Goal: Answer question/provide support

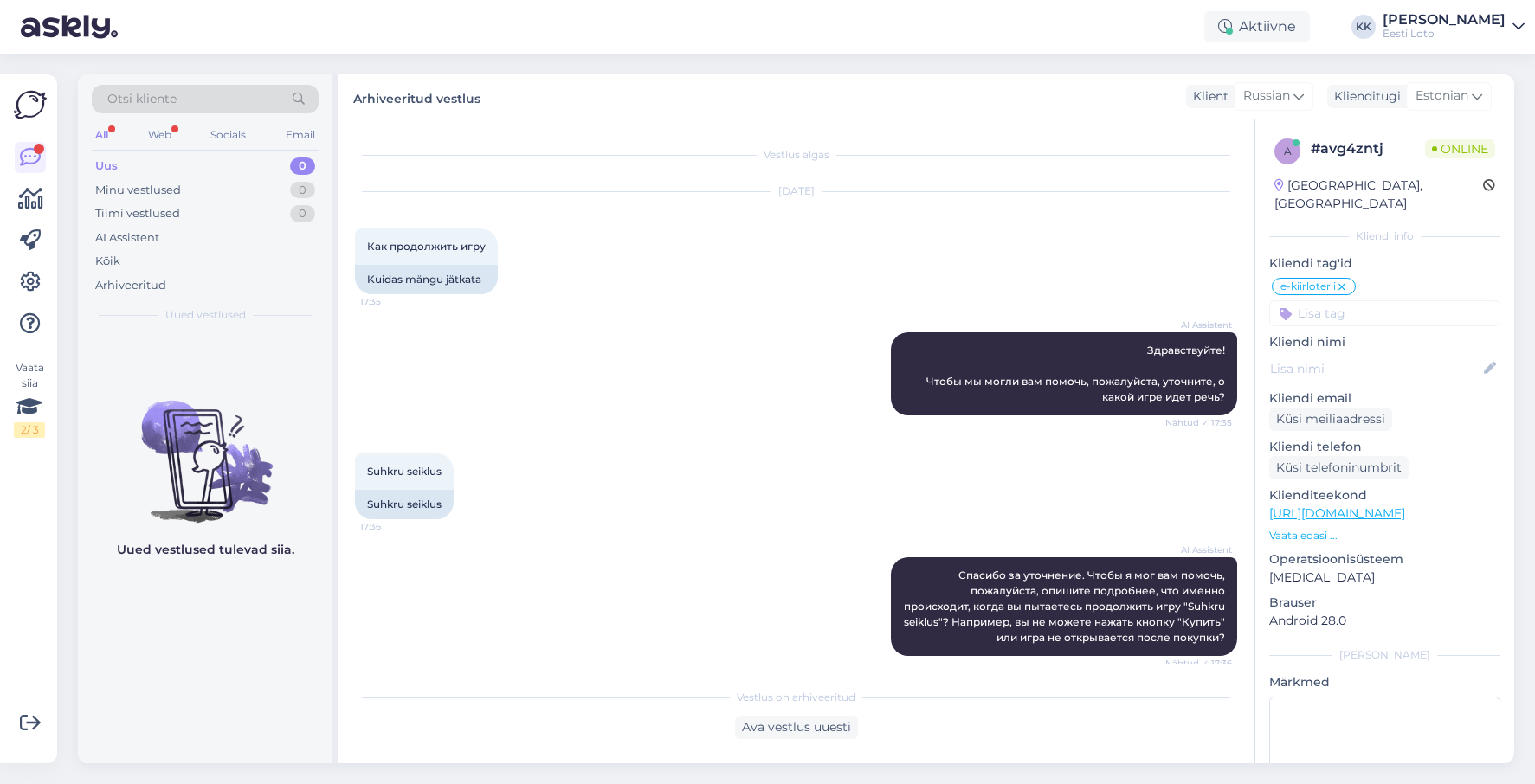
scroll to position [44, 0]
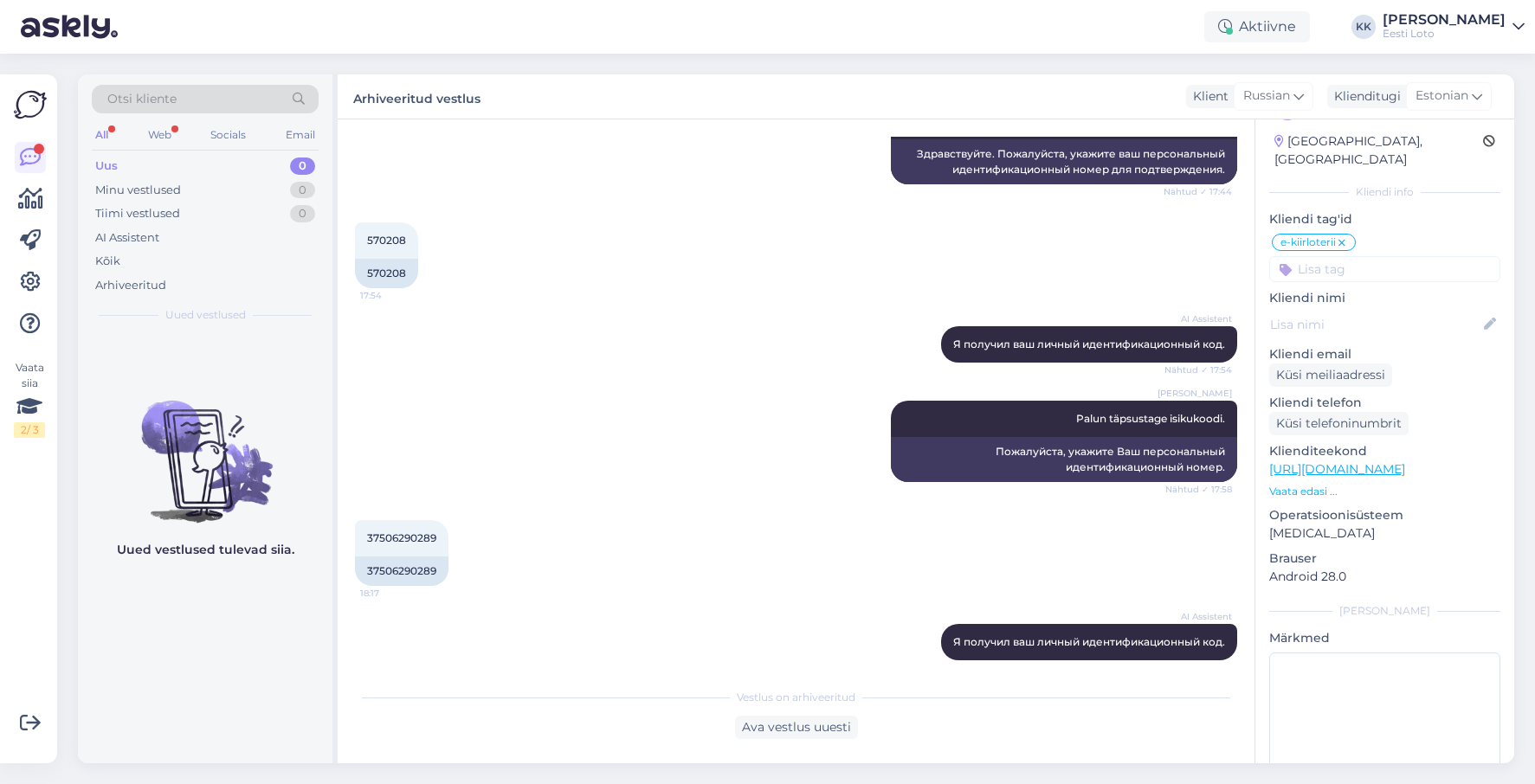
click at [144, 166] on div "Uus 0" at bounding box center [205, 166] width 226 height 24
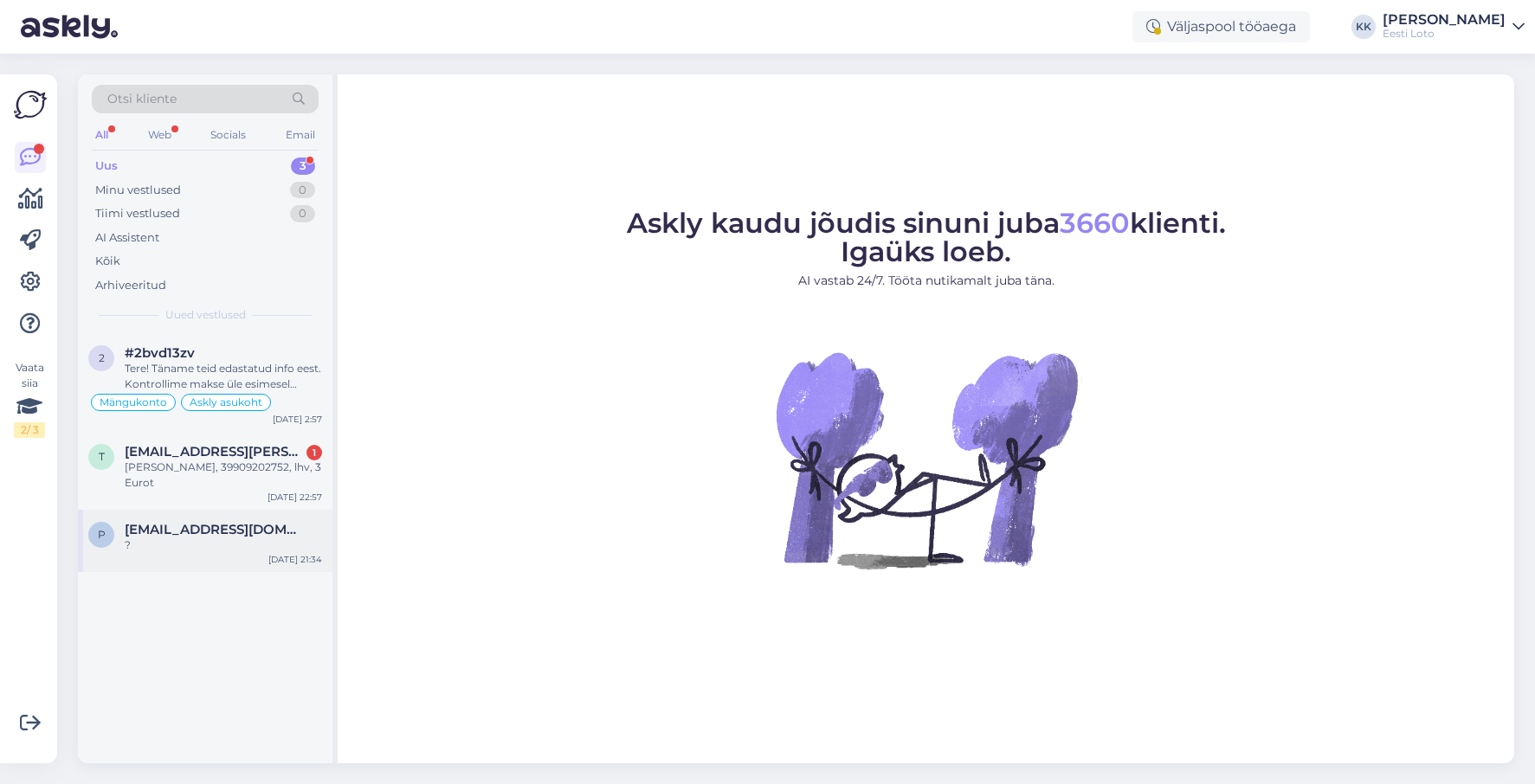
click at [193, 526] on span "[EMAIL_ADDRESS][DOMAIN_NAME]" at bounding box center [215, 530] width 180 height 16
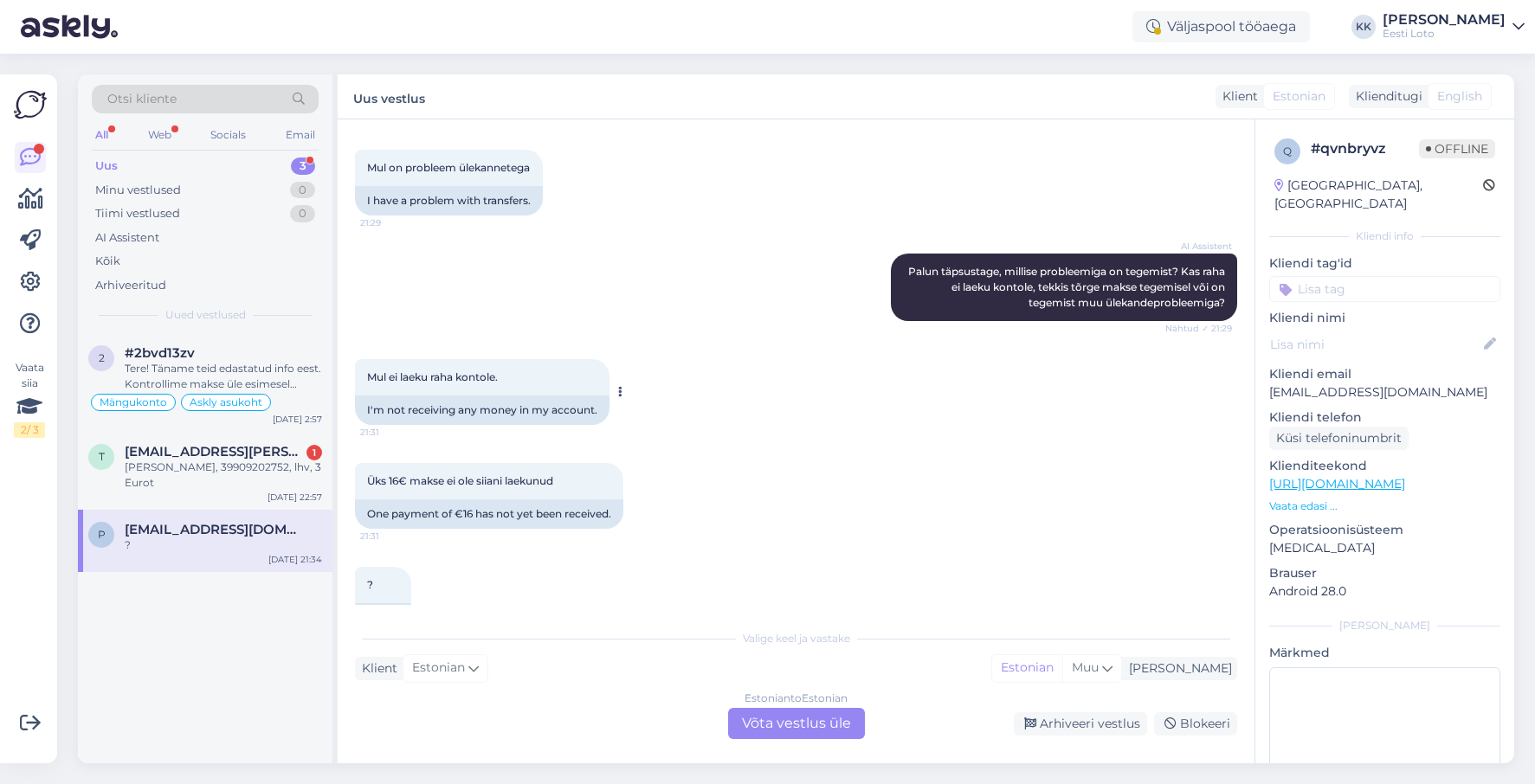
scroll to position [304, 0]
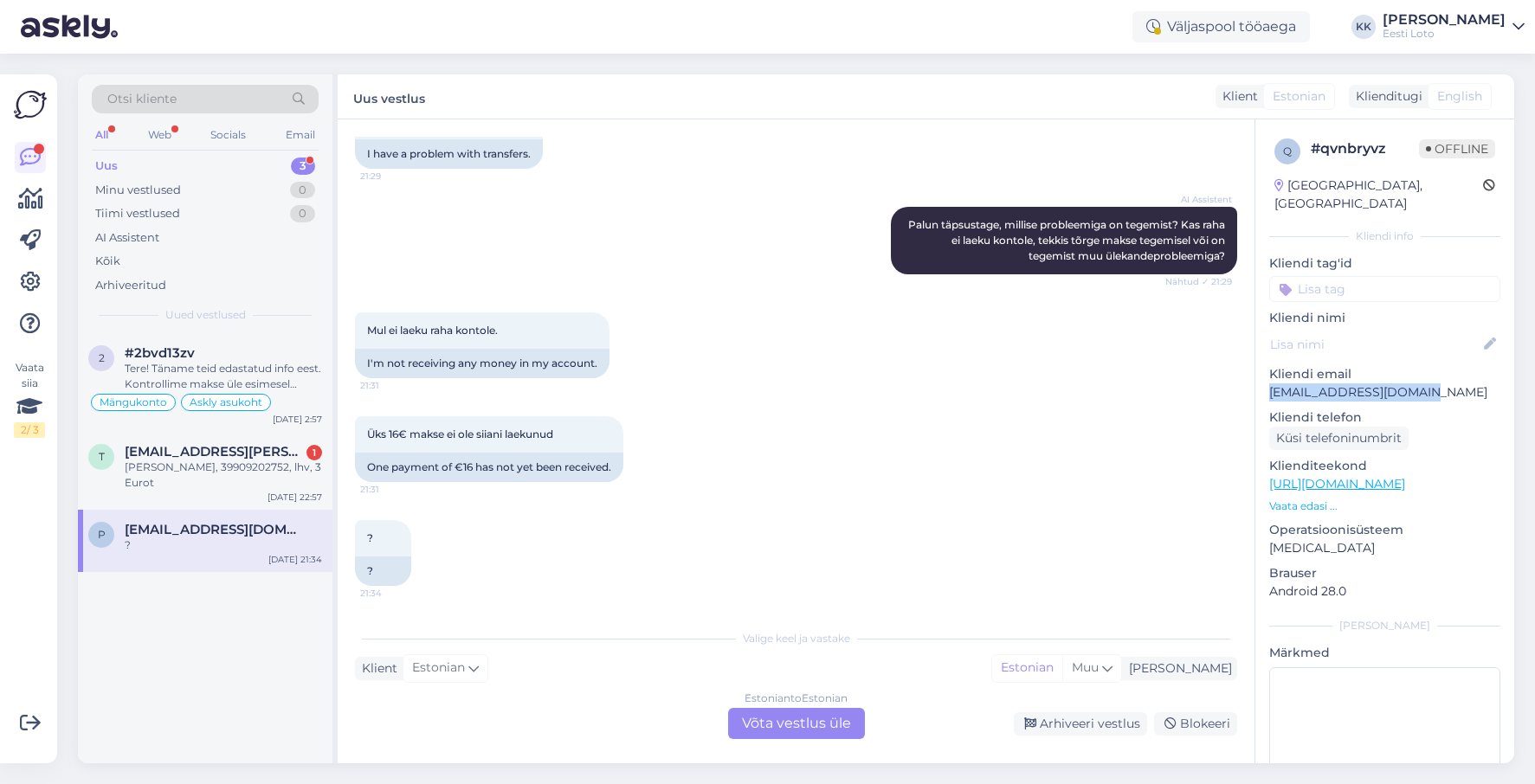
drag, startPoint x: 1431, startPoint y: 376, endPoint x: 1267, endPoint y: 381, distance: 164.1
click at [1269, 383] on p "[EMAIL_ADDRESS][DOMAIN_NAME]" at bounding box center [1385, 392] width 231 height 19
copy p "[EMAIL_ADDRESS][DOMAIN_NAME]"
click at [1358, 151] on div "# qvnbryvz" at bounding box center [1365, 148] width 108 height 21
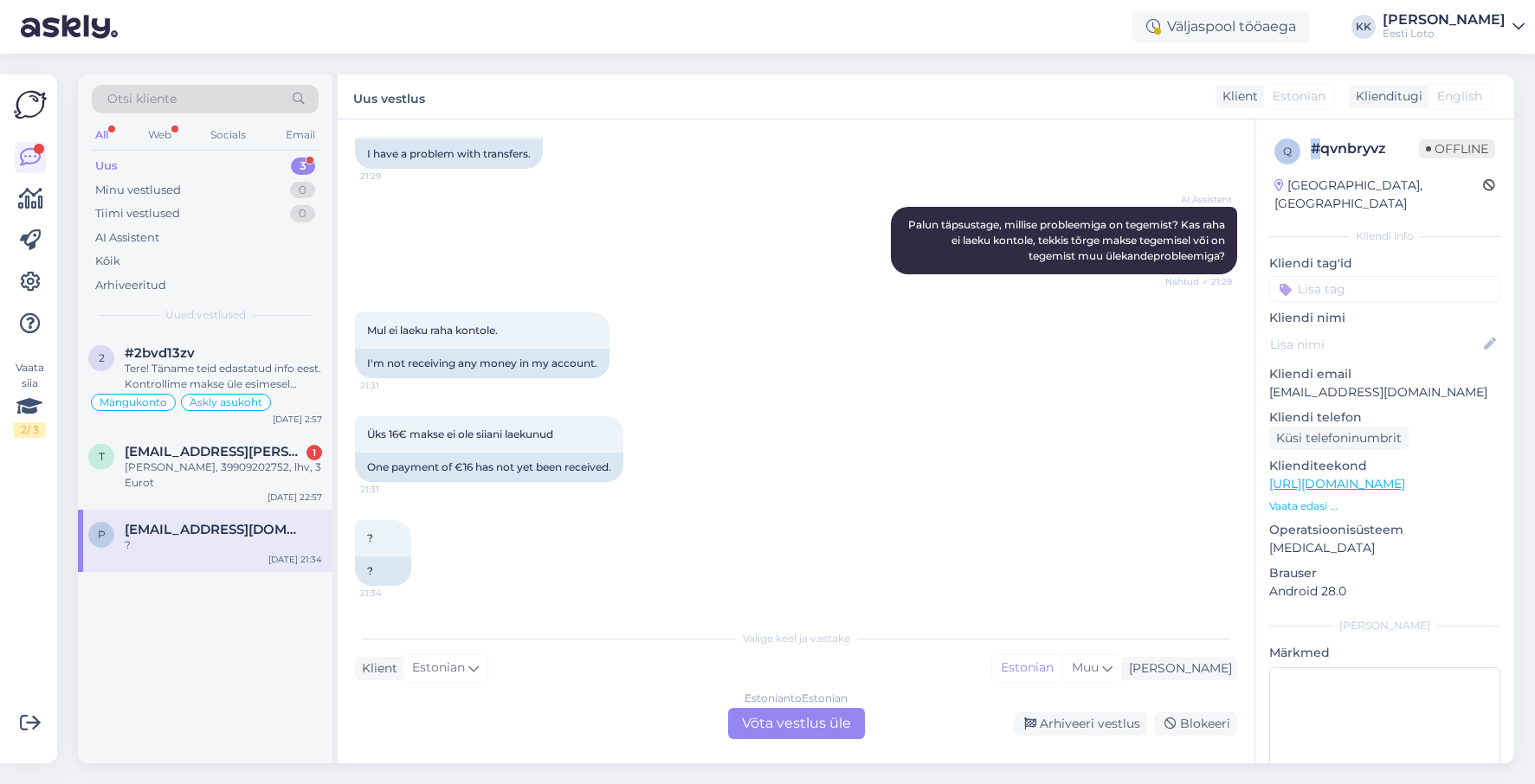
click at [1358, 151] on div "# qvnbryvz" at bounding box center [1365, 148] width 108 height 21
copy div "#"
click at [808, 728] on div "Estonian to Estonian Võta vestlus üle" at bounding box center [797, 724] width 137 height 31
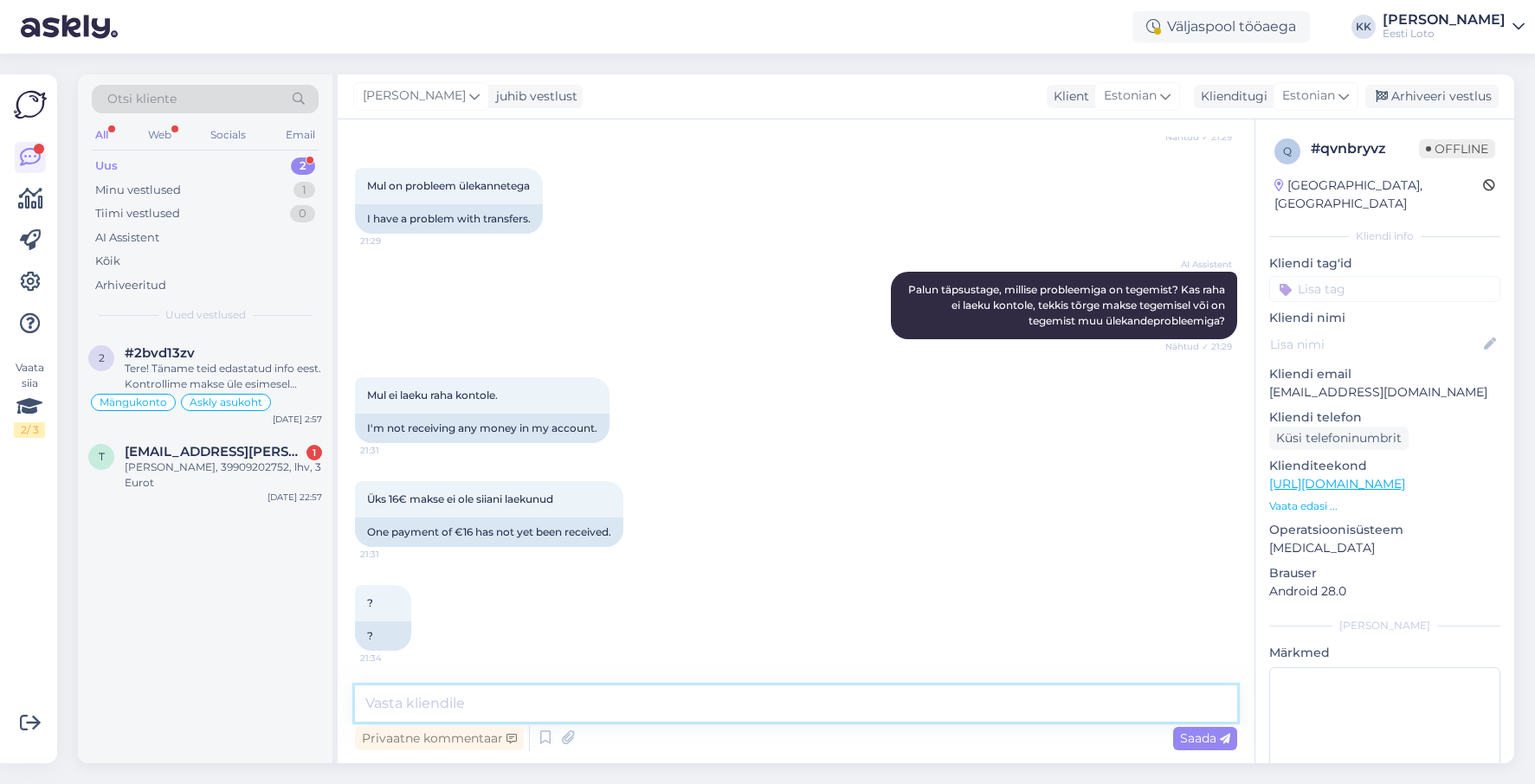
click at [667, 696] on textarea at bounding box center [796, 704] width 882 height 36
paste textarea "Sissemakse peab toimuma läbi Eesti Loto kodulehe, otse pangast tehtud makse e-r…"
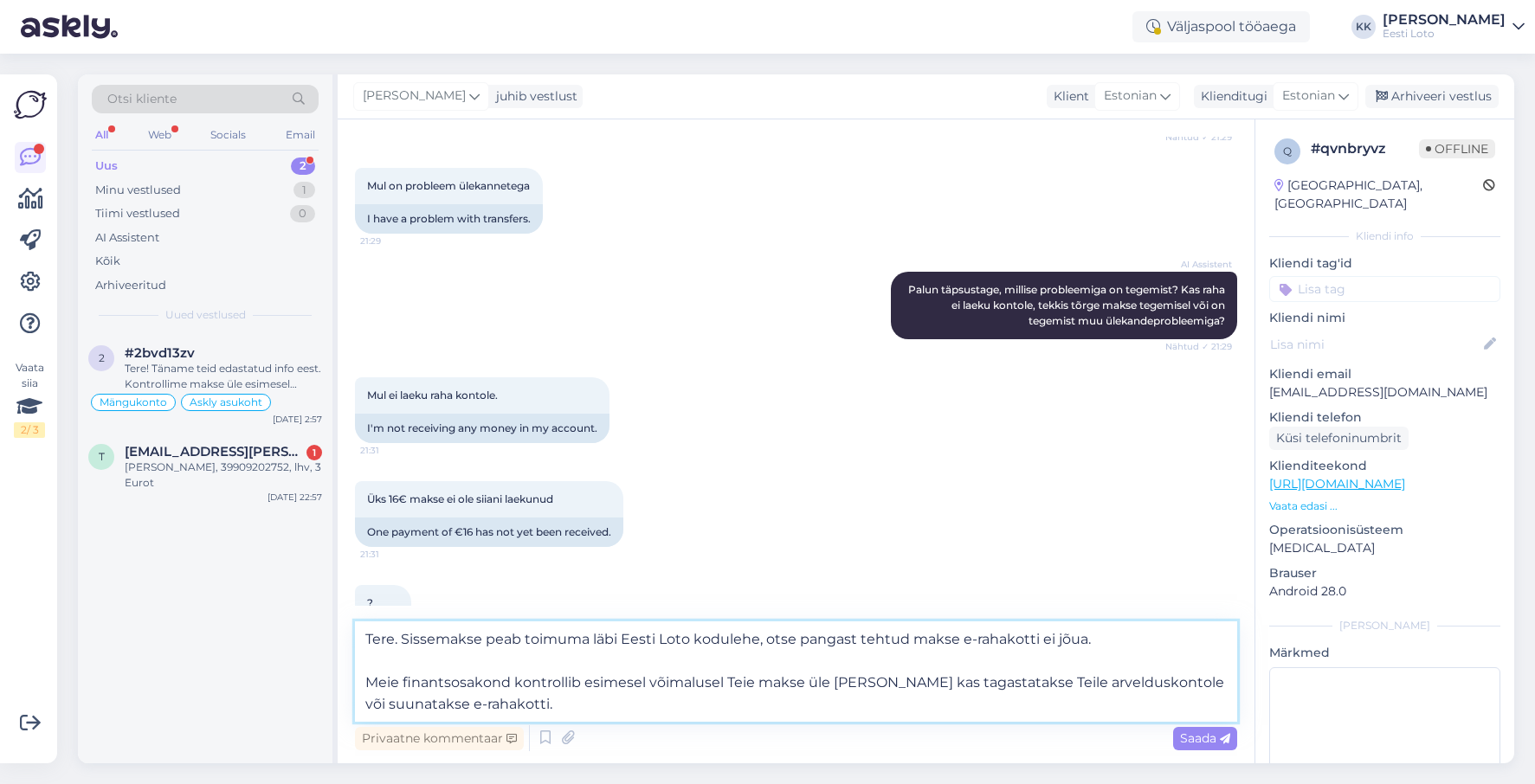
drag, startPoint x: 365, startPoint y: 679, endPoint x: 377, endPoint y: 673, distance: 13.4
click at [365, 679] on textarea "Tere. Sissemakse peab toimuma läbi Eesti Loto kodulehe, otse pangast tehtud mak…" at bounding box center [796, 671] width 882 height 100
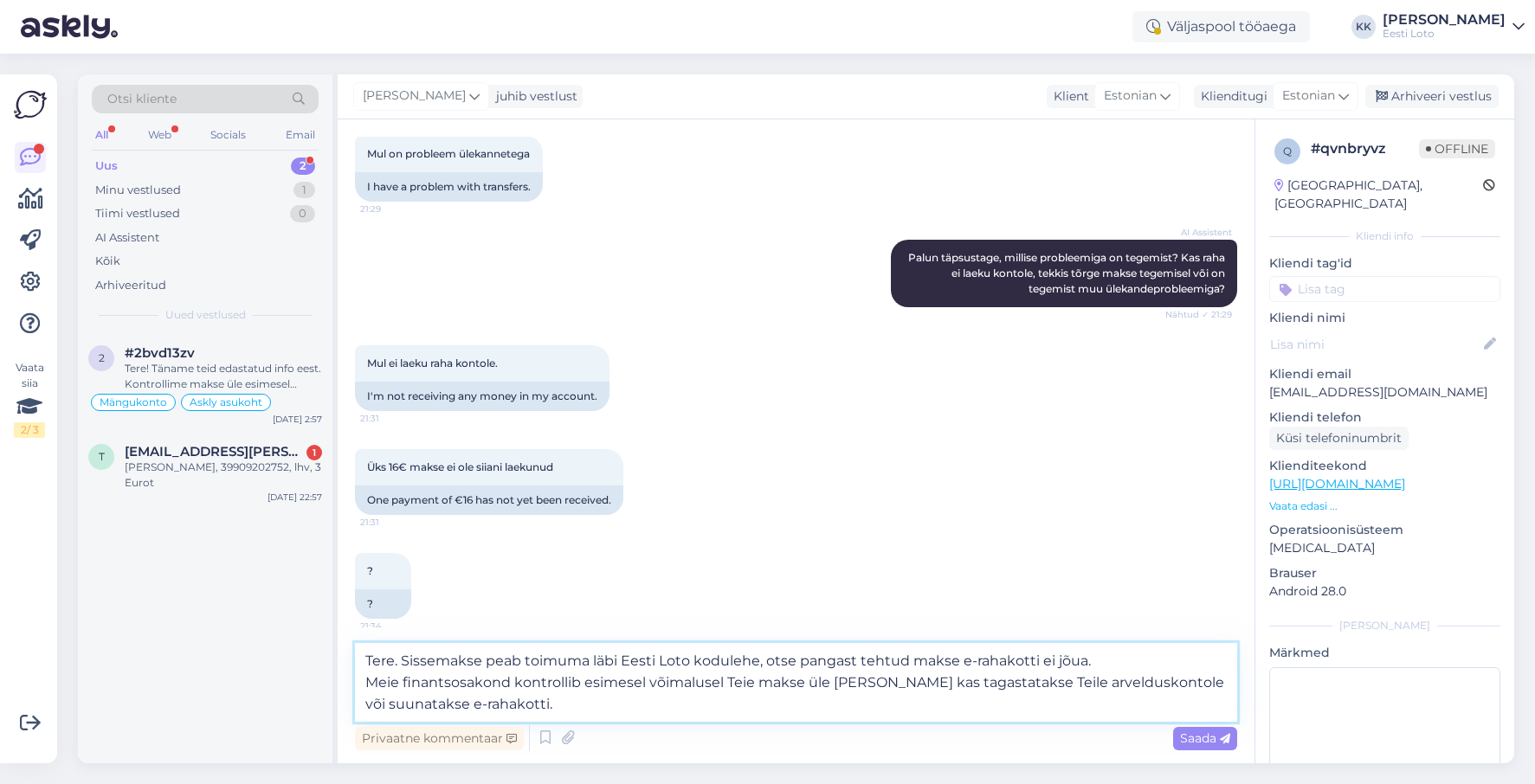
scroll to position [281, 0]
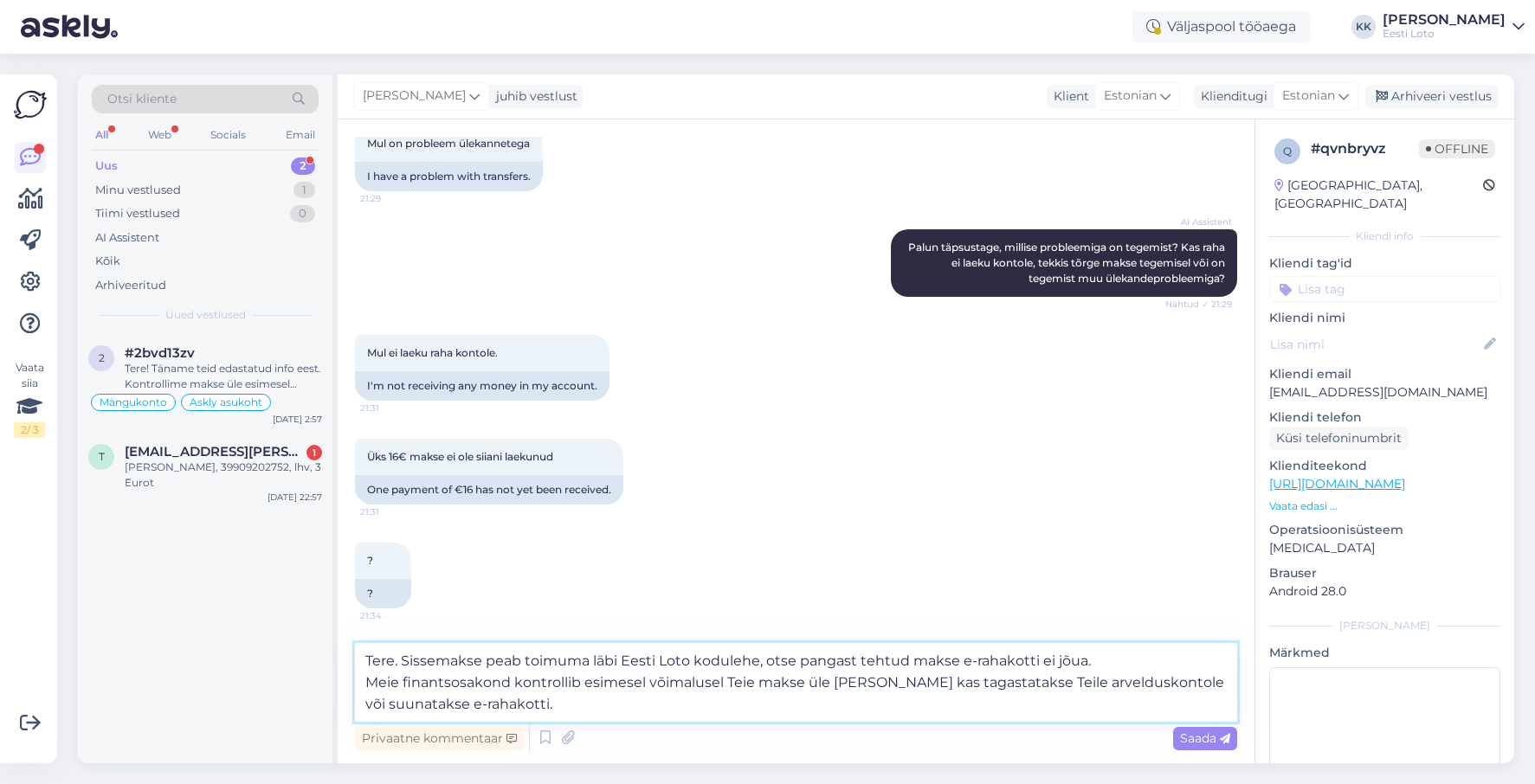
type textarea "Tere. Sissemakse peab toimuma läbi Eesti Loto kodulehe, otse pangast tehtud mak…"
drag, startPoint x: 1335, startPoint y: 267, endPoint x: 1352, endPoint y: 270, distance: 17.3
click at [1335, 276] on input at bounding box center [1385, 289] width 231 height 26
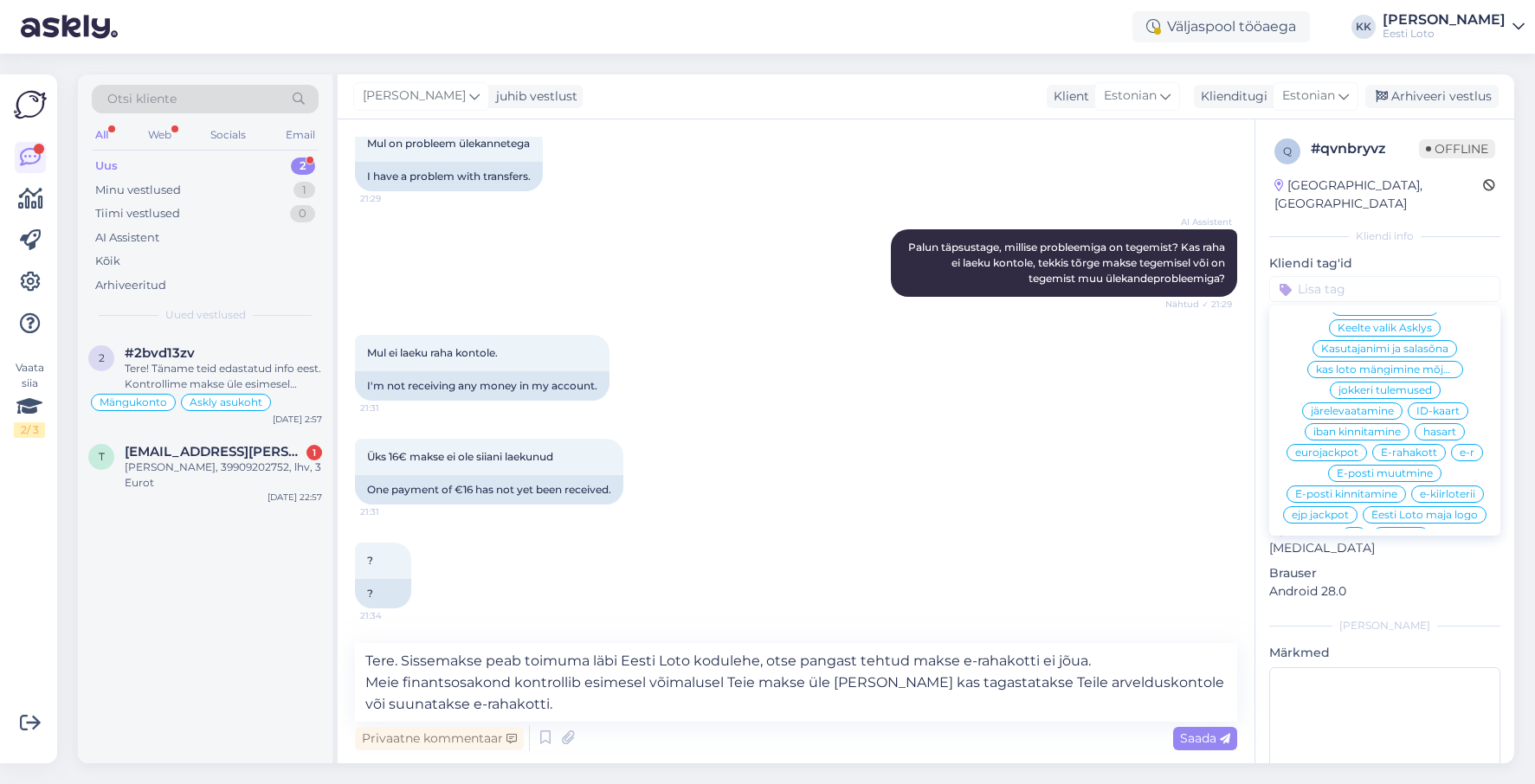
scroll to position [724, 0]
click at [1416, 439] on span "E-rahakott" at bounding box center [1409, 444] width 56 height 11
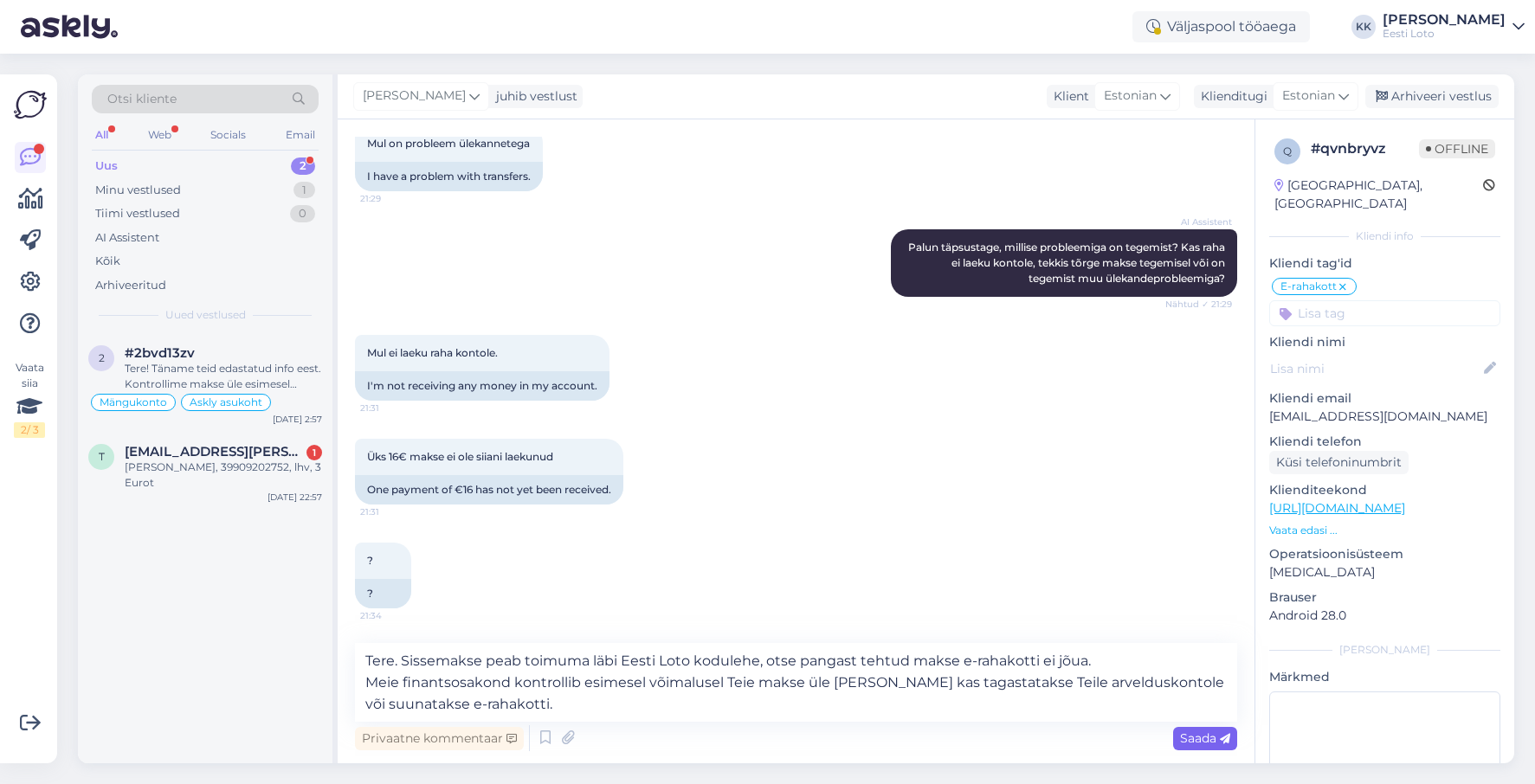
click at [1193, 742] on span "Saada" at bounding box center [1205, 739] width 50 height 16
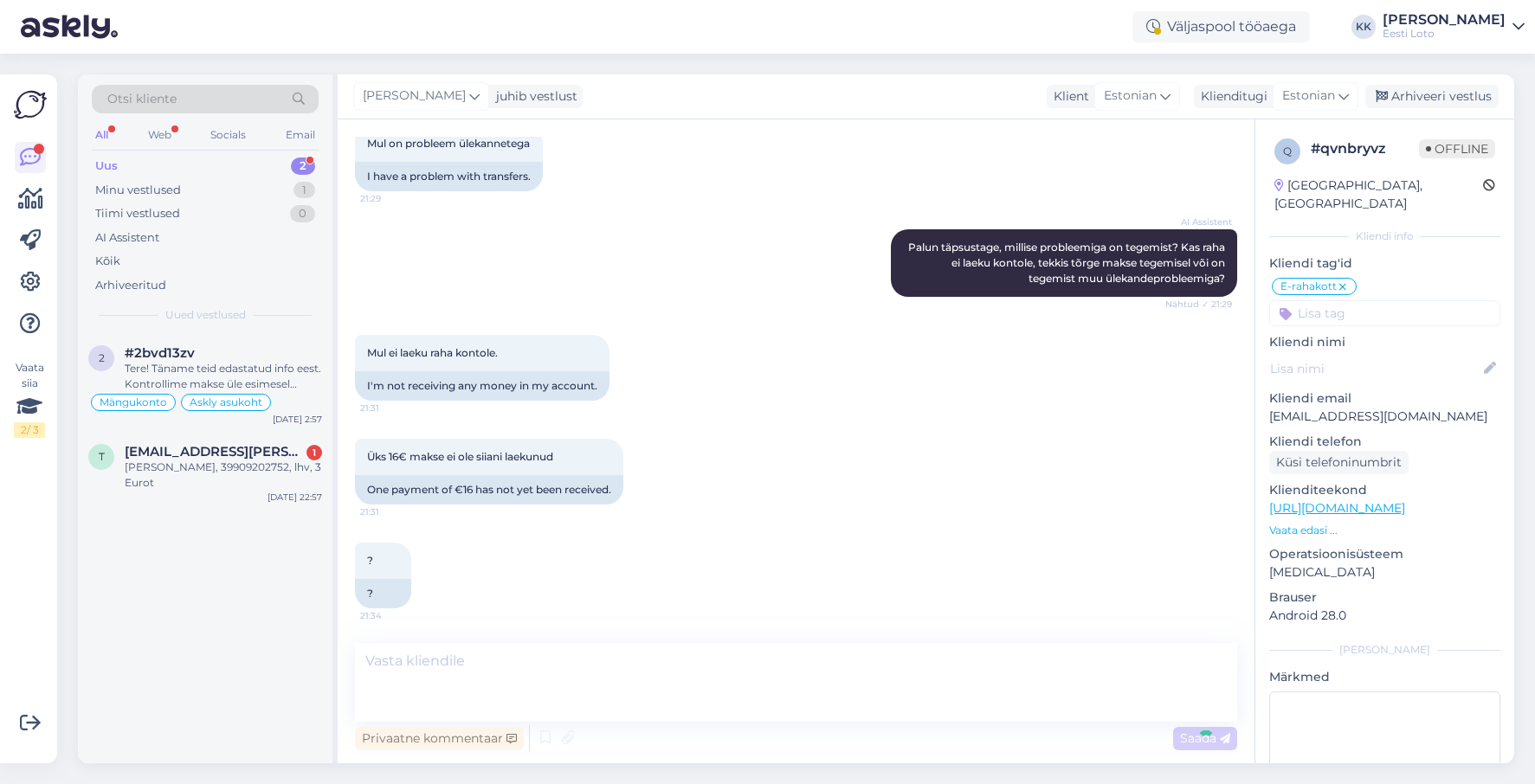
scroll to position [413, 0]
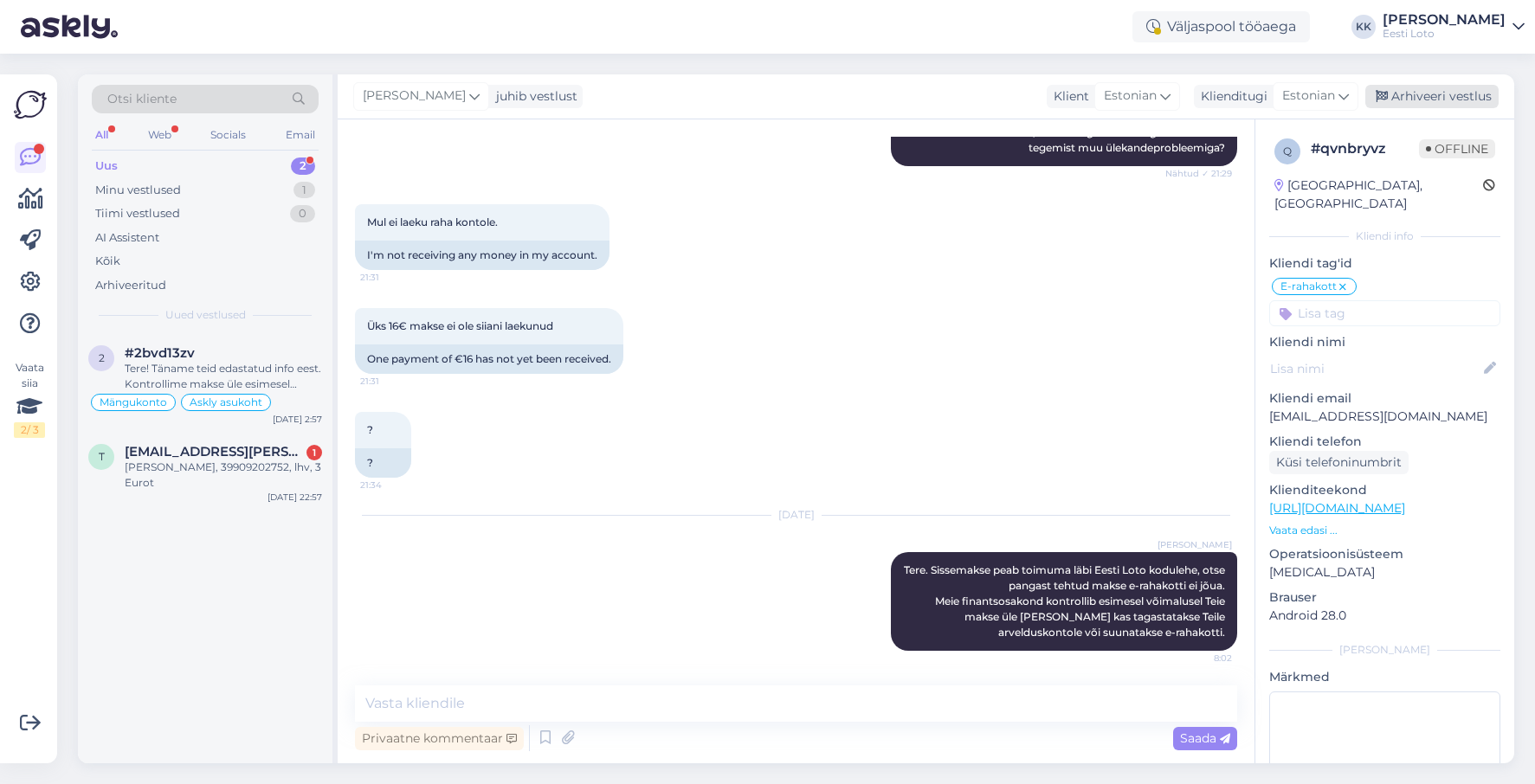
click at [1416, 101] on div "Arhiveeri vestlus" at bounding box center [1432, 97] width 133 height 24
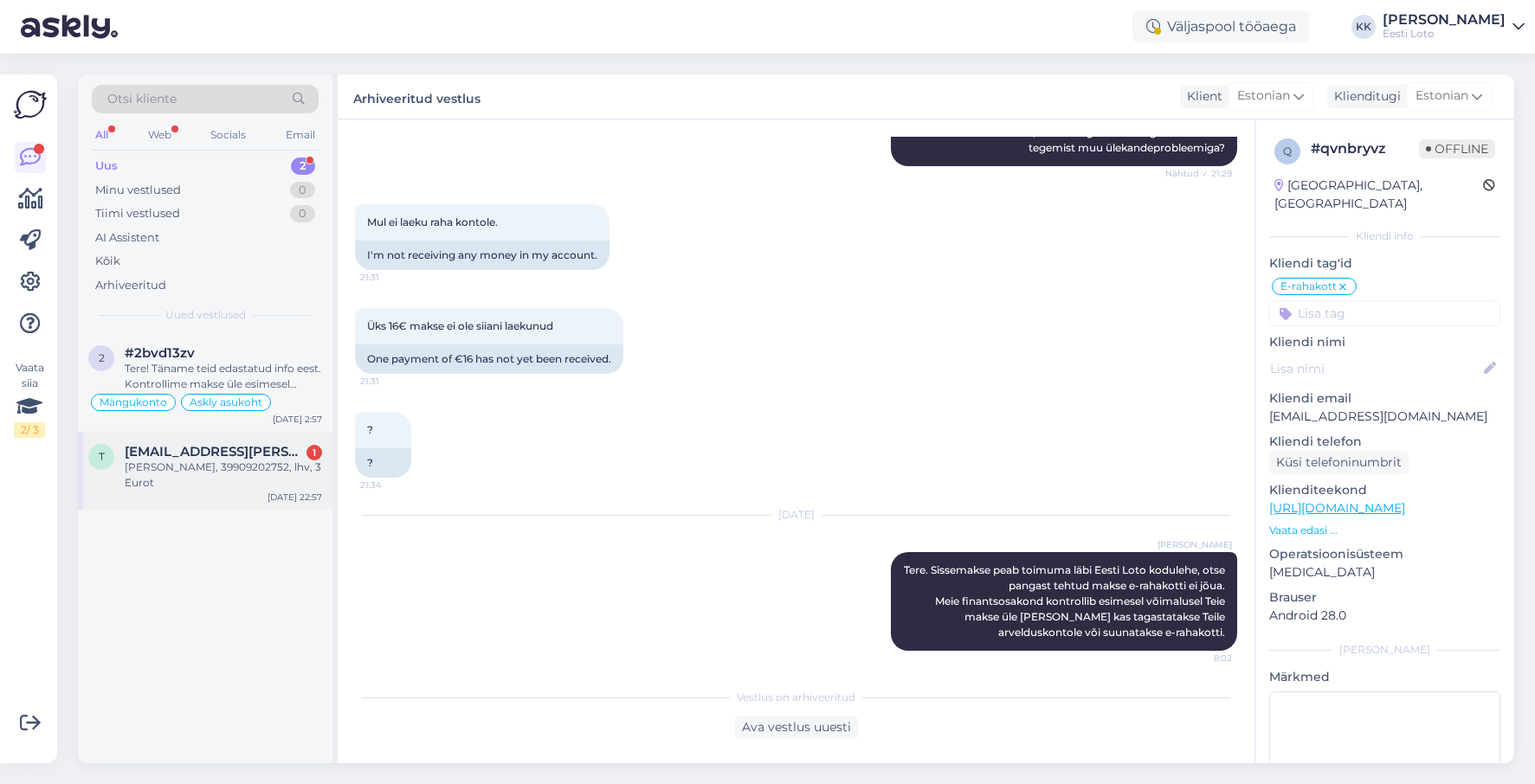
click at [223, 473] on div "[PERSON_NAME], 39909202752, lhv, 3 Eurot" at bounding box center [223, 475] width 197 height 31
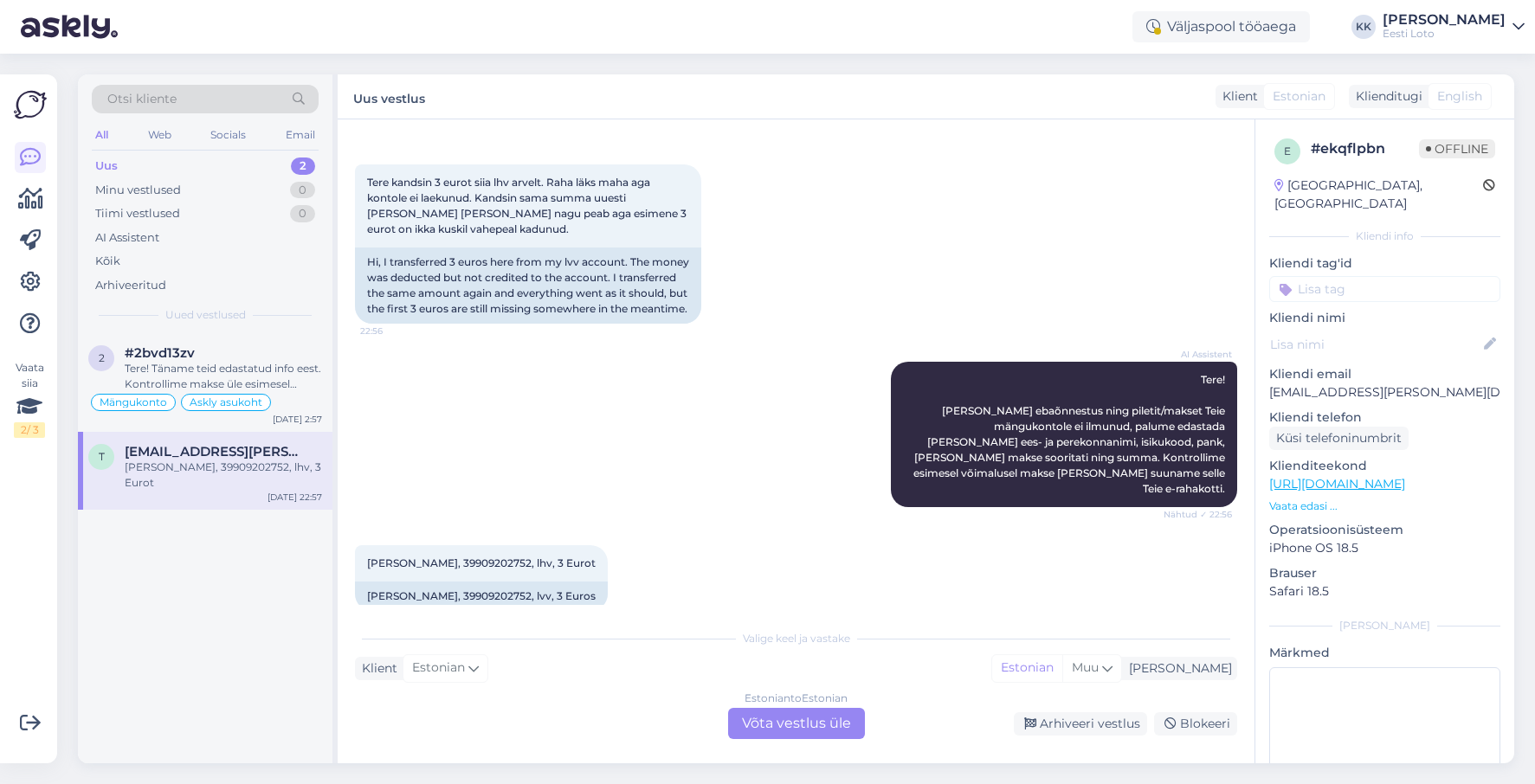
scroll to position [63, 0]
click at [479, 565] on span "[PERSON_NAME], 39909202752, lhv, 3 Eurot" at bounding box center [481, 564] width 228 height 13
copy span "39909202752"
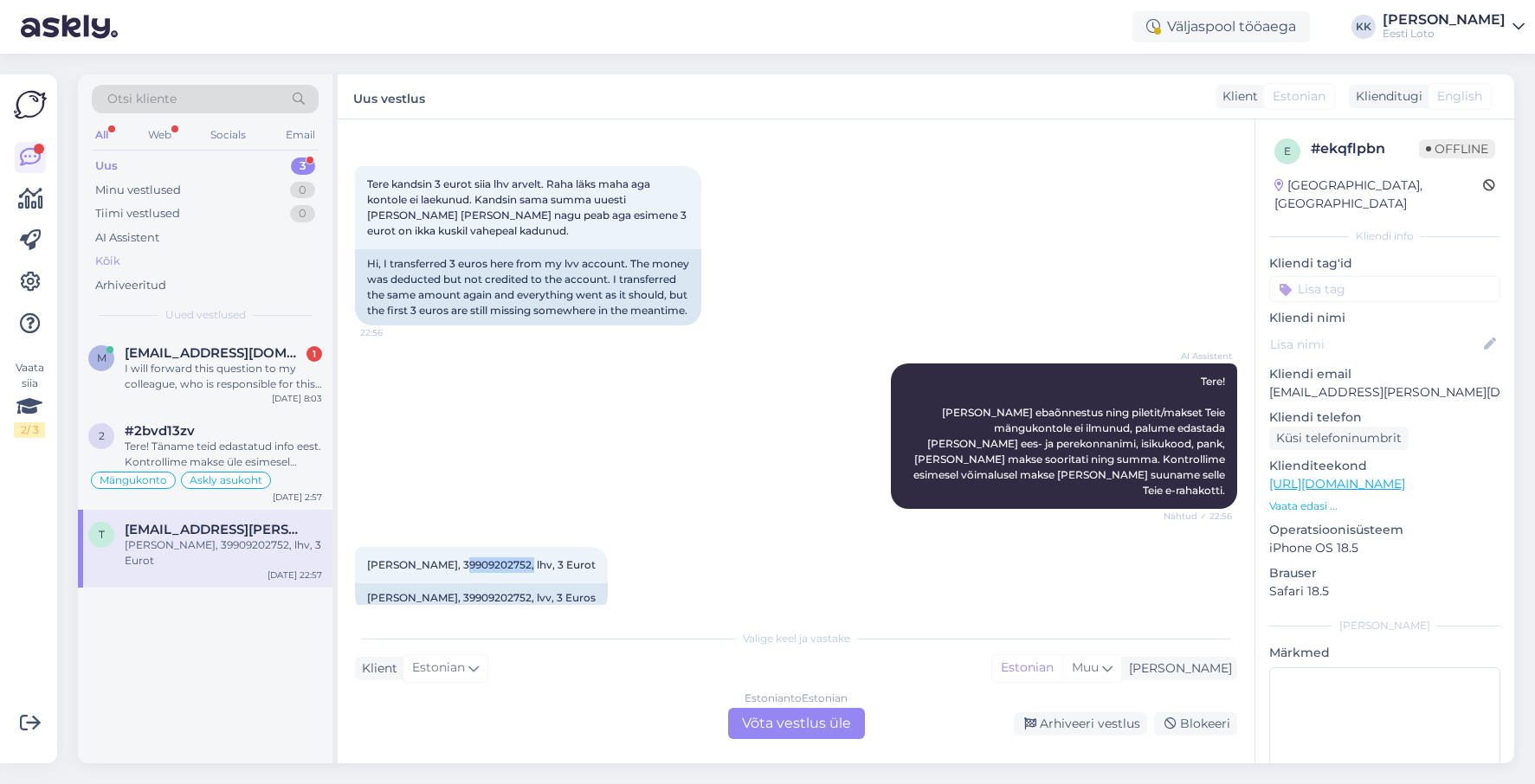
click at [148, 262] on div "Kõik" at bounding box center [205, 261] width 226 height 24
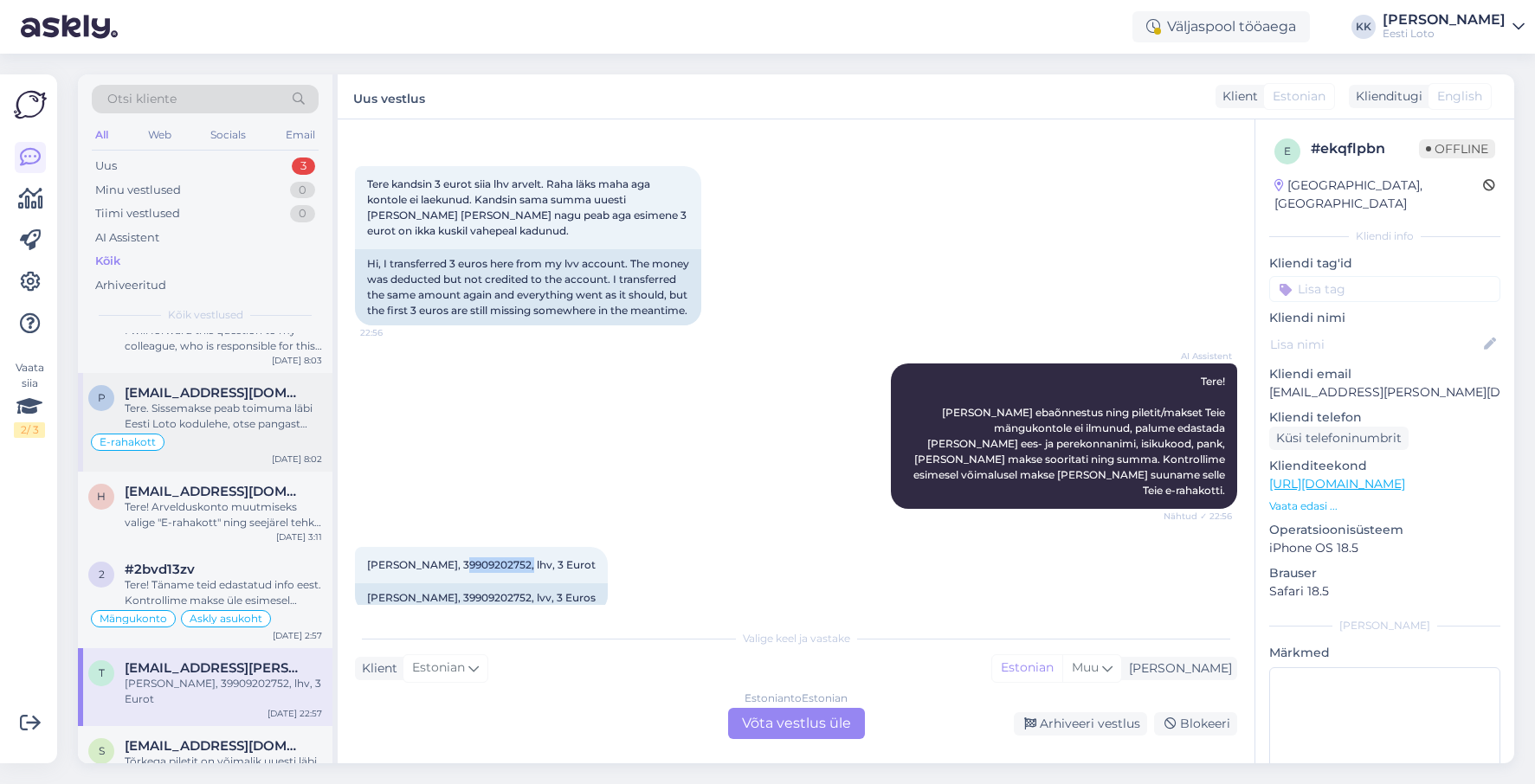
scroll to position [34, 0]
drag, startPoint x: 229, startPoint y: 412, endPoint x: 251, endPoint y: 407, distance: 22.6
click at [229, 412] on div "Tere. Sissemakse peab toimuma läbi Eesti Loto kodulehe, otse pangast tehtud mak…" at bounding box center [223, 420] width 197 height 31
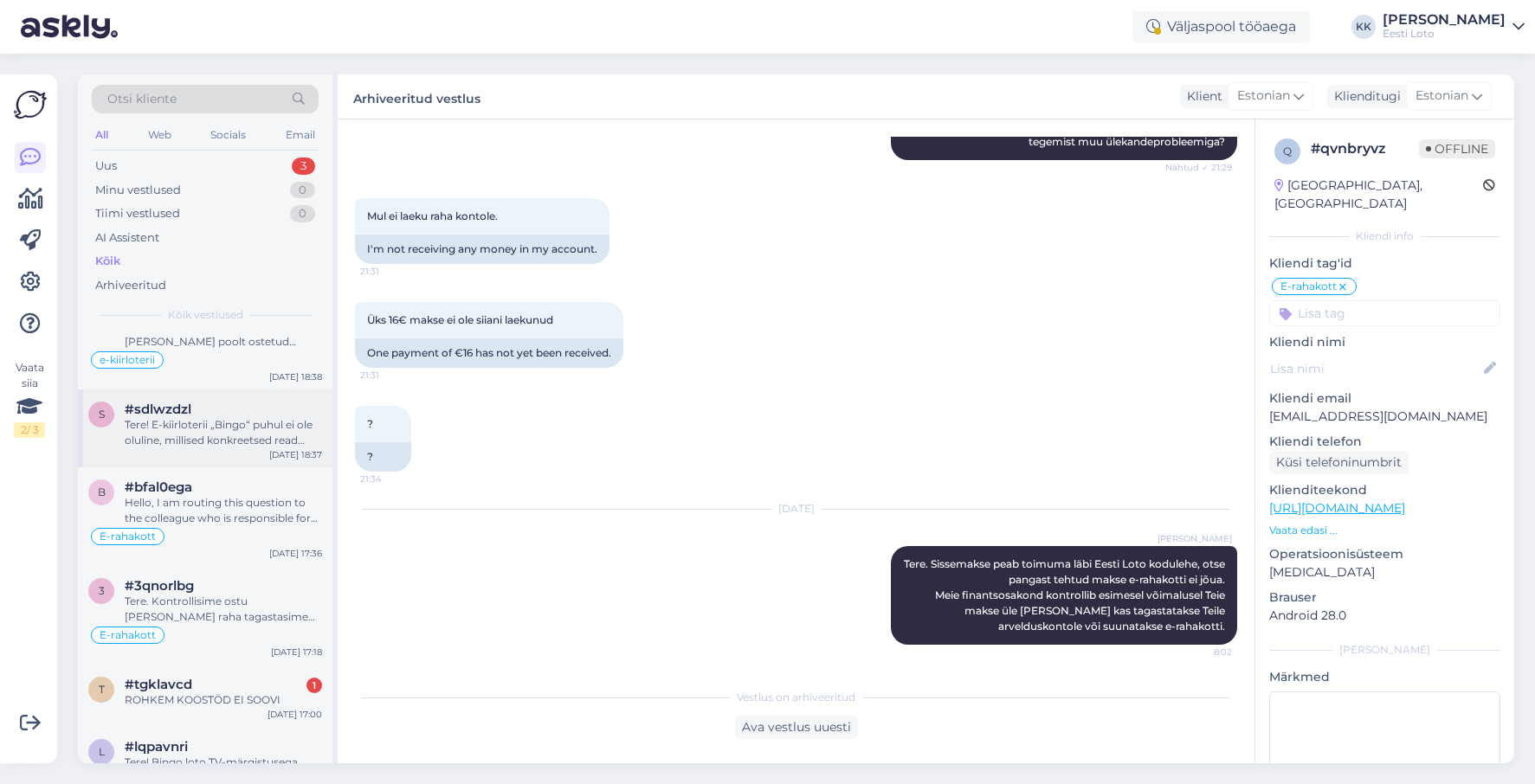
scroll to position [752, 0]
click at [213, 497] on div "Hello, I am routing this question to the colleague who is responsible for this …" at bounding box center [223, 509] width 197 height 31
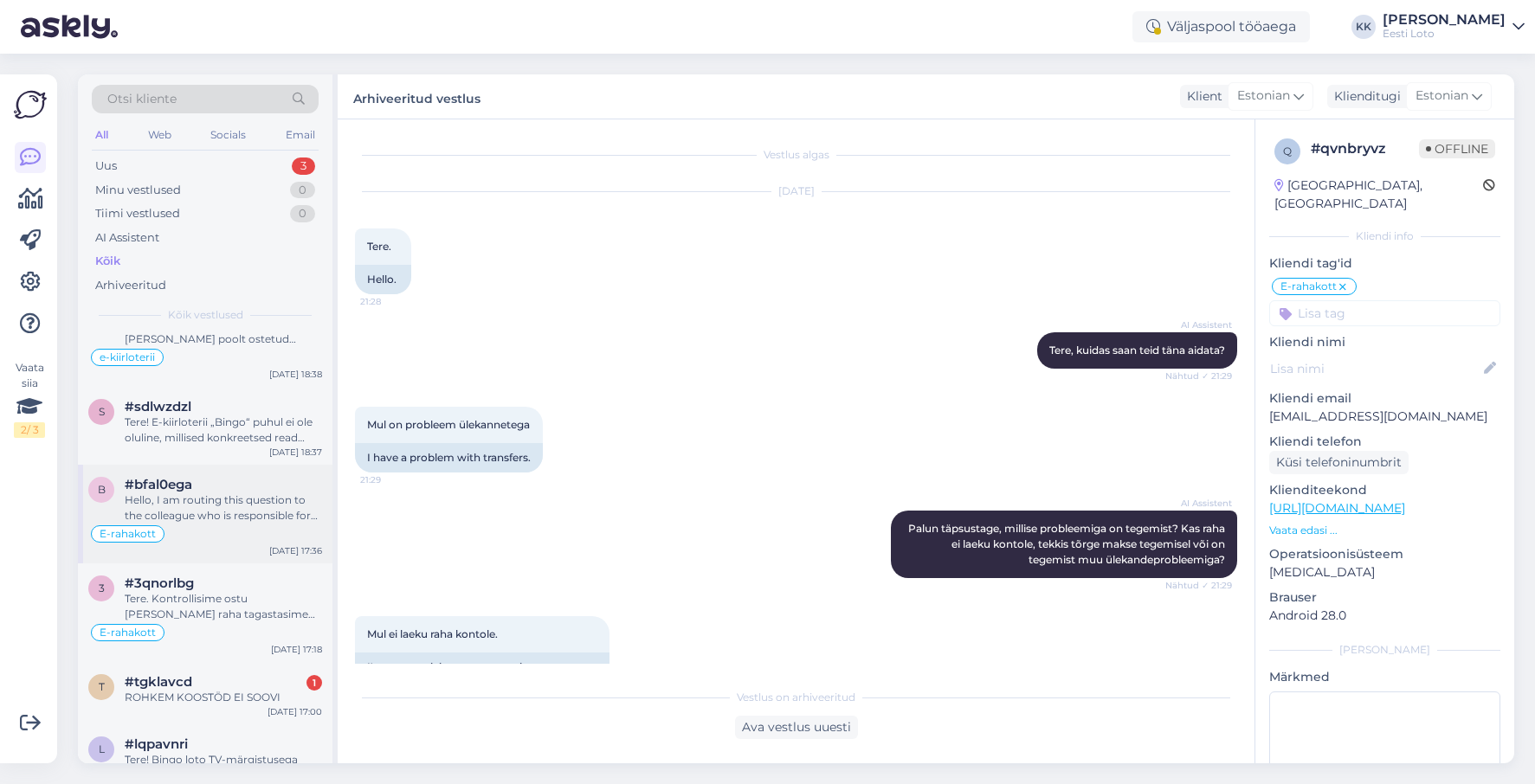
type textarea "suheldud telefoni teel"
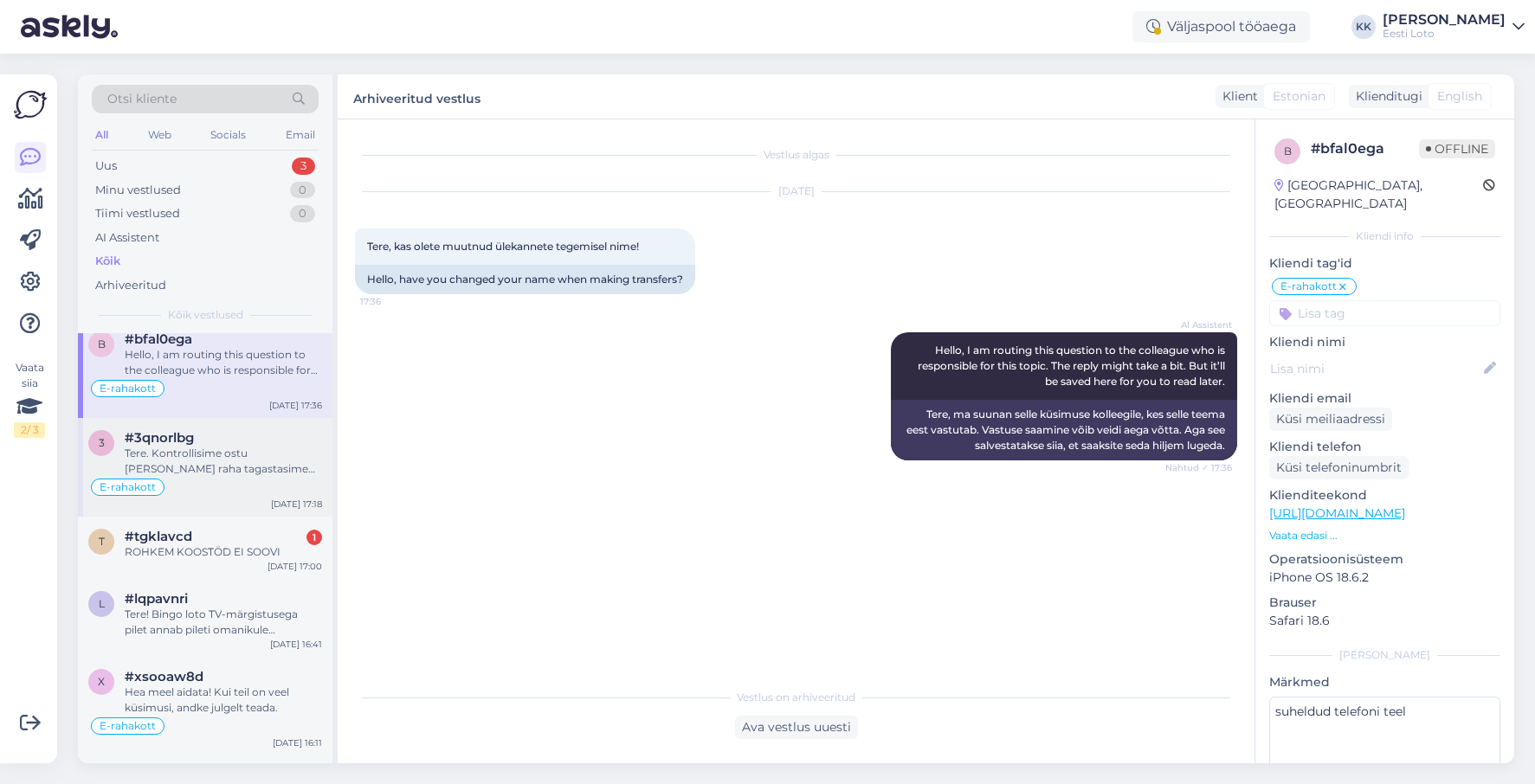
scroll to position [901, 0]
click at [226, 469] on div "Tere. Kontrollisime ostu üle ja raha tagastasime Teie e-rahakotti. Palume vaban…" at bounding box center [223, 458] width 197 height 31
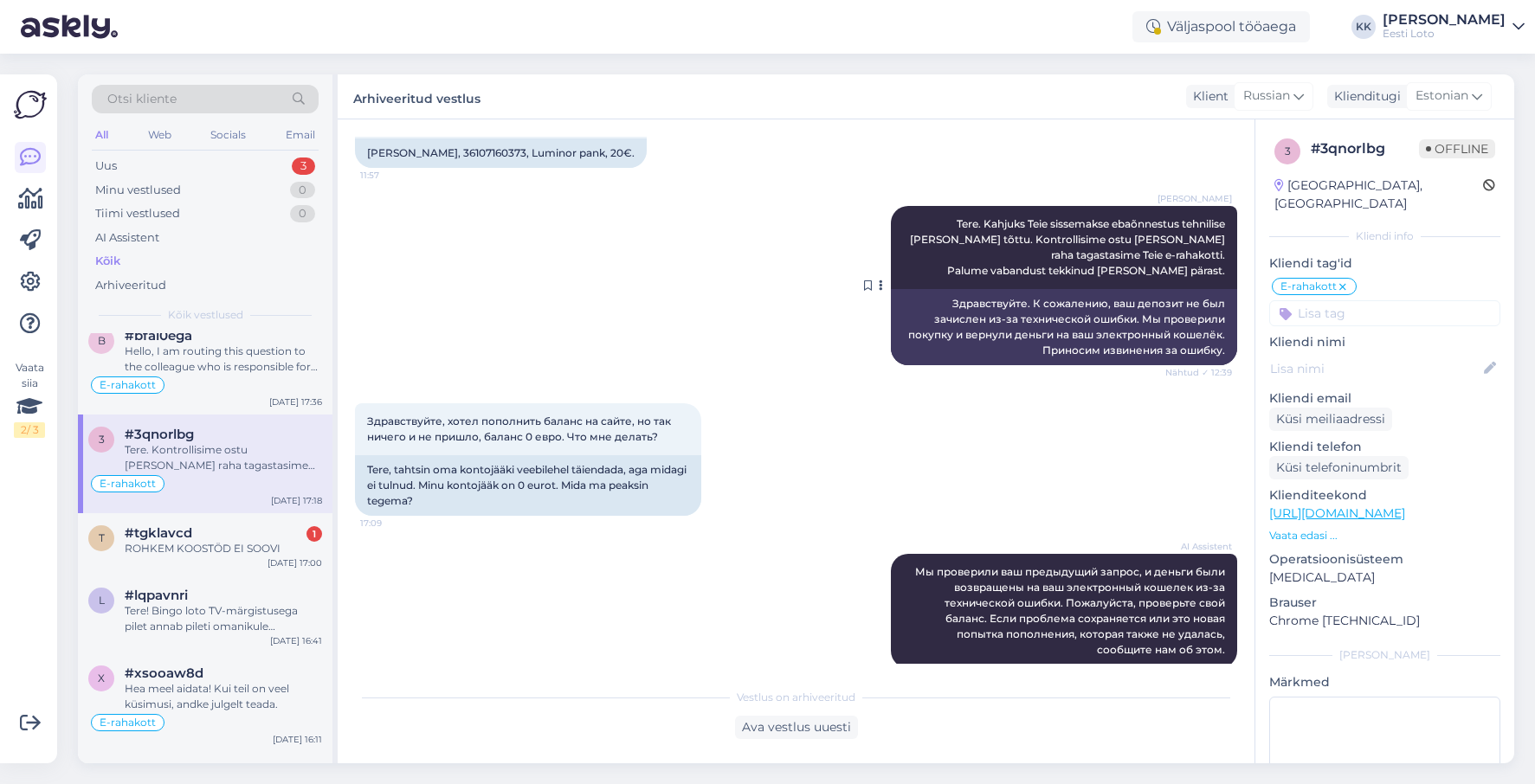
scroll to position [886, 0]
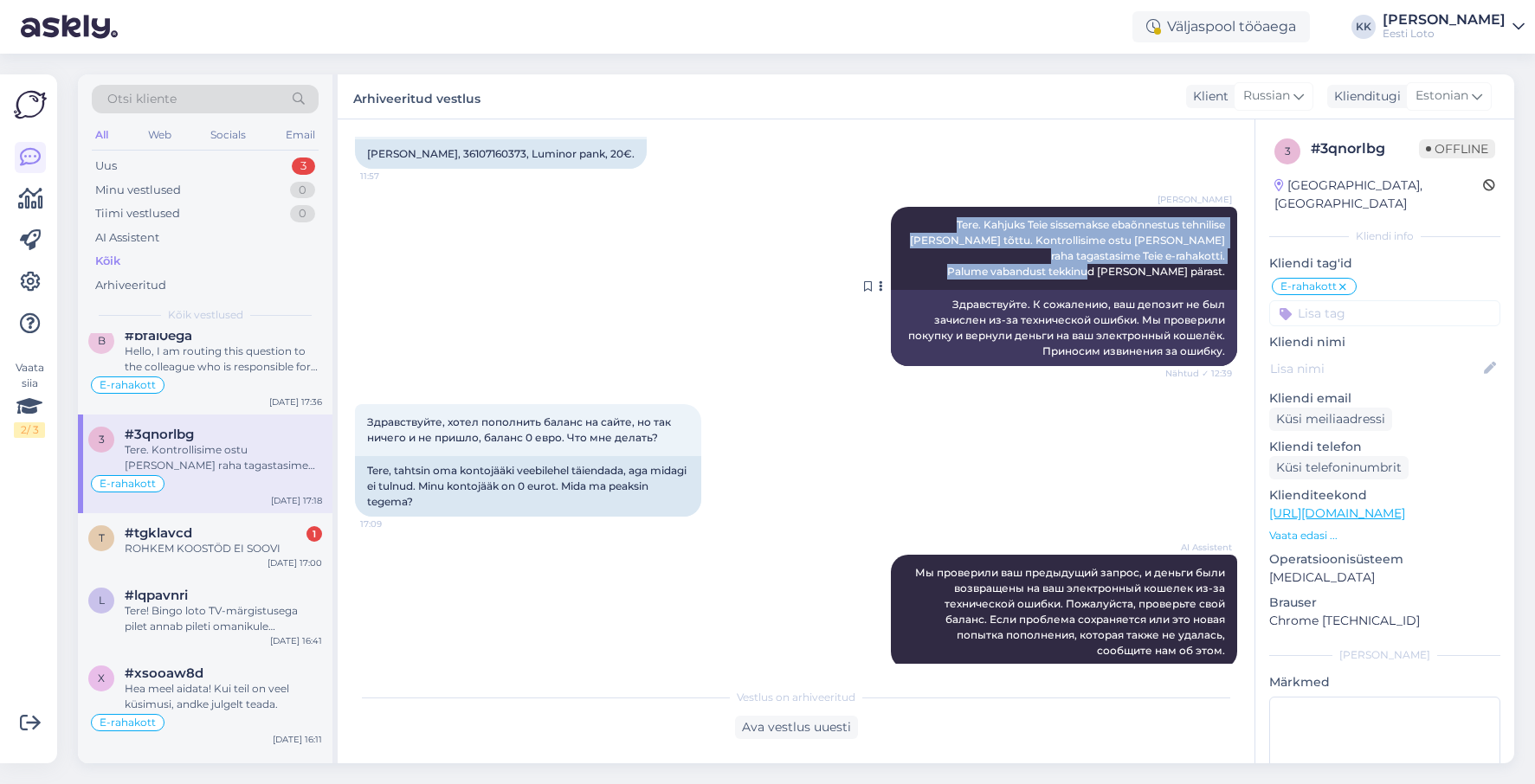
drag, startPoint x: 921, startPoint y: 225, endPoint x: 1214, endPoint y: 274, distance: 297.1
click at [1226, 274] on div "Kadri Klink Tere. Kahjuks Teie sissemakse ebaõnnestus tehnilise tõrke tõttu. Ko…" at bounding box center [1064, 248] width 346 height 83
copy span "Tere. Kahjuks Teie sissemakse ebaõnnestus tehnilise tõrke tõttu. Kontrollisime …"
click at [148, 161] on div "Uus 3" at bounding box center [205, 166] width 226 height 24
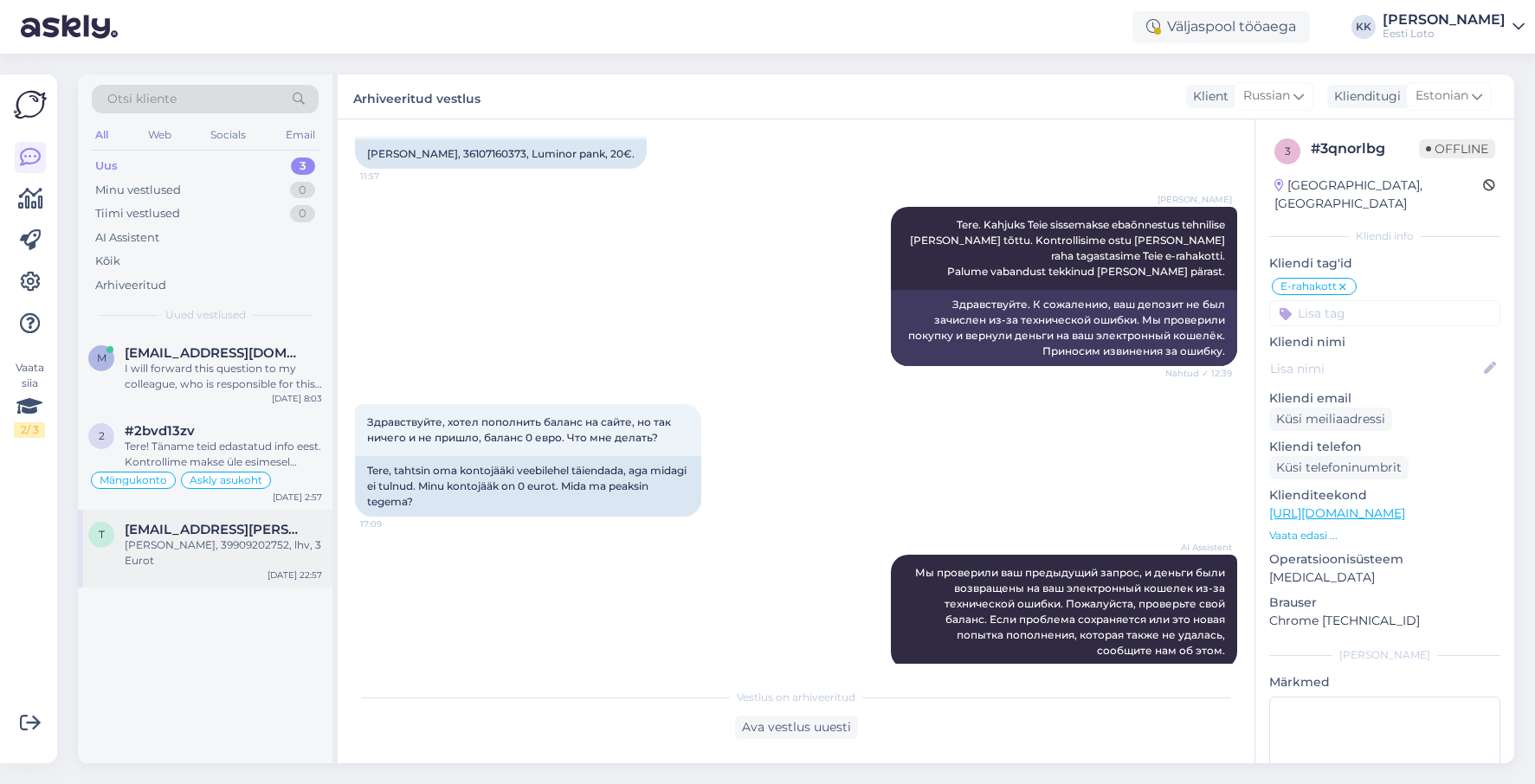
click at [212, 546] on div "[PERSON_NAME], 39909202752, lhv, 3 Eurot" at bounding box center [223, 554] width 197 height 31
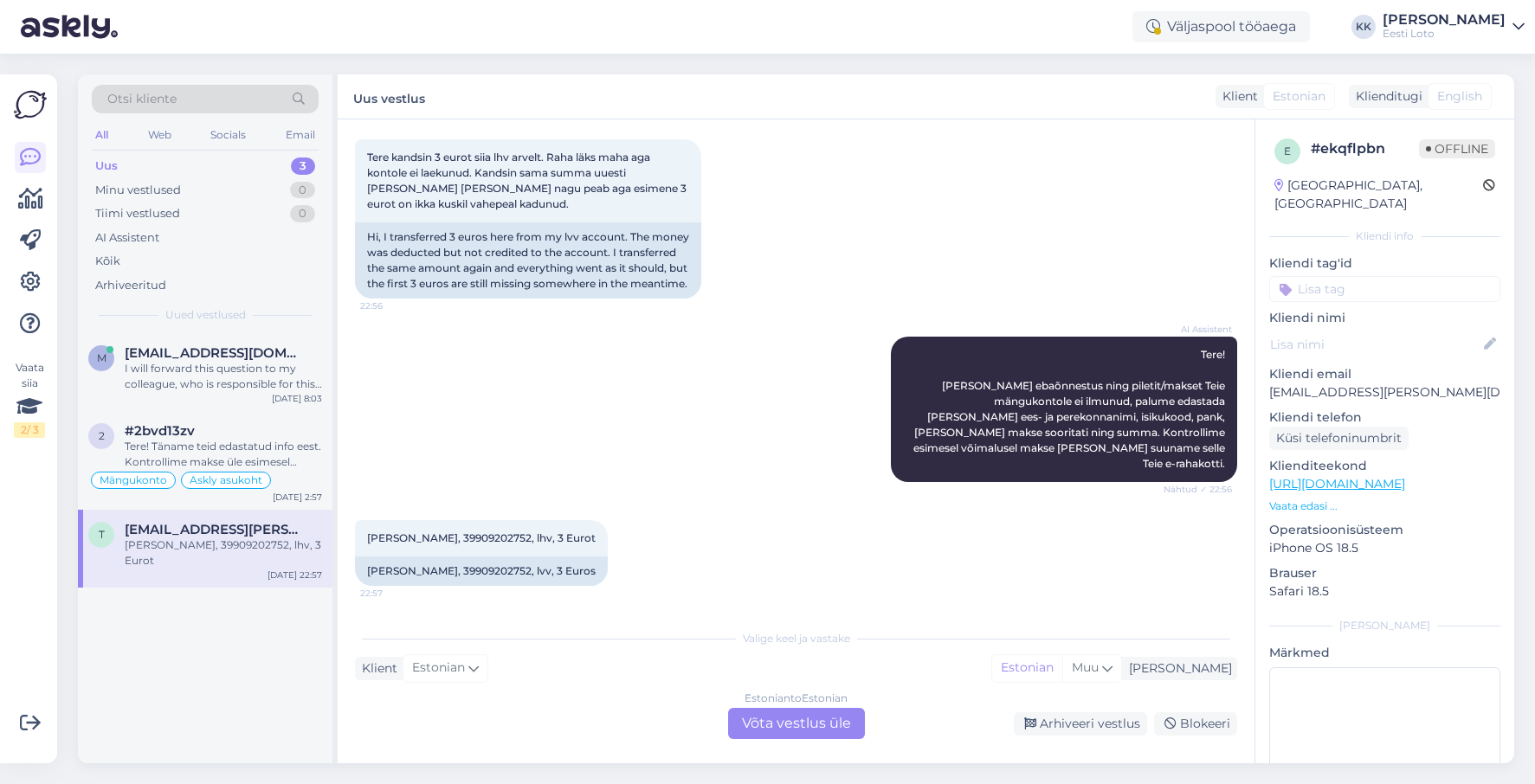
click at [826, 722] on div "Estonian to Estonian Võta vestlus üle" at bounding box center [797, 724] width 137 height 31
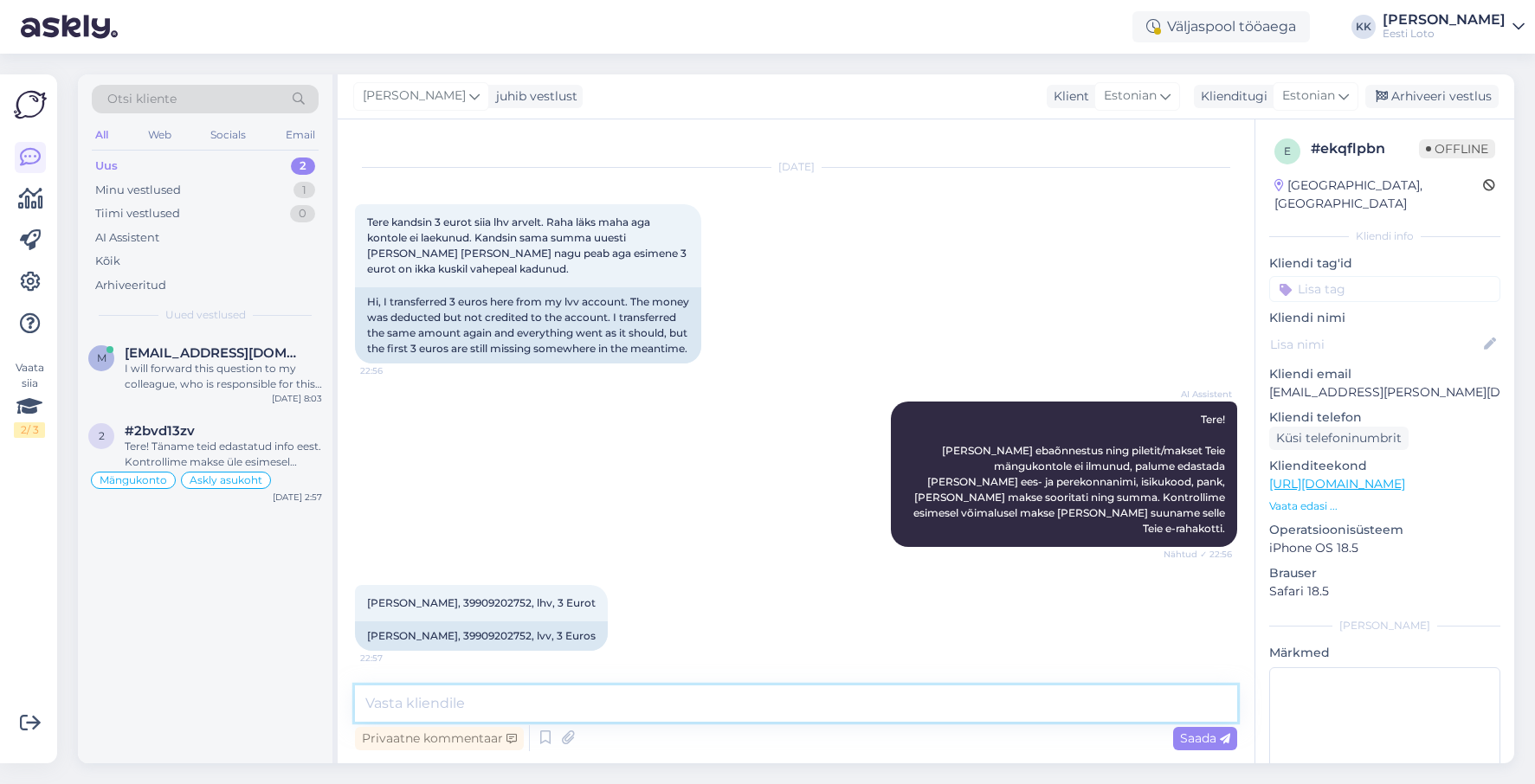
click at [721, 699] on textarea at bounding box center [796, 704] width 882 height 36
paste textarea "Tere. Kahjuks Teie sissemakse ebaõnnestus tehnilise tõrke tõttu. Kontrollisime …"
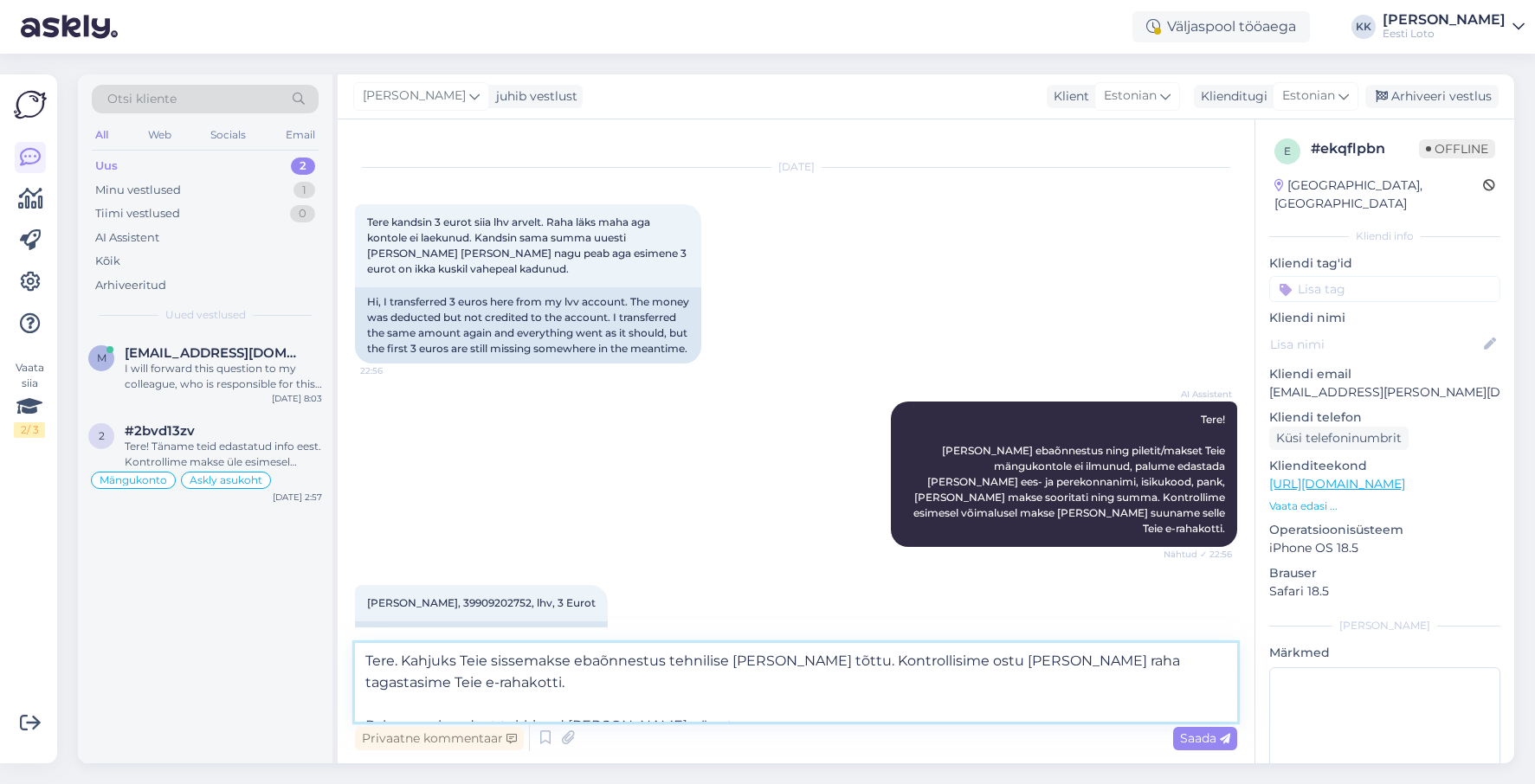
drag, startPoint x: 362, startPoint y: 702, endPoint x: 373, endPoint y: 695, distance: 13.0
click at [362, 701] on textarea "Tere. Kahjuks Teie sissemakse ebaõnnestus tehnilise tõrke tõttu. Kontrollisime …" at bounding box center [796, 682] width 882 height 78
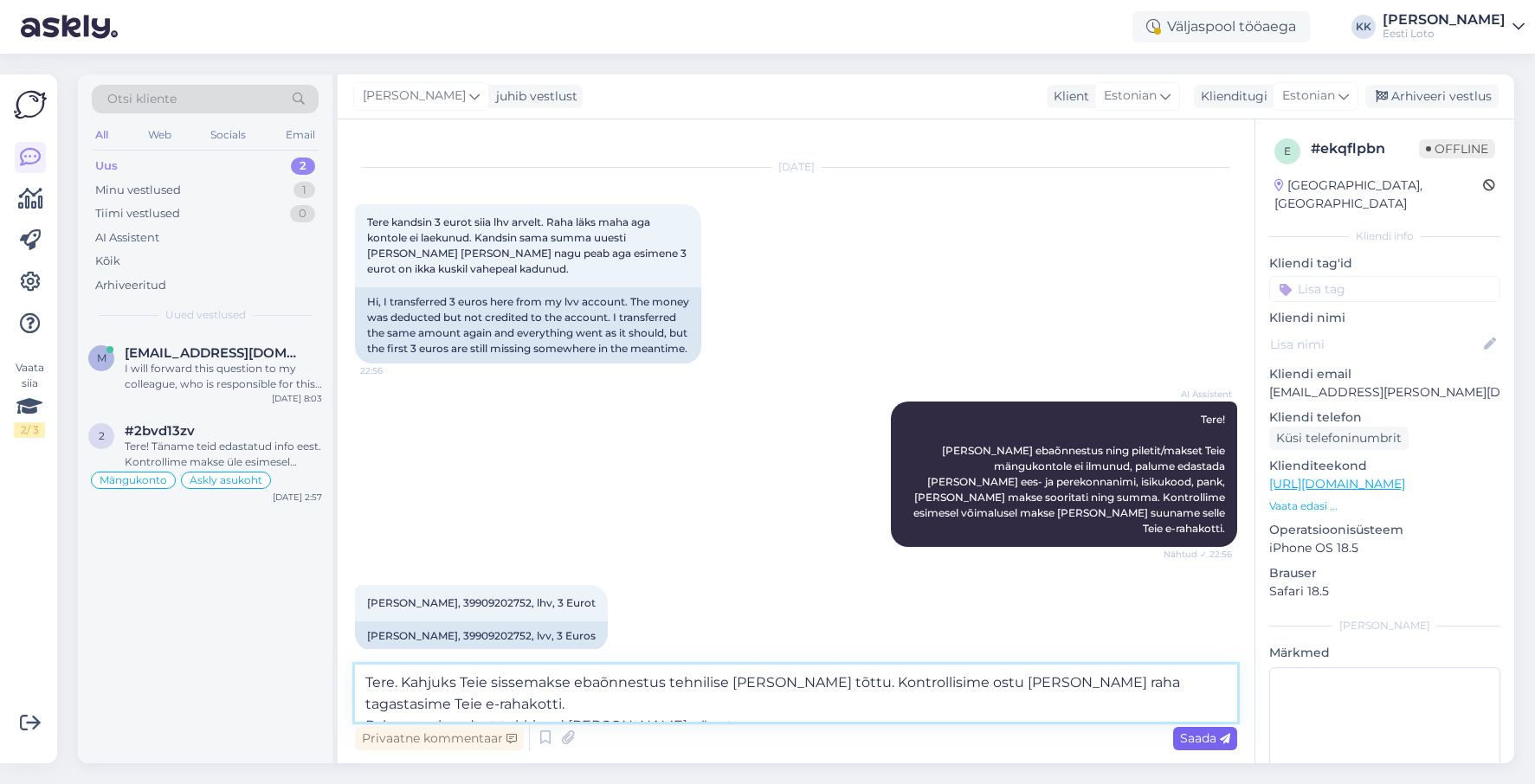
type textarea "Tere. Kahjuks Teie sissemakse ebaõnnestus tehnilise tõrke tõttu. Kontrollisime …"
click at [1200, 736] on span "Saada" at bounding box center [1205, 739] width 50 height 16
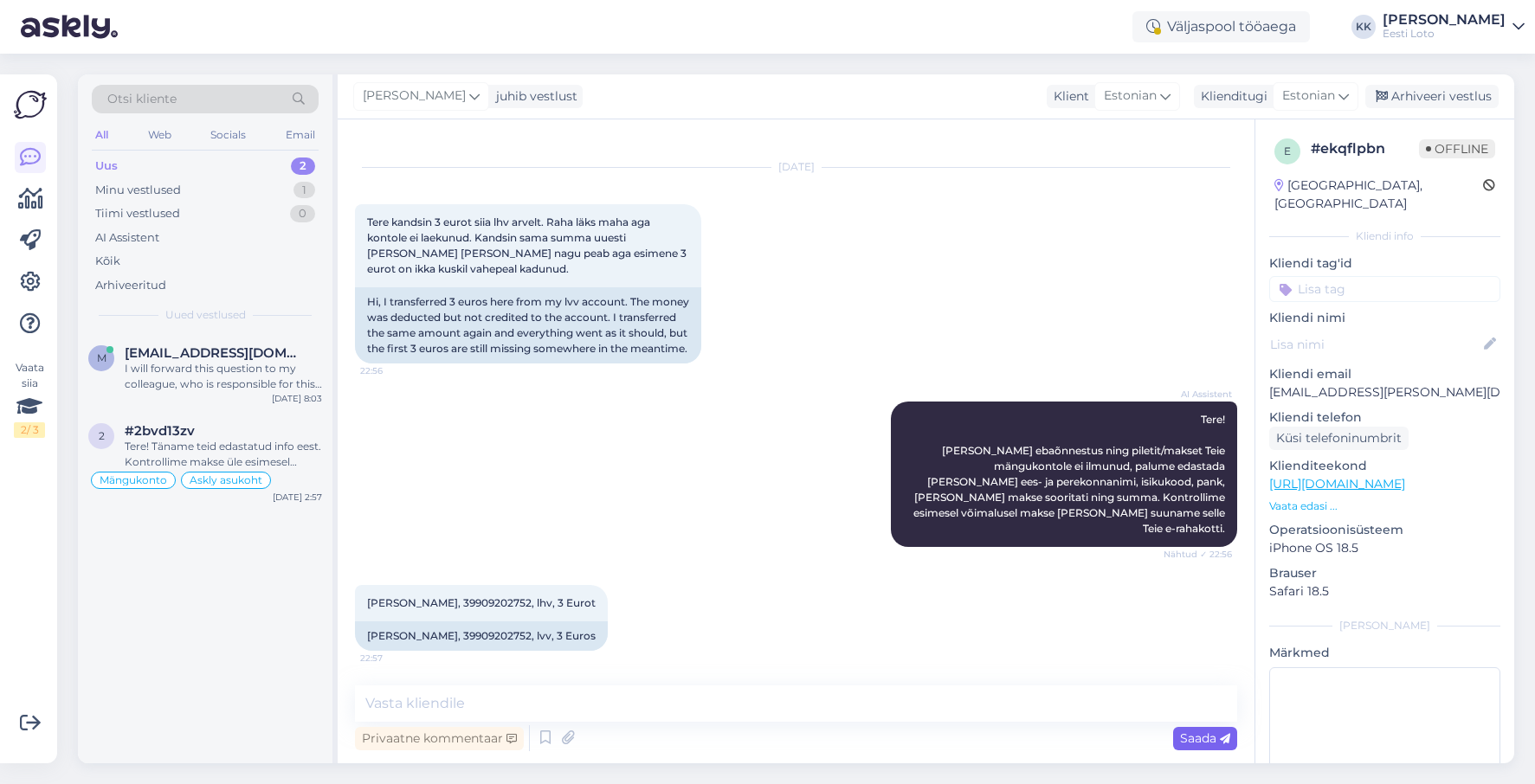
scroll to position [182, 0]
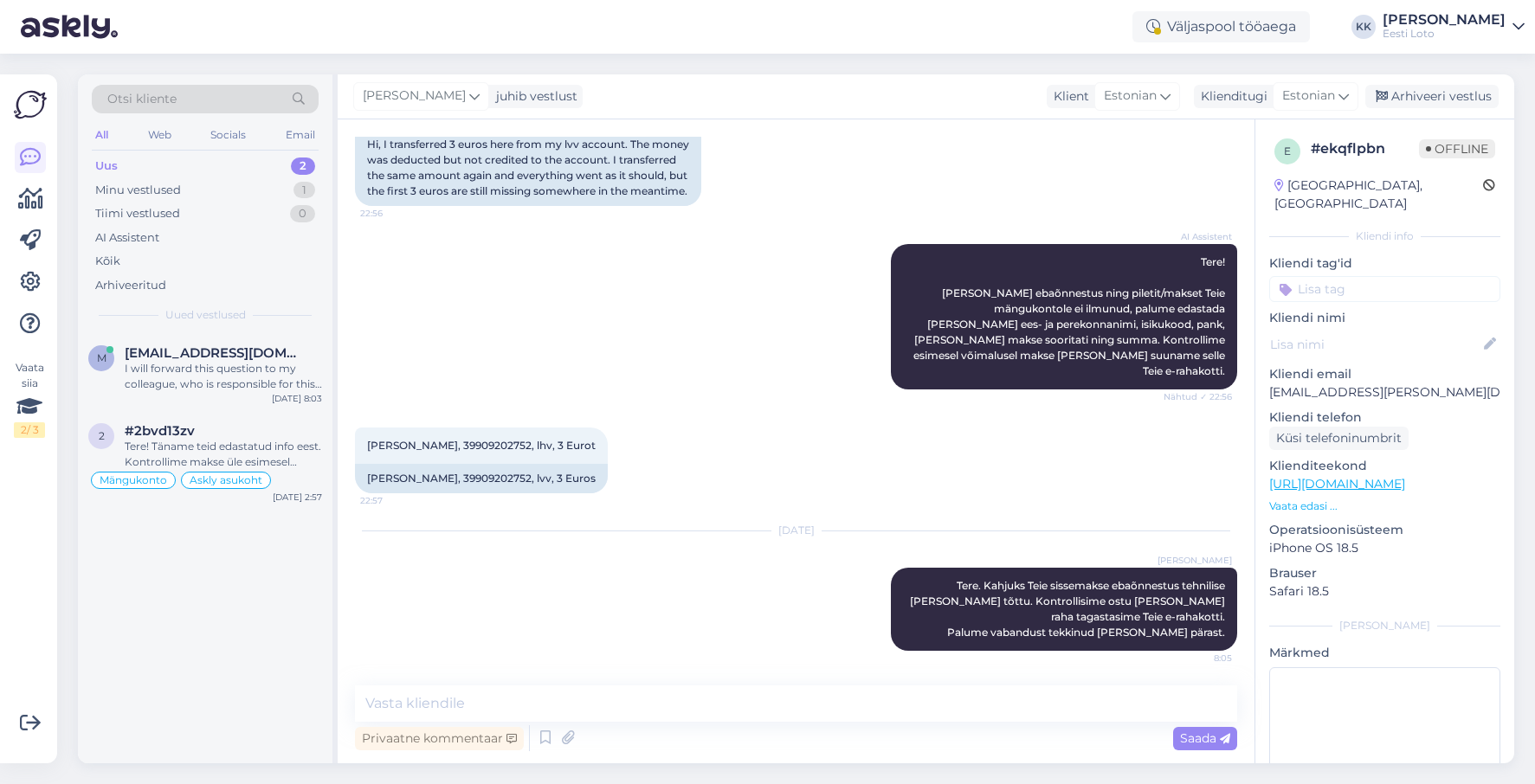
click at [1353, 276] on input at bounding box center [1385, 289] width 231 height 26
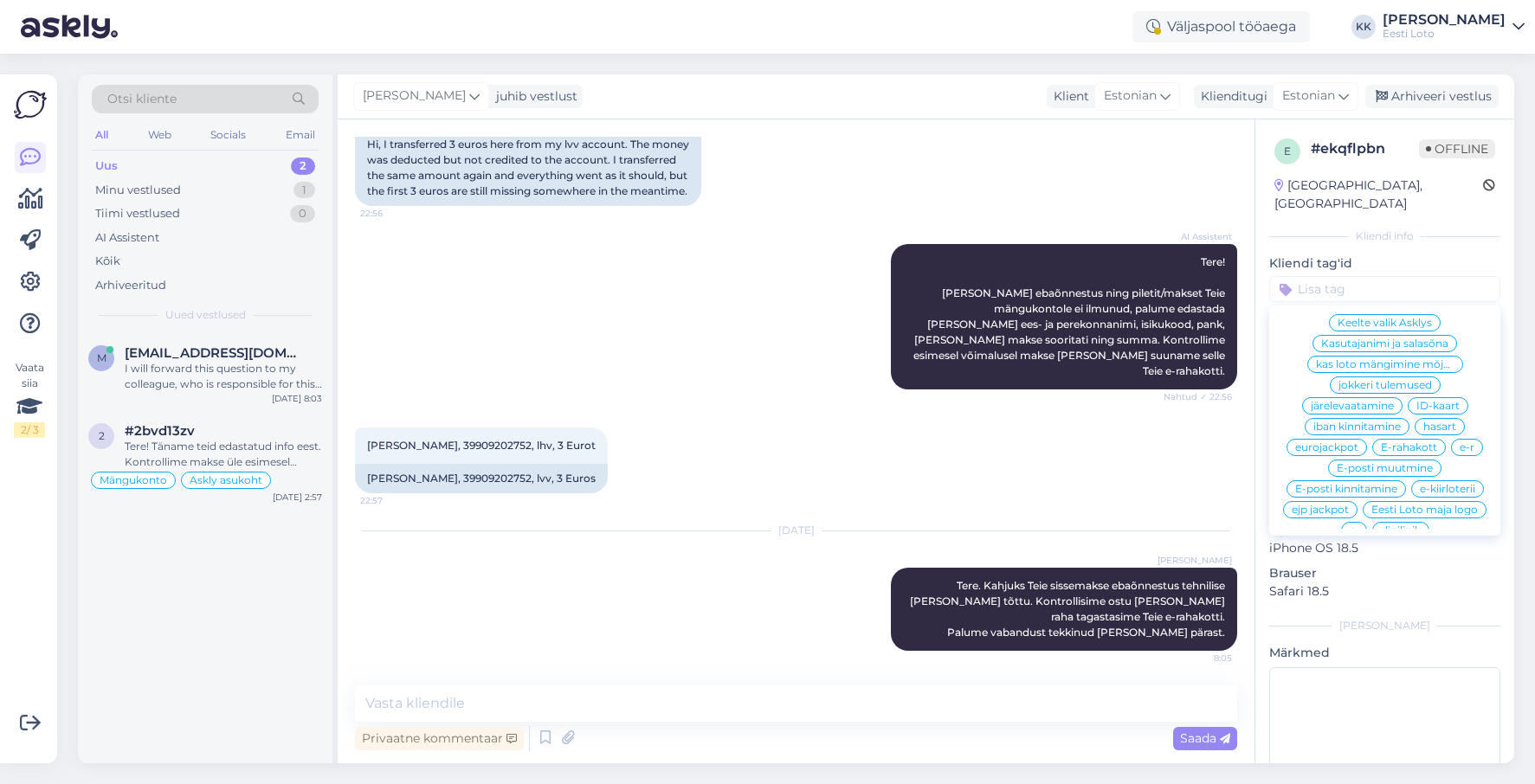
scroll to position [717, 0]
click at [1425, 445] on span "E-rahakott" at bounding box center [1409, 450] width 56 height 11
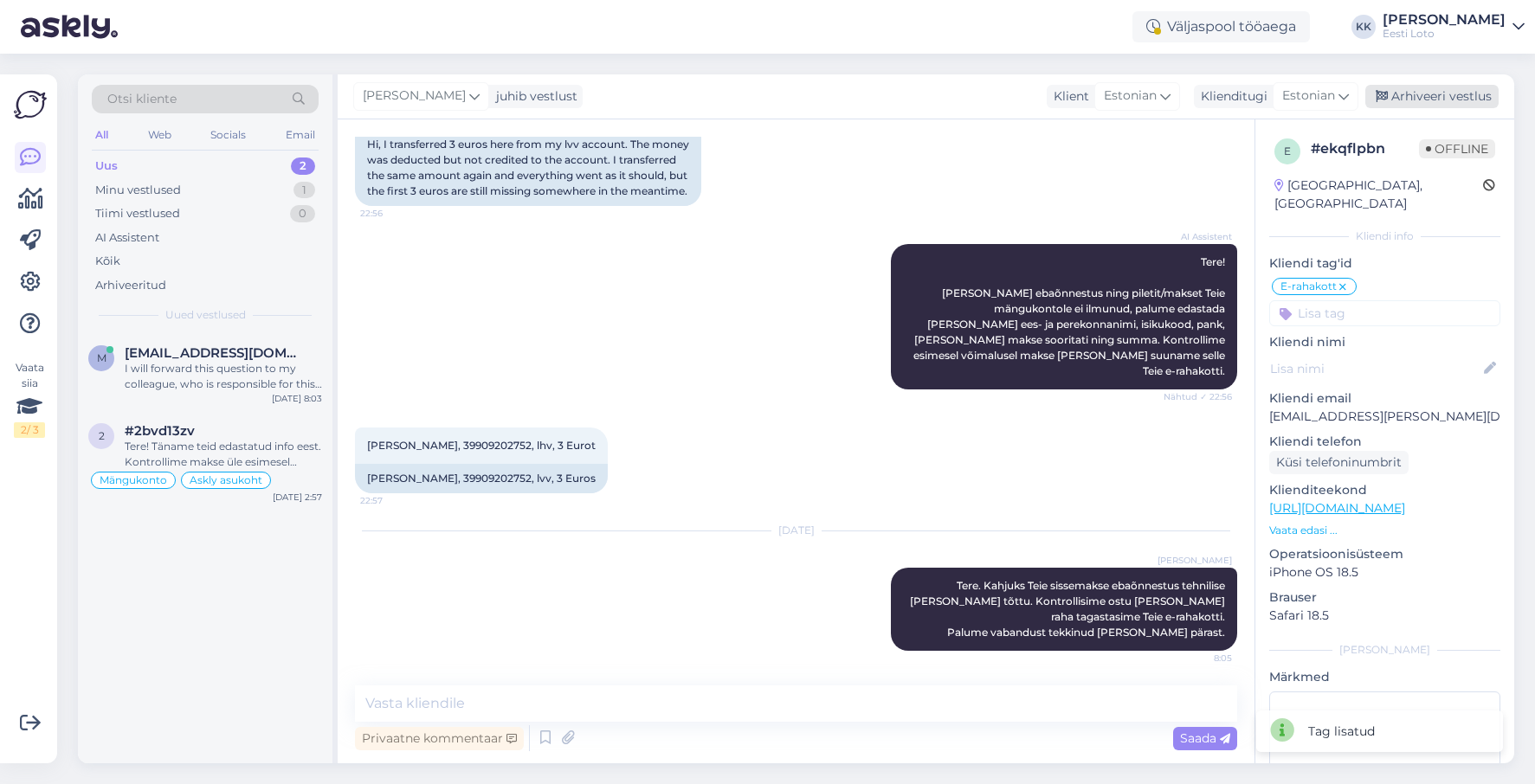
click at [1468, 92] on div "Arhiveeri vestlus" at bounding box center [1432, 97] width 133 height 24
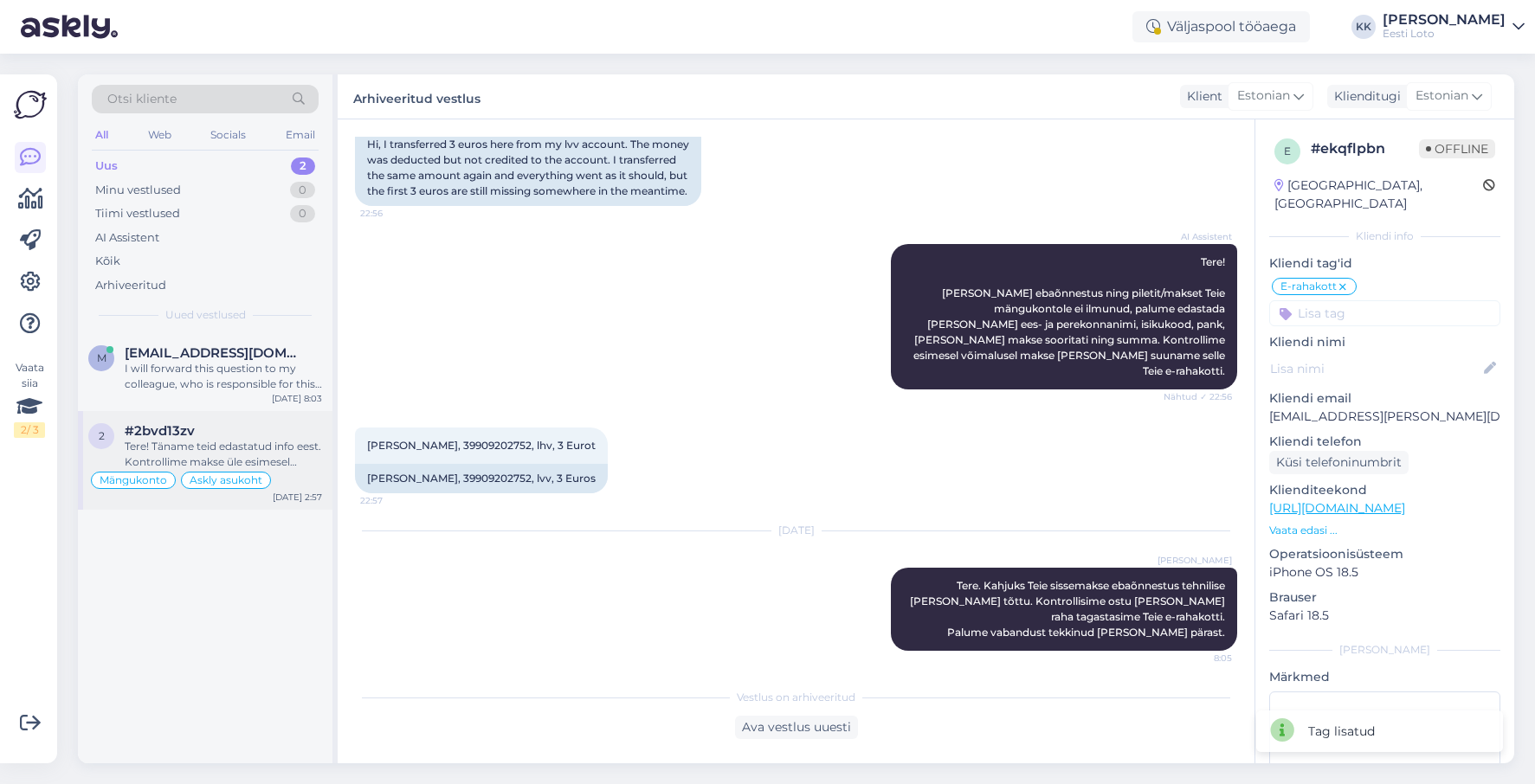
click at [218, 445] on div "Tere! Täname teid edastatud info eest. Kontrollime makse üle esimesel võimaluse…" at bounding box center [223, 455] width 197 height 31
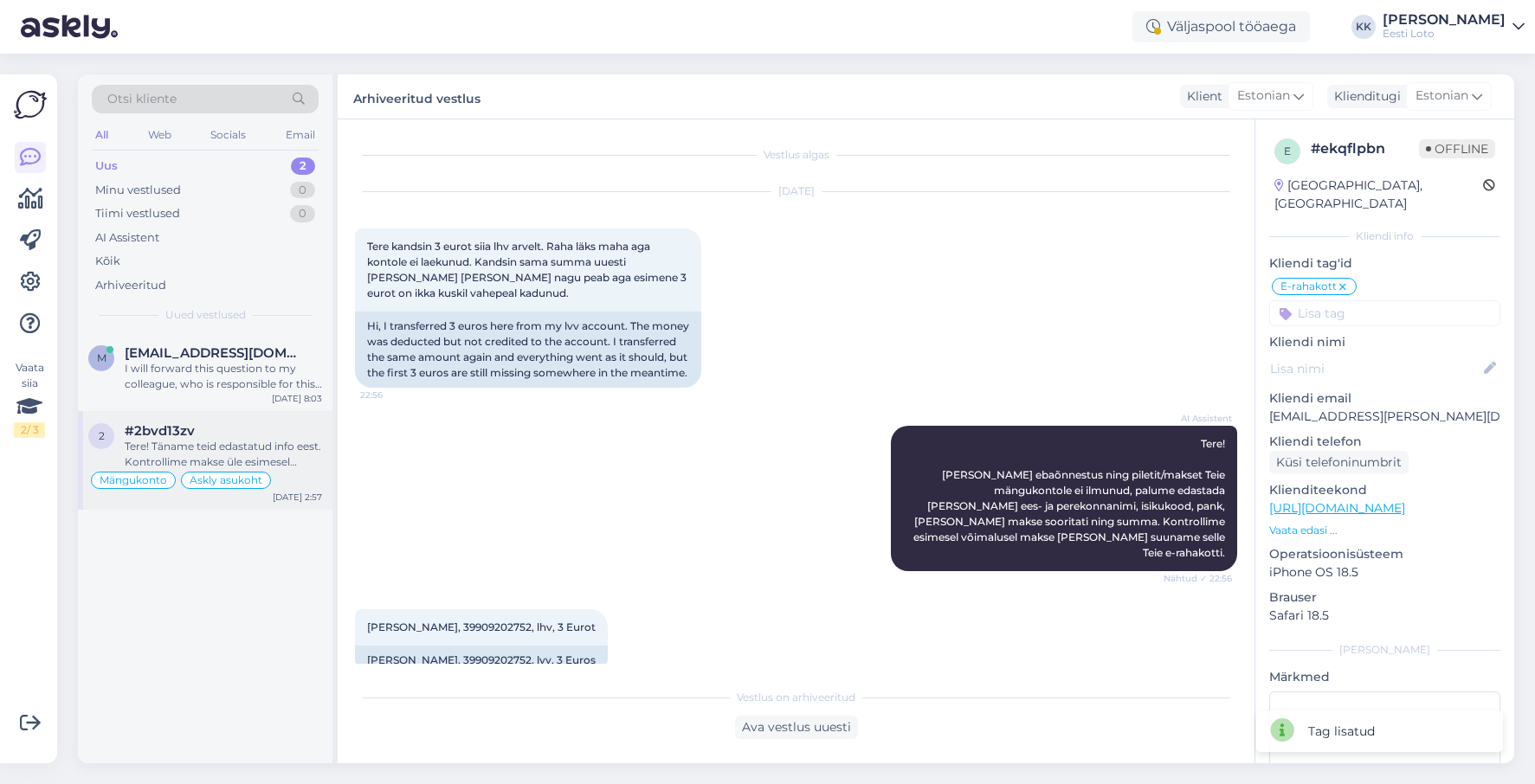
scroll to position [6124, 0]
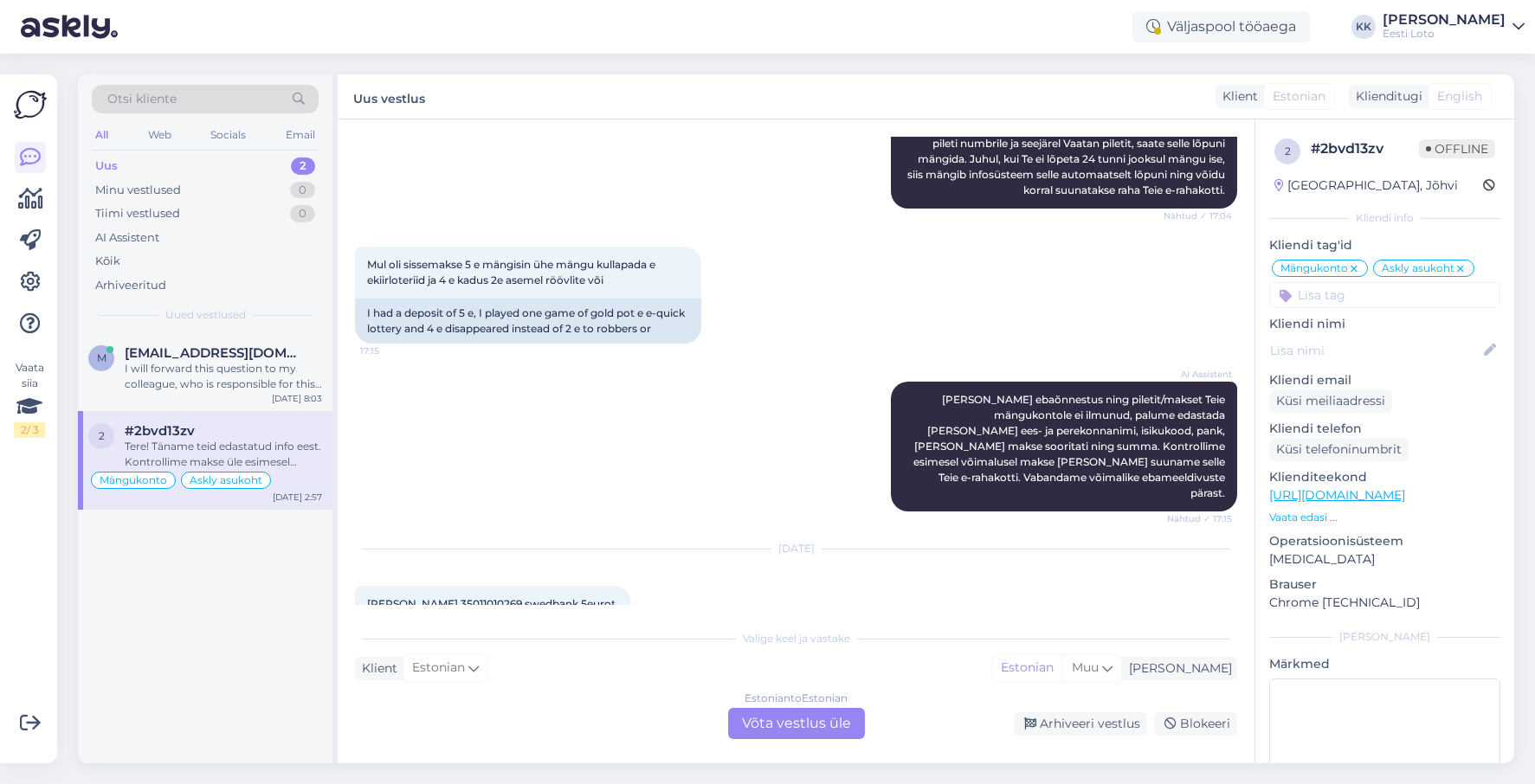
click at [467, 598] on span "Arvo Nisu 35011010269 swedbank 5eurot" at bounding box center [492, 604] width 249 height 13
copy span "35011010269"
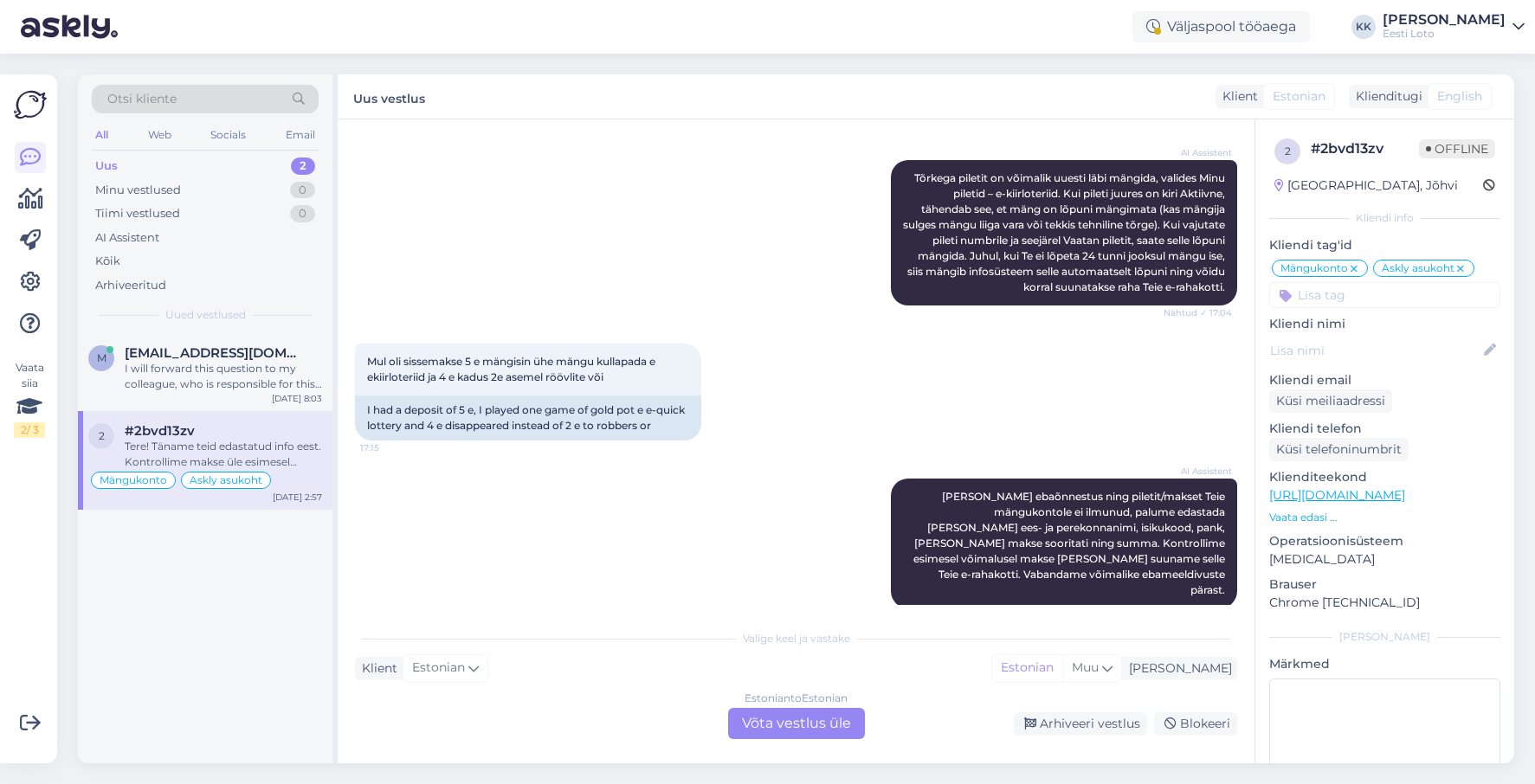
scroll to position [6008, 0]
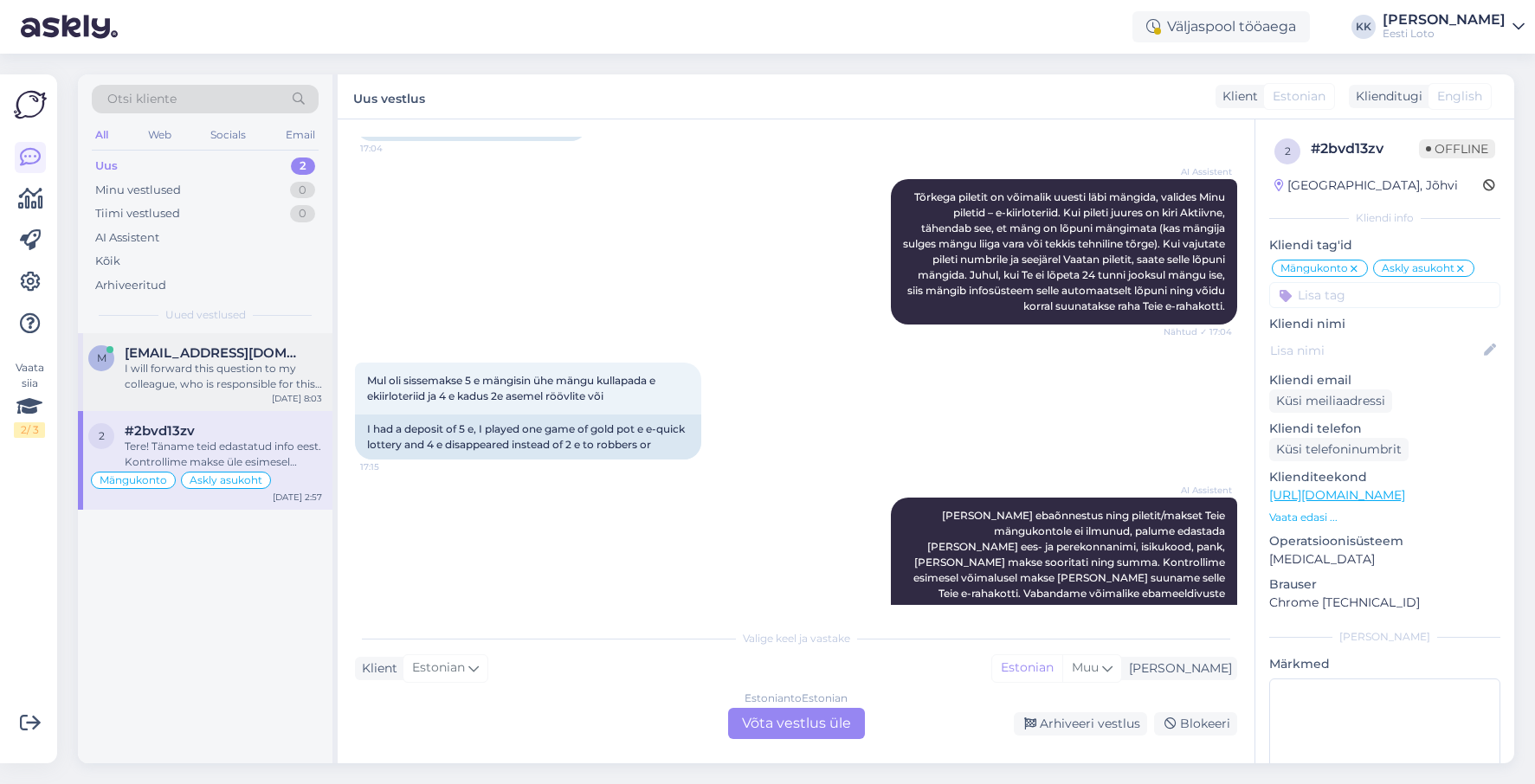
click at [234, 378] on div "I will forward this question to my colleague, who is responsible for this. The …" at bounding box center [223, 376] width 197 height 31
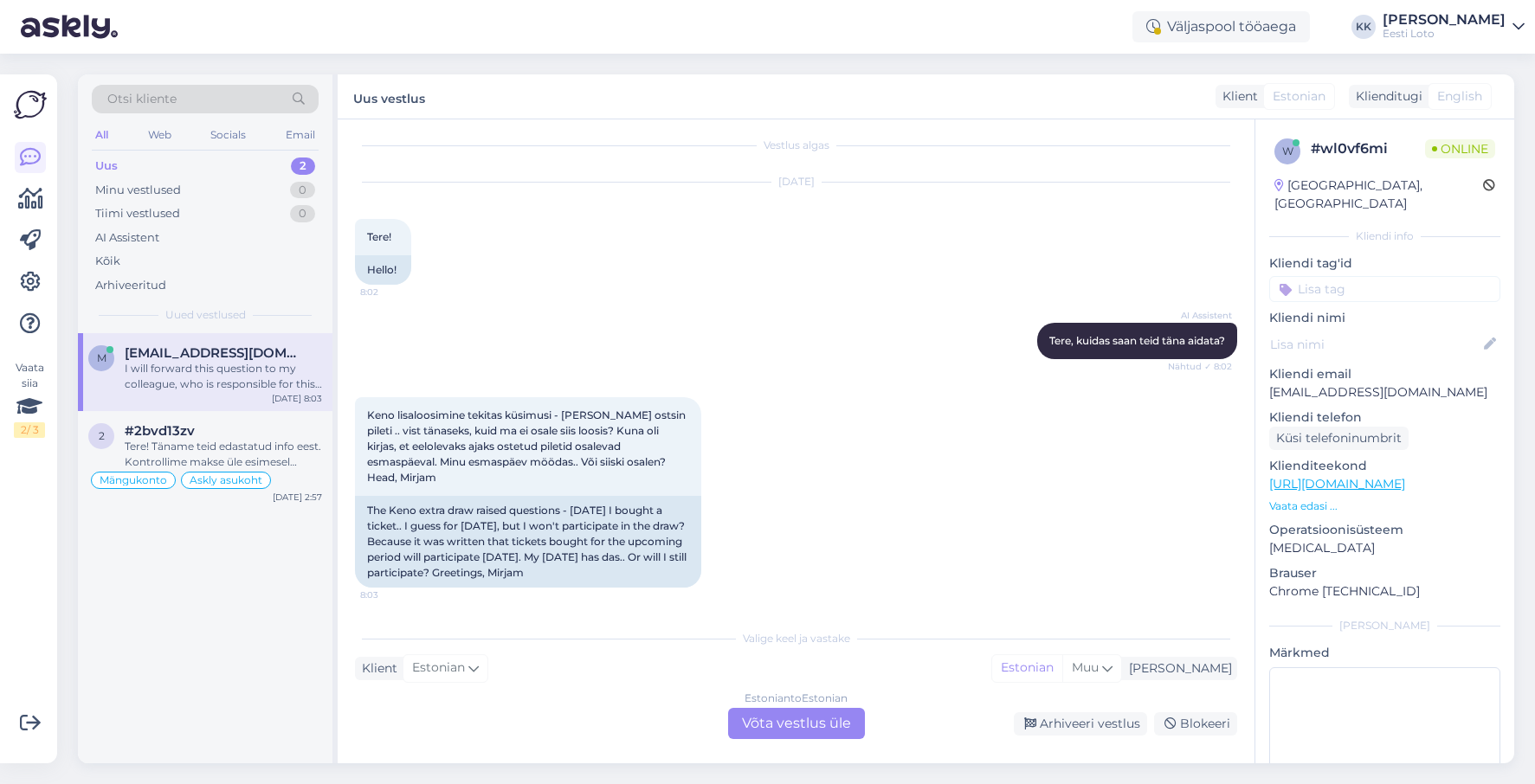
scroll to position [0, 0]
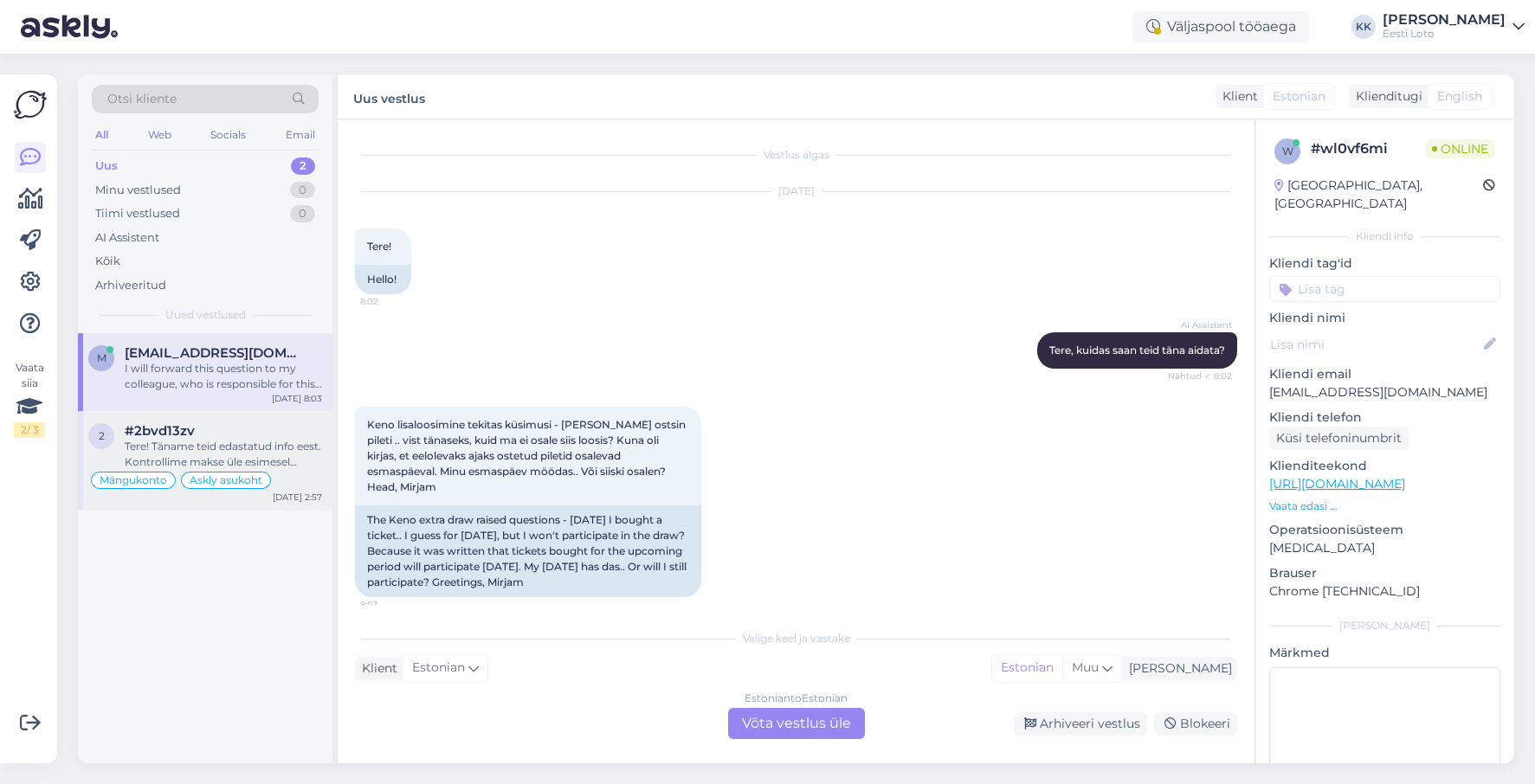
click at [226, 448] on div "Tere! Täname teid edastatud info eest. Kontrollime makse üle esimesel võimaluse…" at bounding box center [223, 455] width 197 height 31
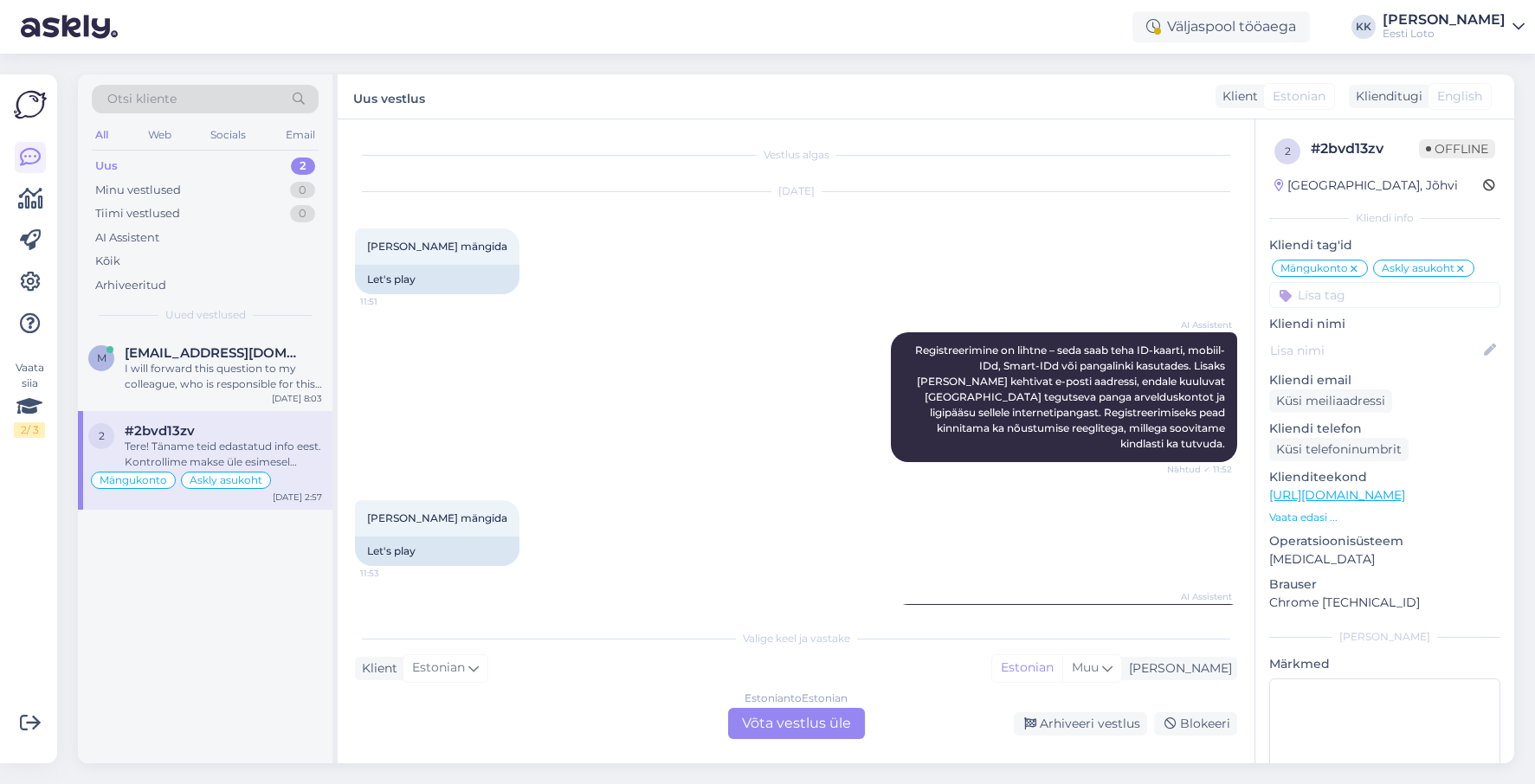
scroll to position [6124, 0]
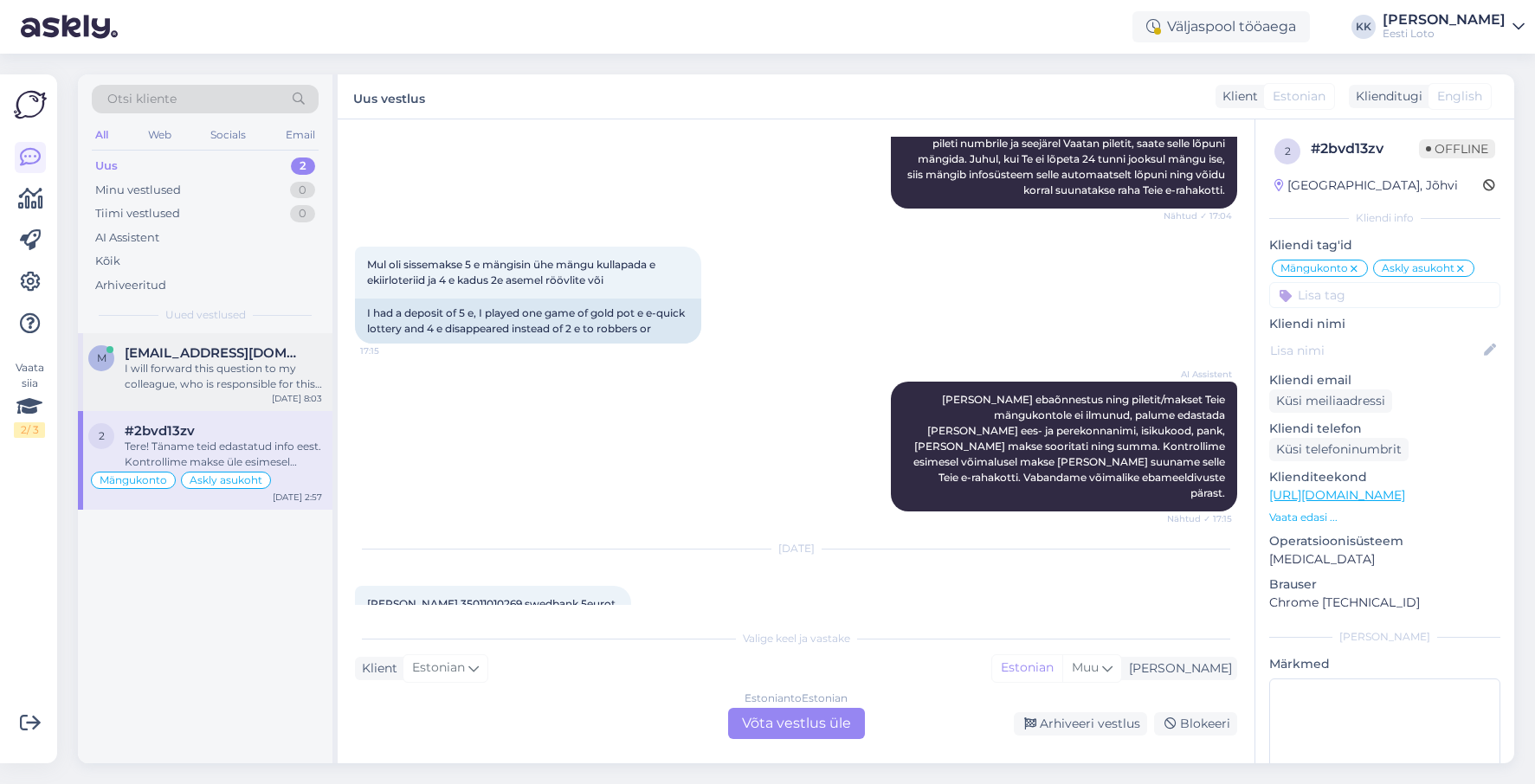
click at [183, 368] on div "I will forward this question to my colleague, who is responsible for this. The …" at bounding box center [223, 376] width 197 height 31
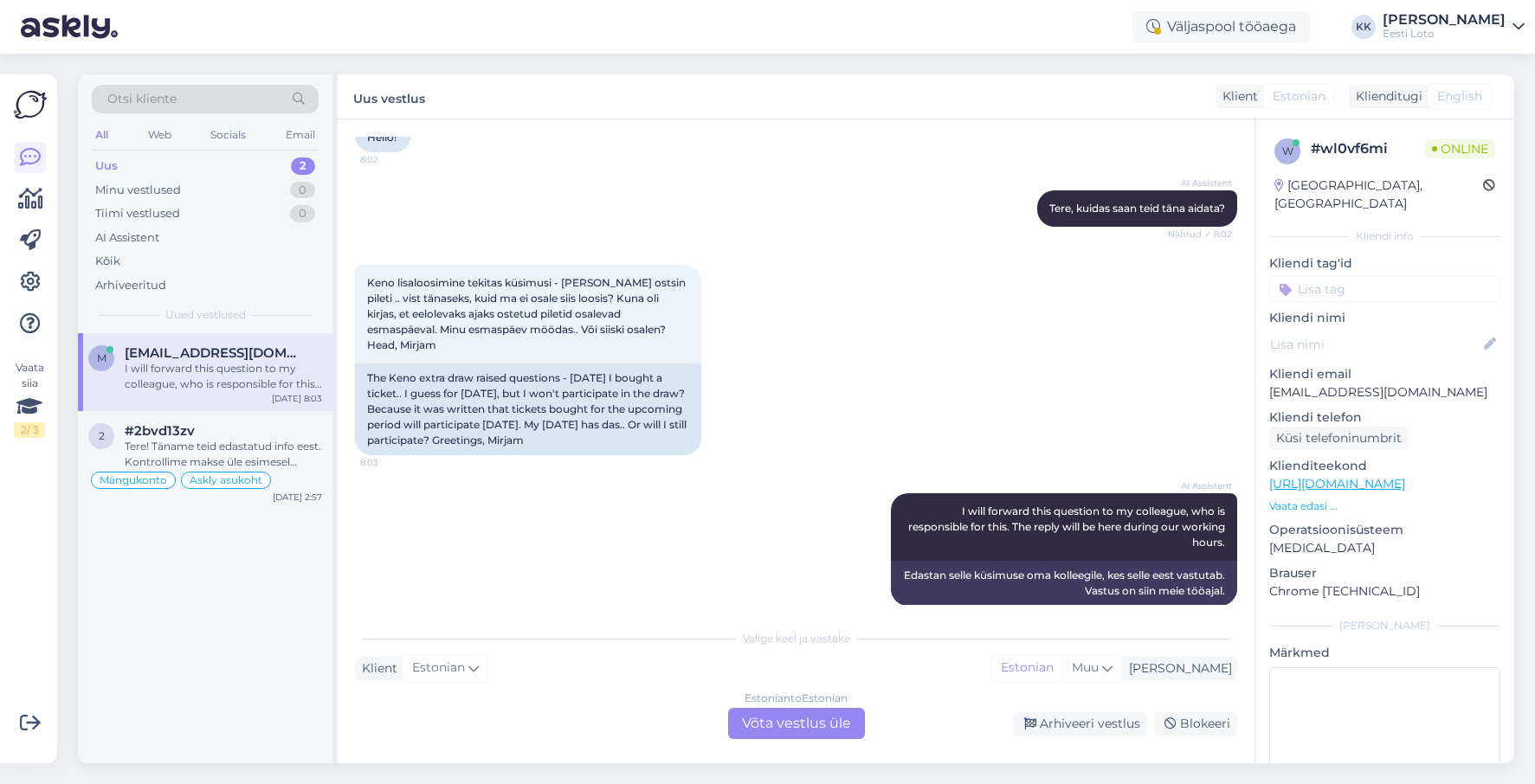
click at [799, 728] on div "Estonian to Estonian Võta vestlus üle" at bounding box center [797, 724] width 137 height 31
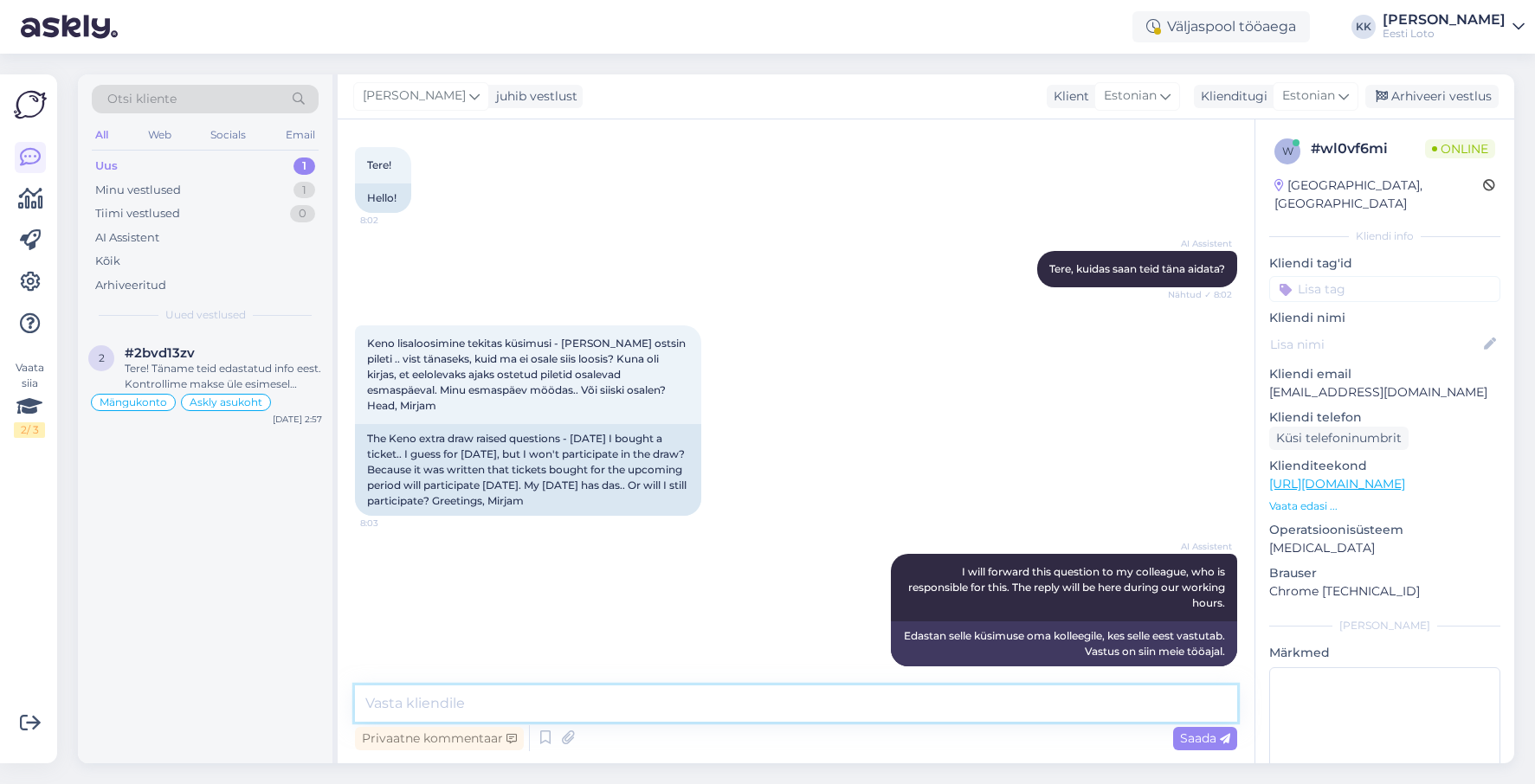
click at [583, 703] on textarea at bounding box center [796, 704] width 882 height 36
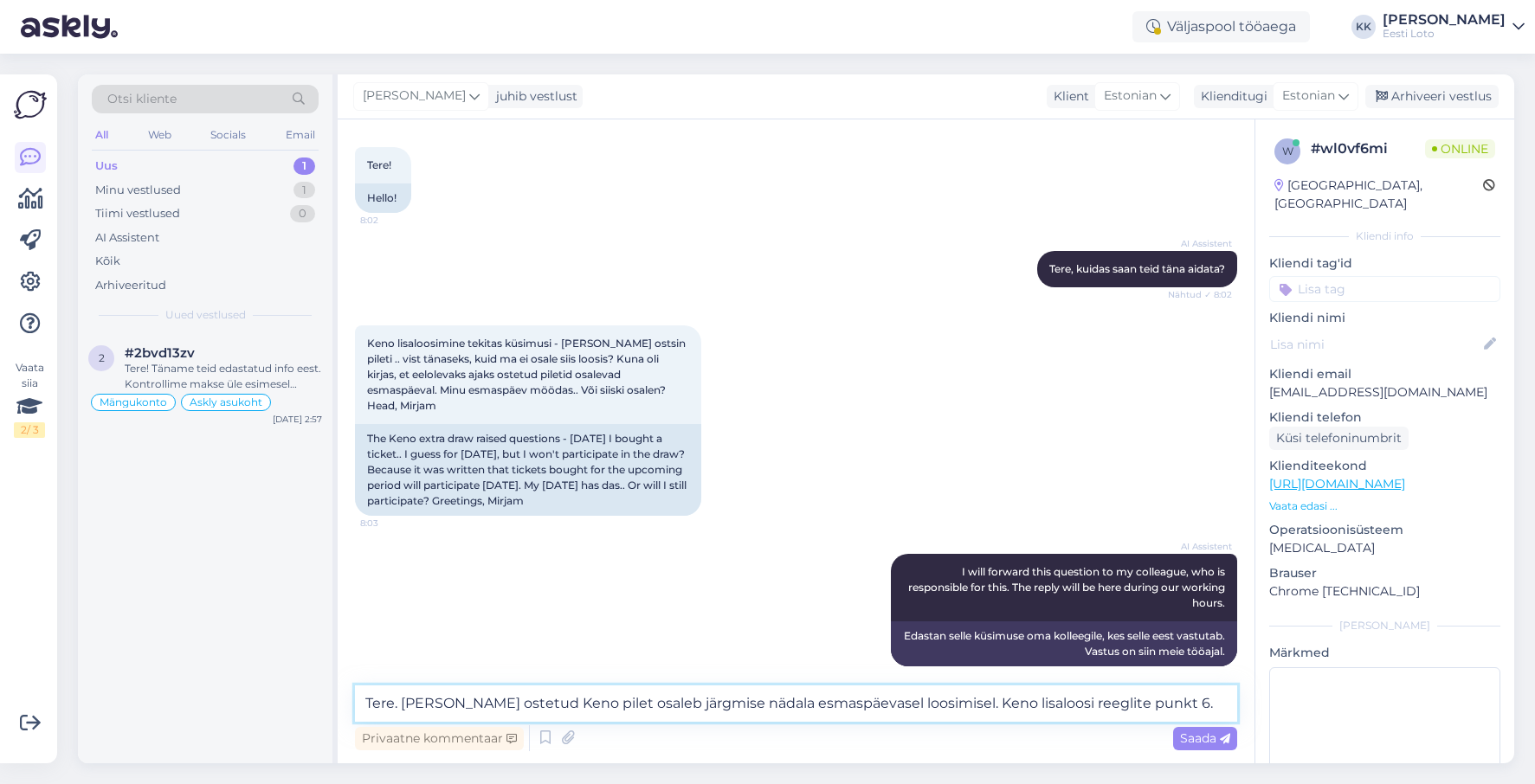
paste textarea "Igal lisaloosi loosimisel osalevad loosimisele eelneva nädala jooksul toimunud …"
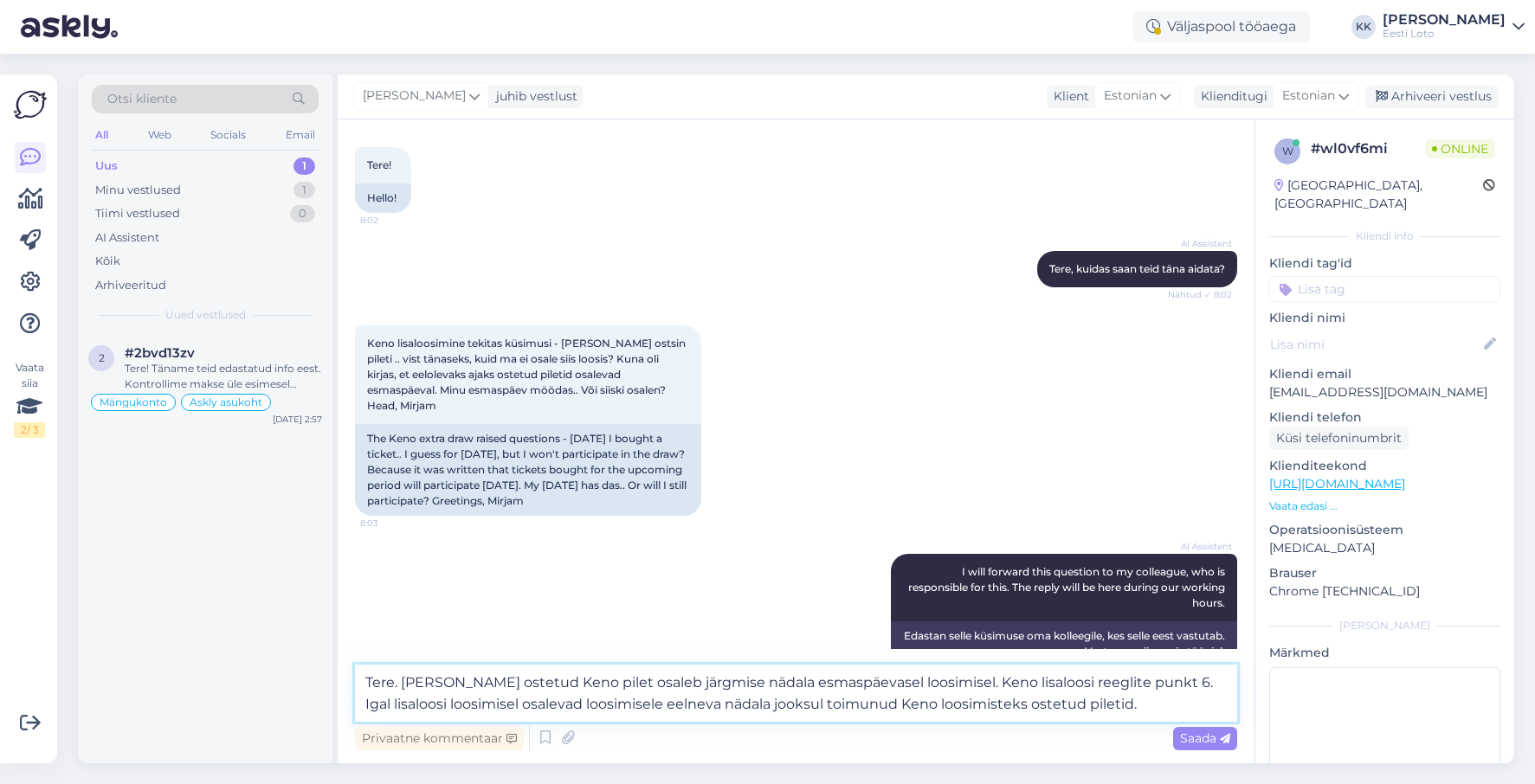
drag, startPoint x: 949, startPoint y: 681, endPoint x: 1117, endPoint y: 705, distance: 169.7
click at [1117, 705] on textarea "Tere. Teie täna ostetud Keno pilet osaleb järgmise nädala esmaspäevasel loosimi…" at bounding box center [796, 694] width 882 height 57
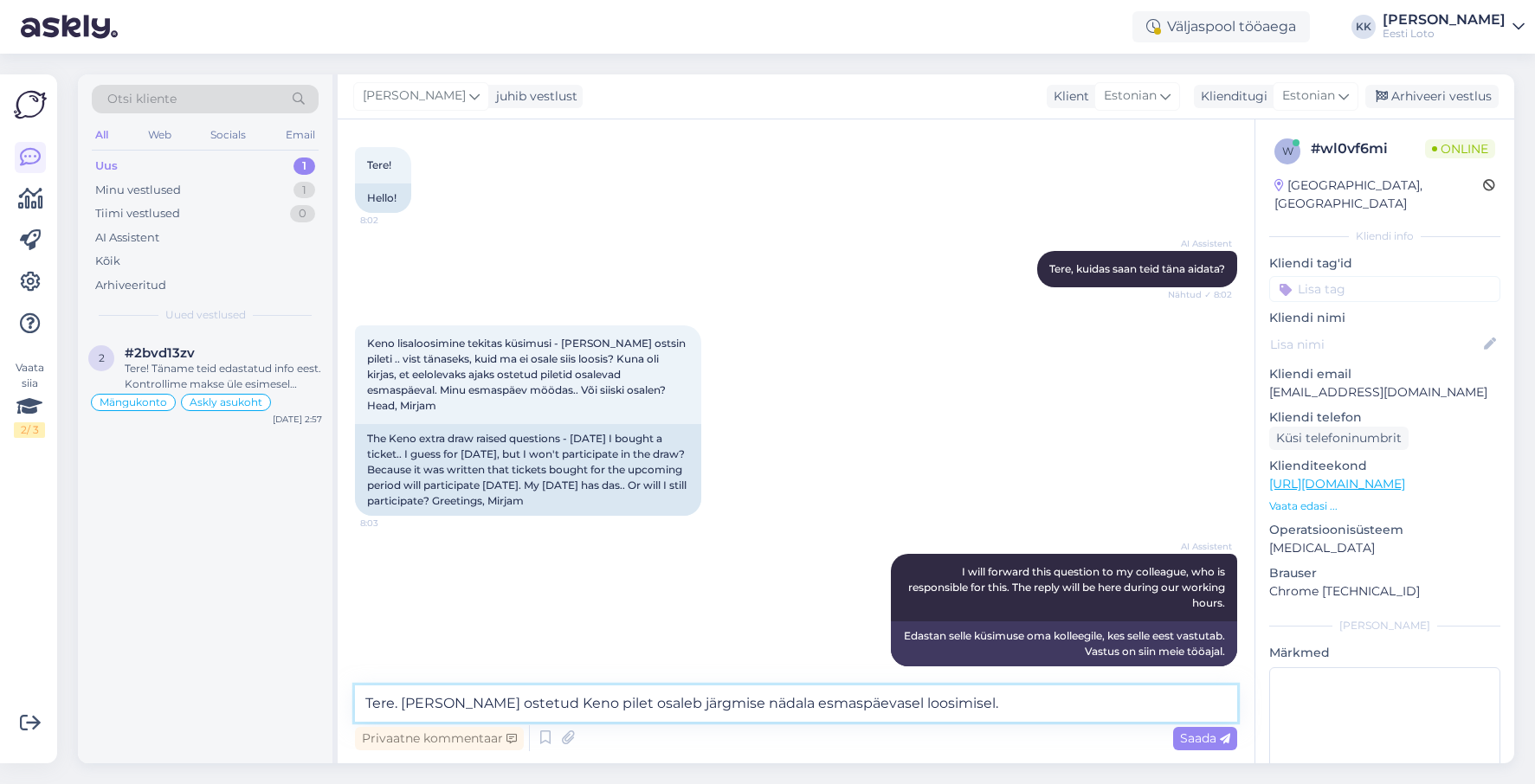
drag, startPoint x: 872, startPoint y: 702, endPoint x: 933, endPoint y: 680, distance: 64.8
click at [873, 702] on textarea "Tere. Teie täna ostetud Keno pilet osaleb järgmise nädala esmaspäevasel loosimi…" at bounding box center [796, 704] width 882 height 36
click at [995, 709] on textarea "Tere. Teie täna ostetud Keno pilet osaleb järgmise nädala esmaspäevasel lisaloo…" at bounding box center [796, 704] width 882 height 36
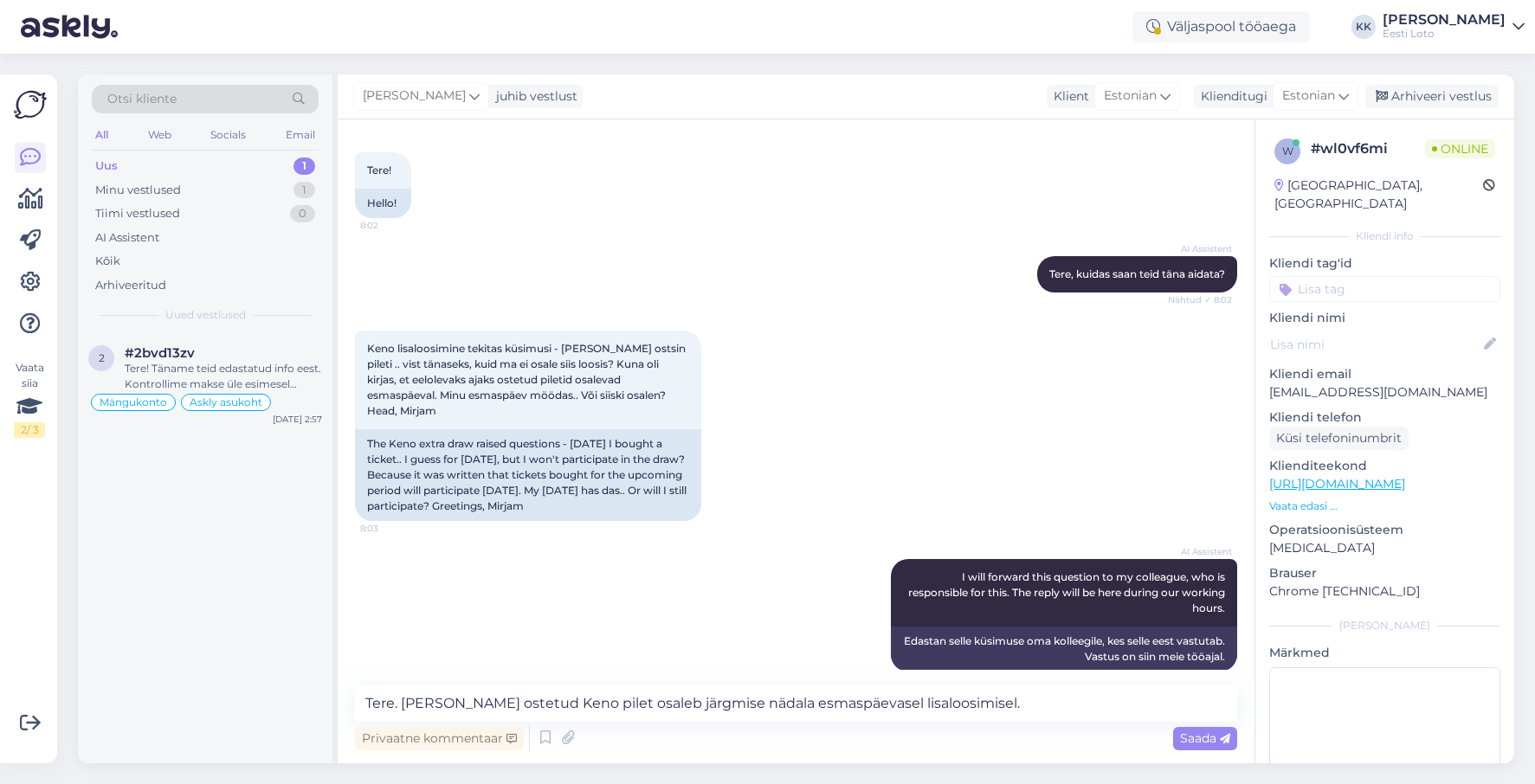
click at [1349, 383] on p "mypsik@gmail.com" at bounding box center [1385, 392] width 231 height 19
drag, startPoint x: 867, startPoint y: 705, endPoint x: 880, endPoint y: 701, distance: 13.6
click at [867, 705] on textarea "Tere. Teie täna ostetud Keno pilet osaleb järgmise nädala esmaspäevasel lisaloo…" at bounding box center [796, 704] width 882 height 36
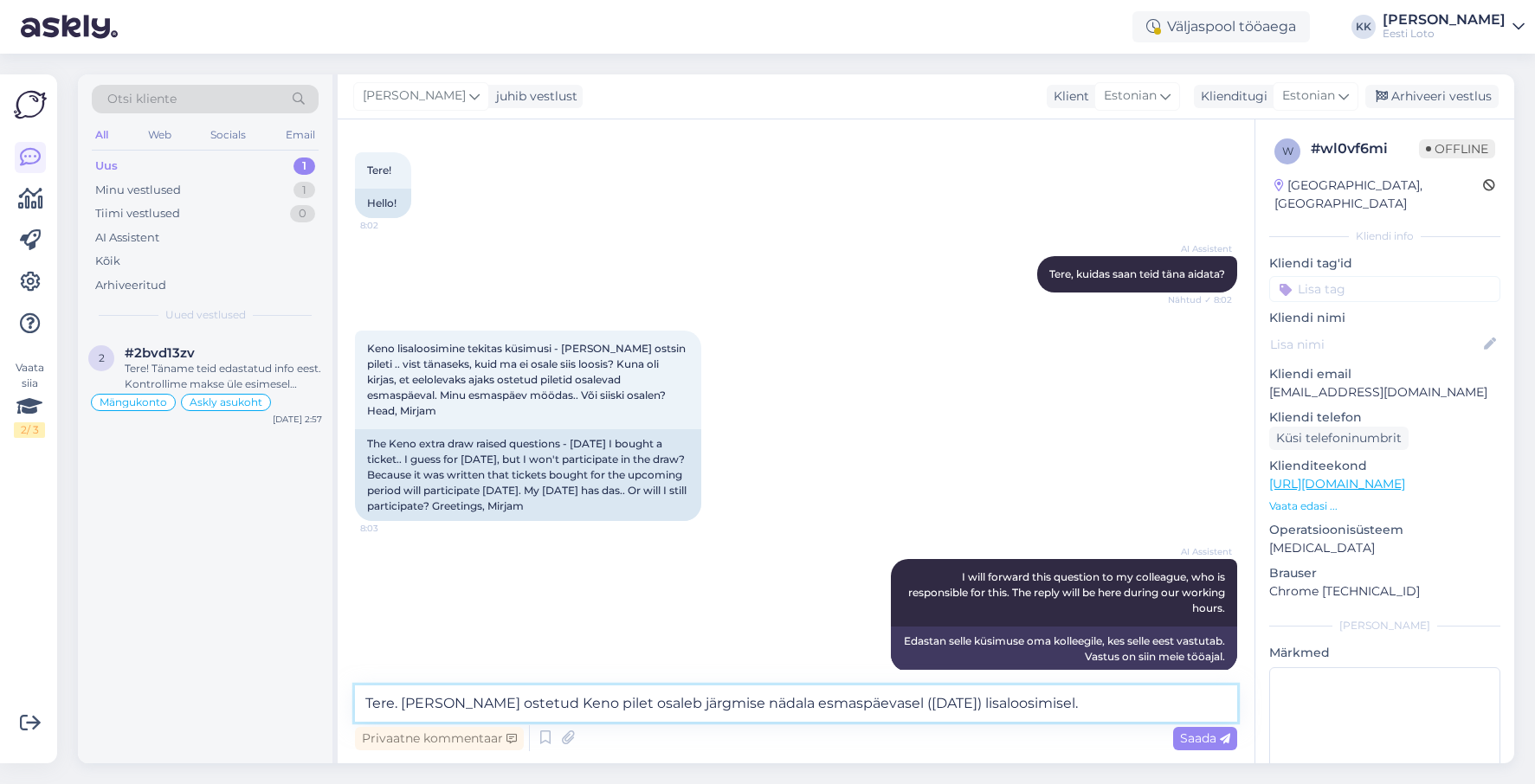
click at [1081, 698] on textarea "Tere. Teie täna ostetud Keno pilet osaleb järgmise nädala esmaspäevasel (13.10.…" at bounding box center [796, 704] width 882 height 36
type textarea "Tere. Teie täna ostetud Keno pilet osaleb järgmise nädala esmaspäevasel (13.10.…"
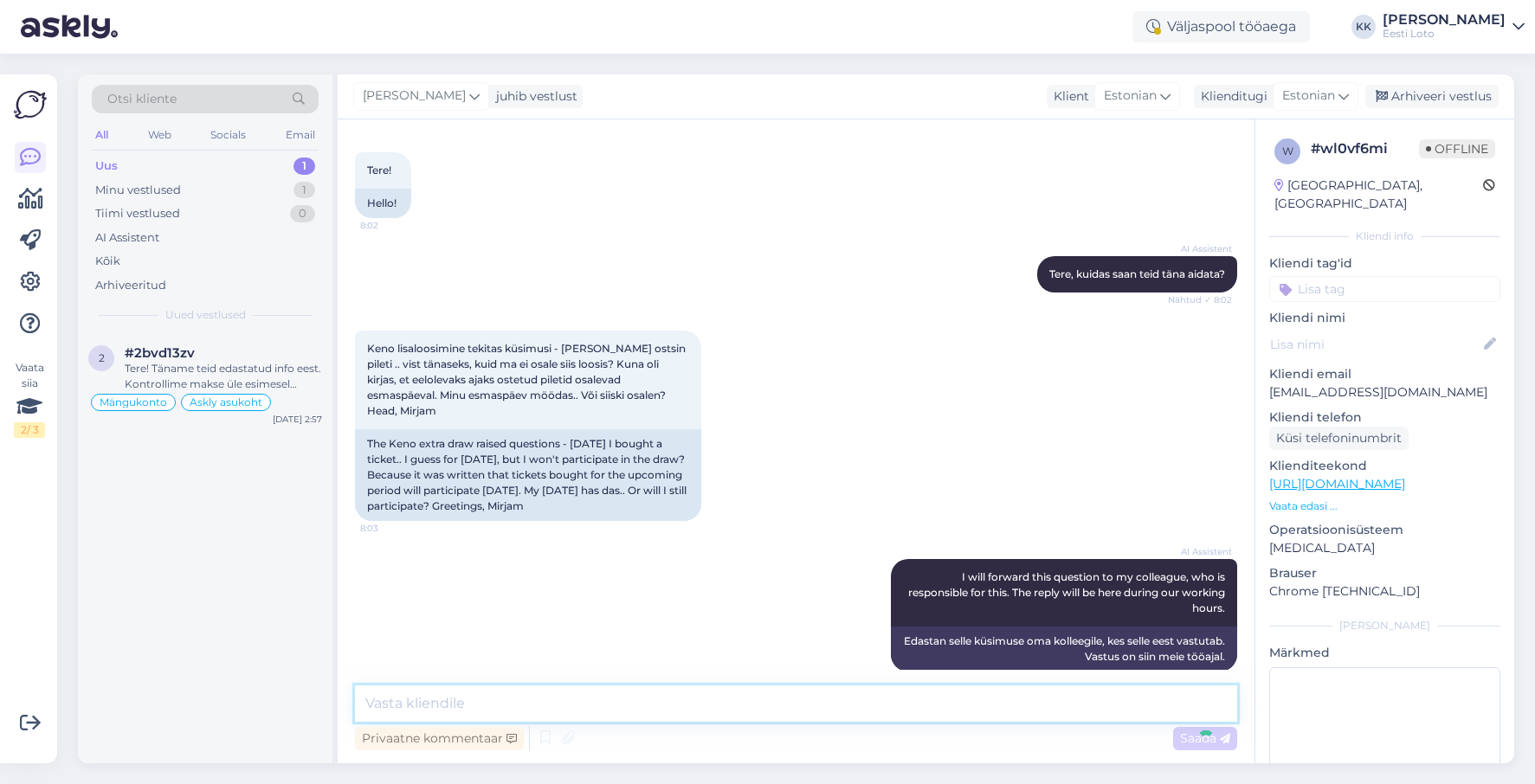
scroll to position [172, 0]
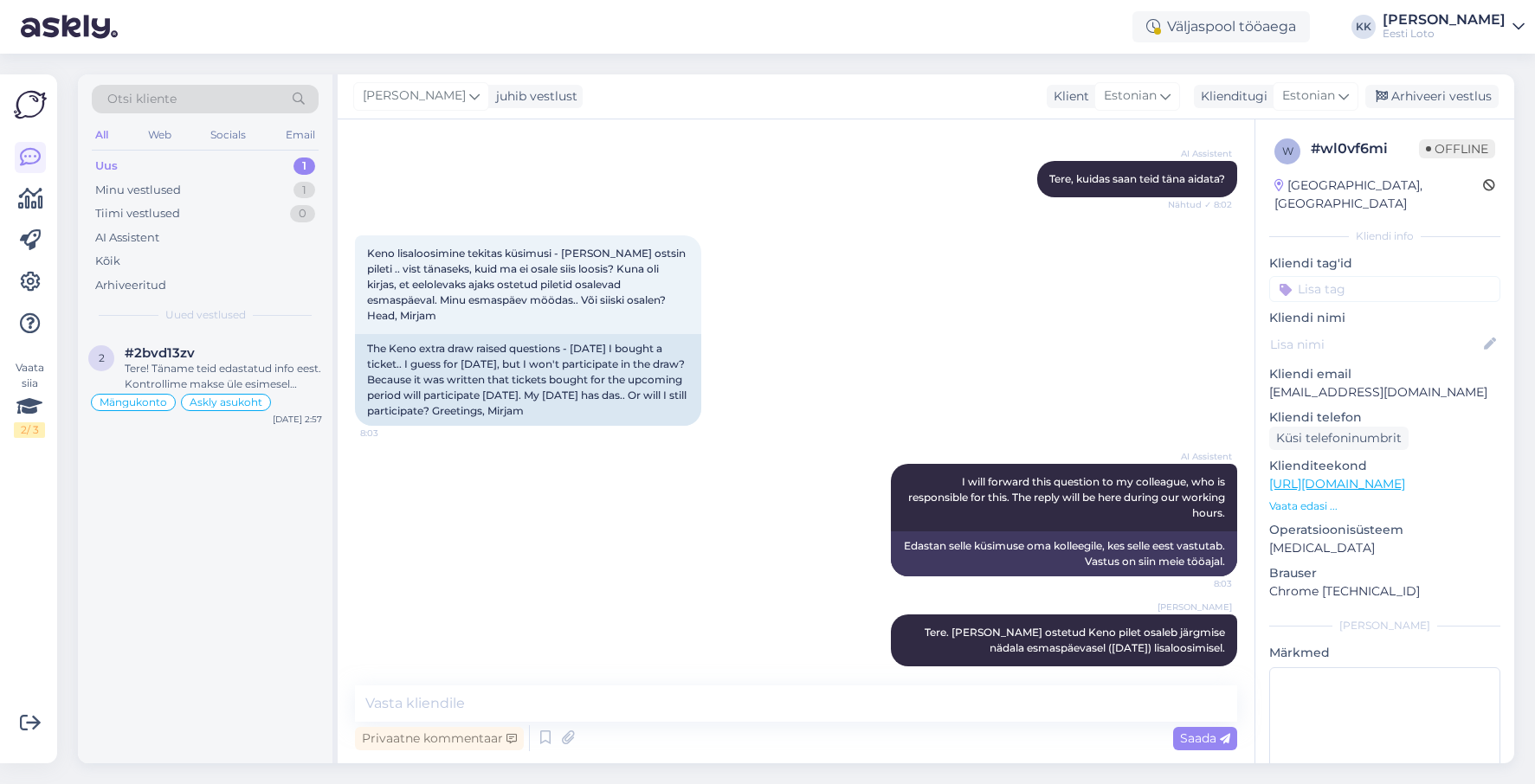
click at [1402, 276] on input at bounding box center [1385, 289] width 231 height 26
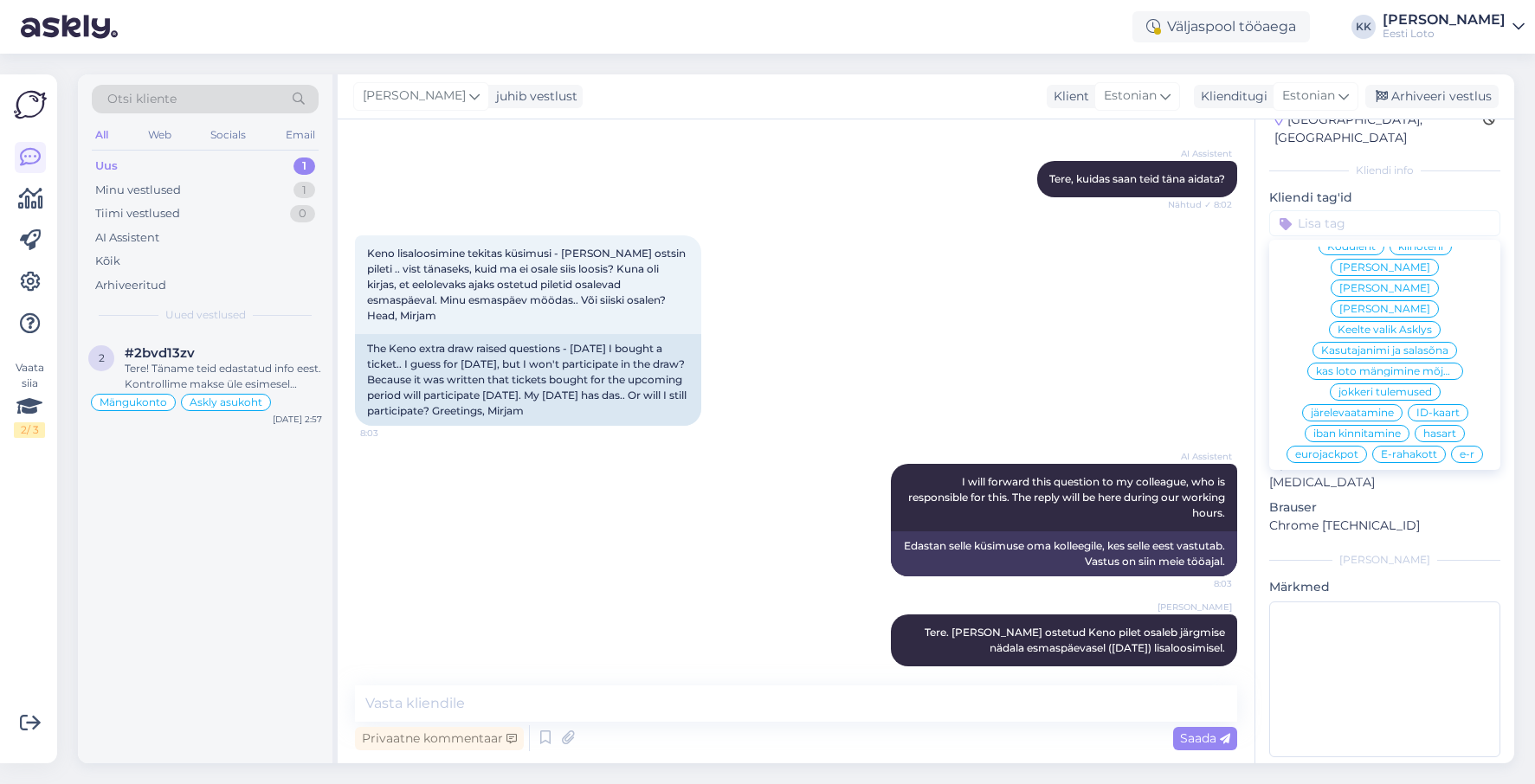
scroll to position [643, 0]
click at [1351, 287] on span "[PERSON_NAME]" at bounding box center [1385, 292] width 91 height 11
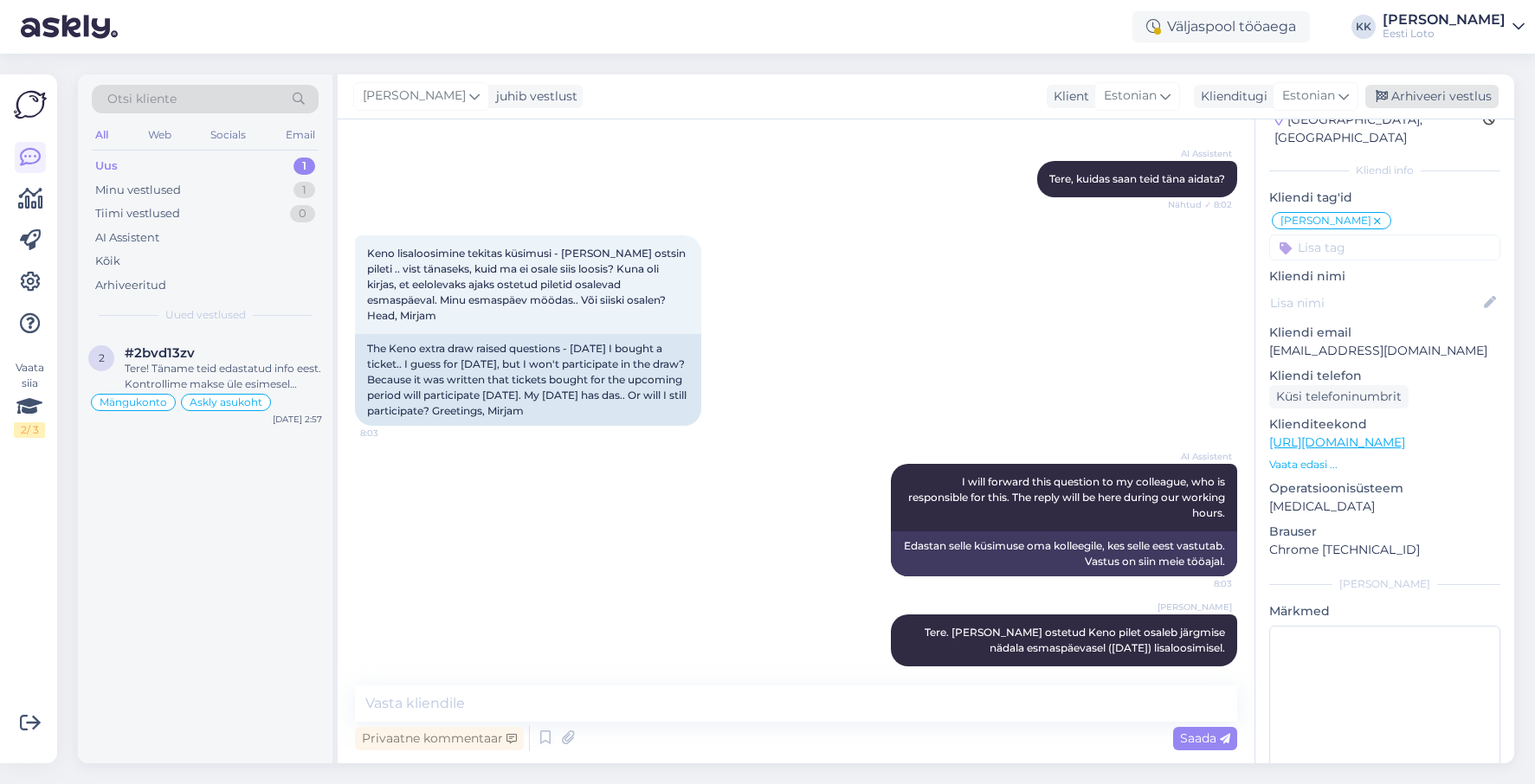
click at [1461, 96] on div "Arhiveeri vestlus" at bounding box center [1432, 97] width 133 height 24
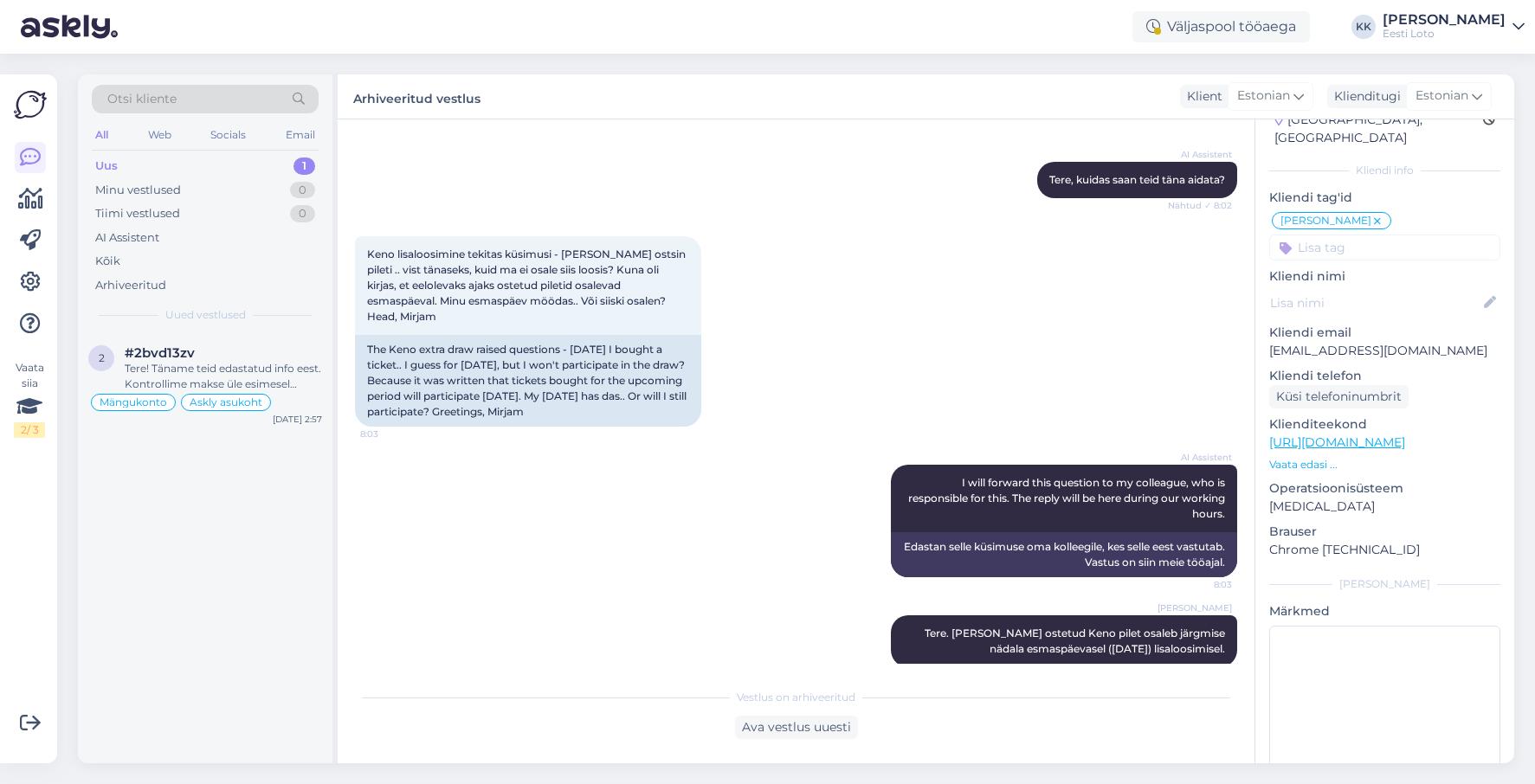
scroll to position [177, 0]
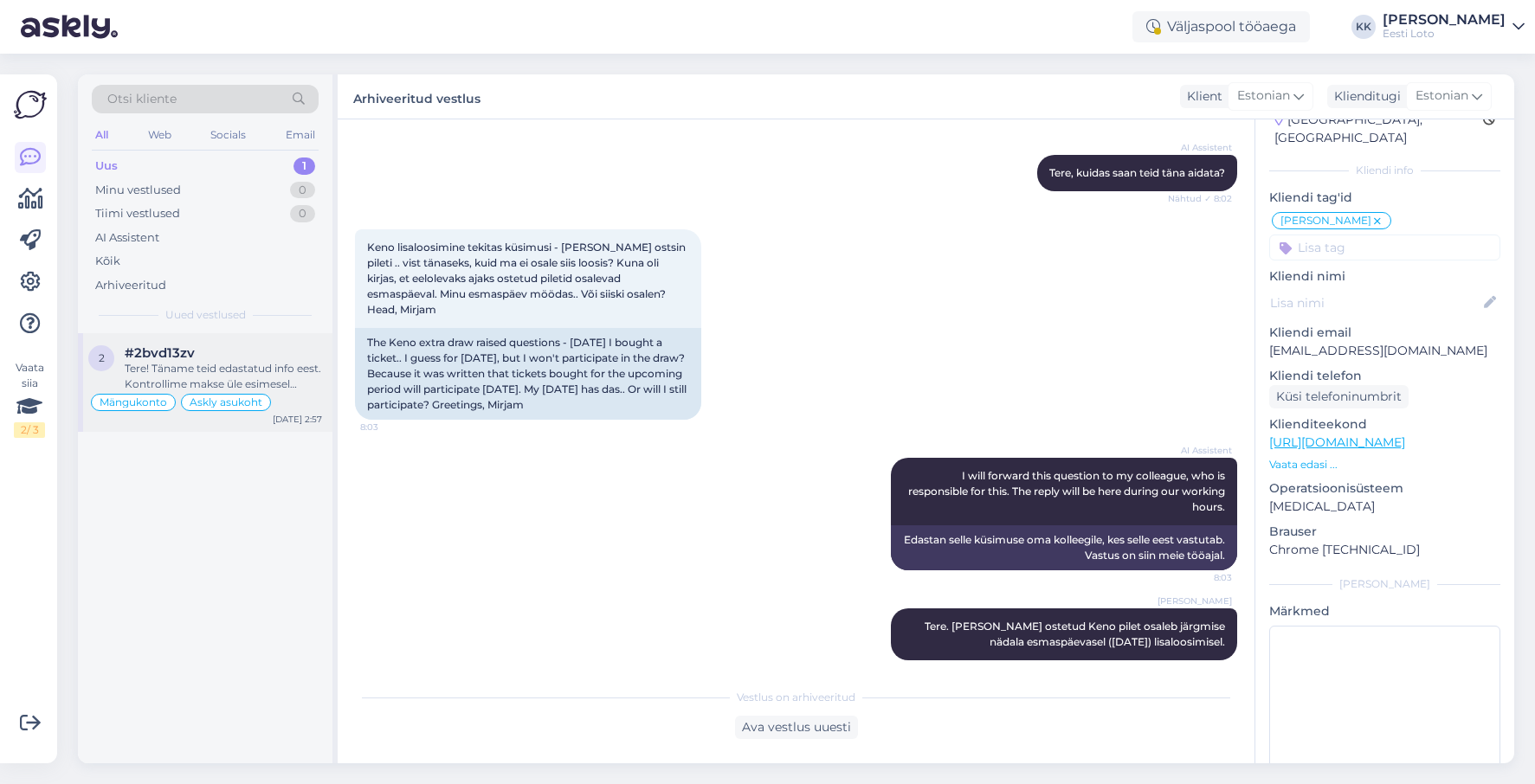
click at [256, 367] on div "Tere! Täname teid edastatud info eest. Kontrollime makse üle esimesel võimaluse…" at bounding box center [223, 376] width 197 height 31
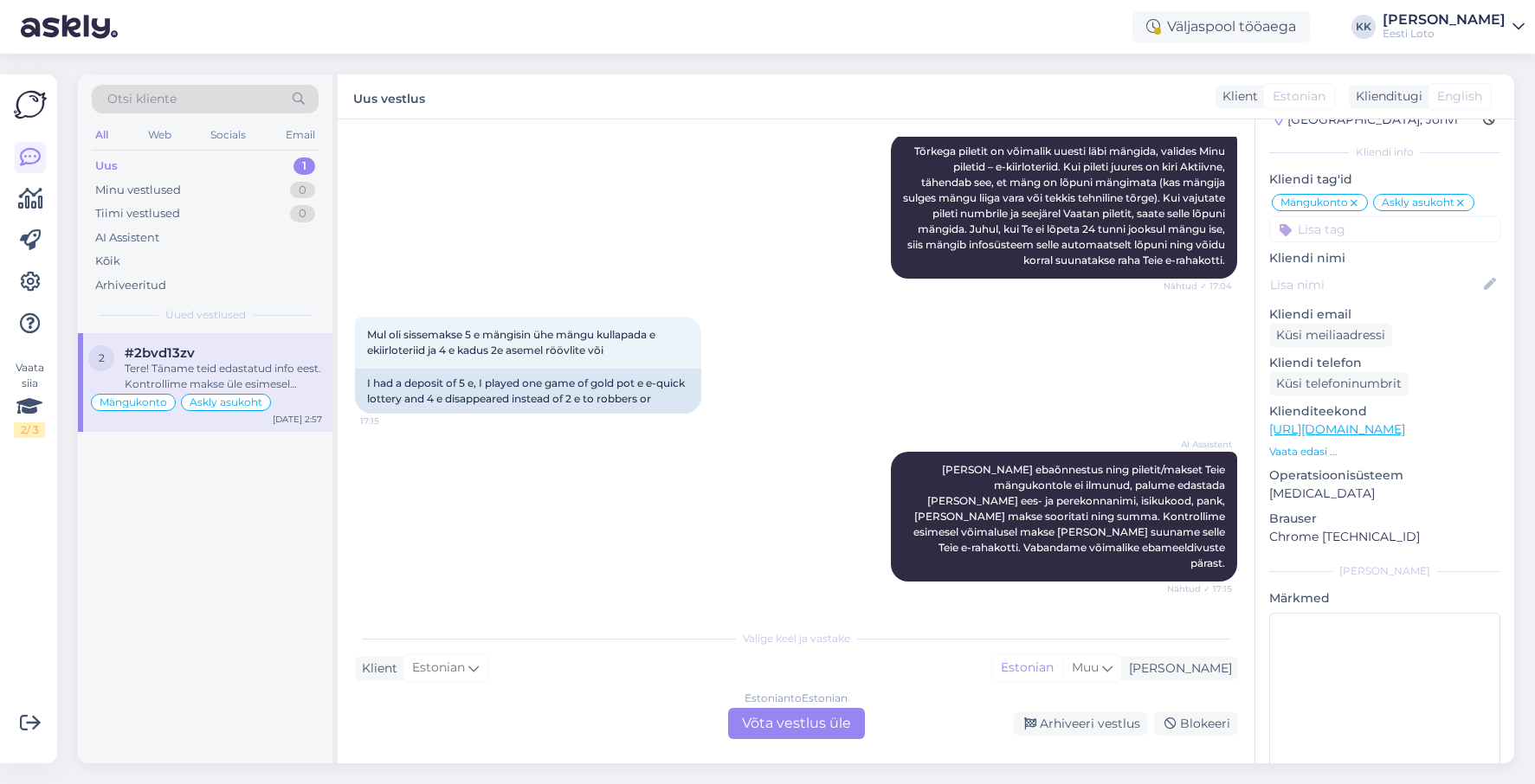
scroll to position [6044, 0]
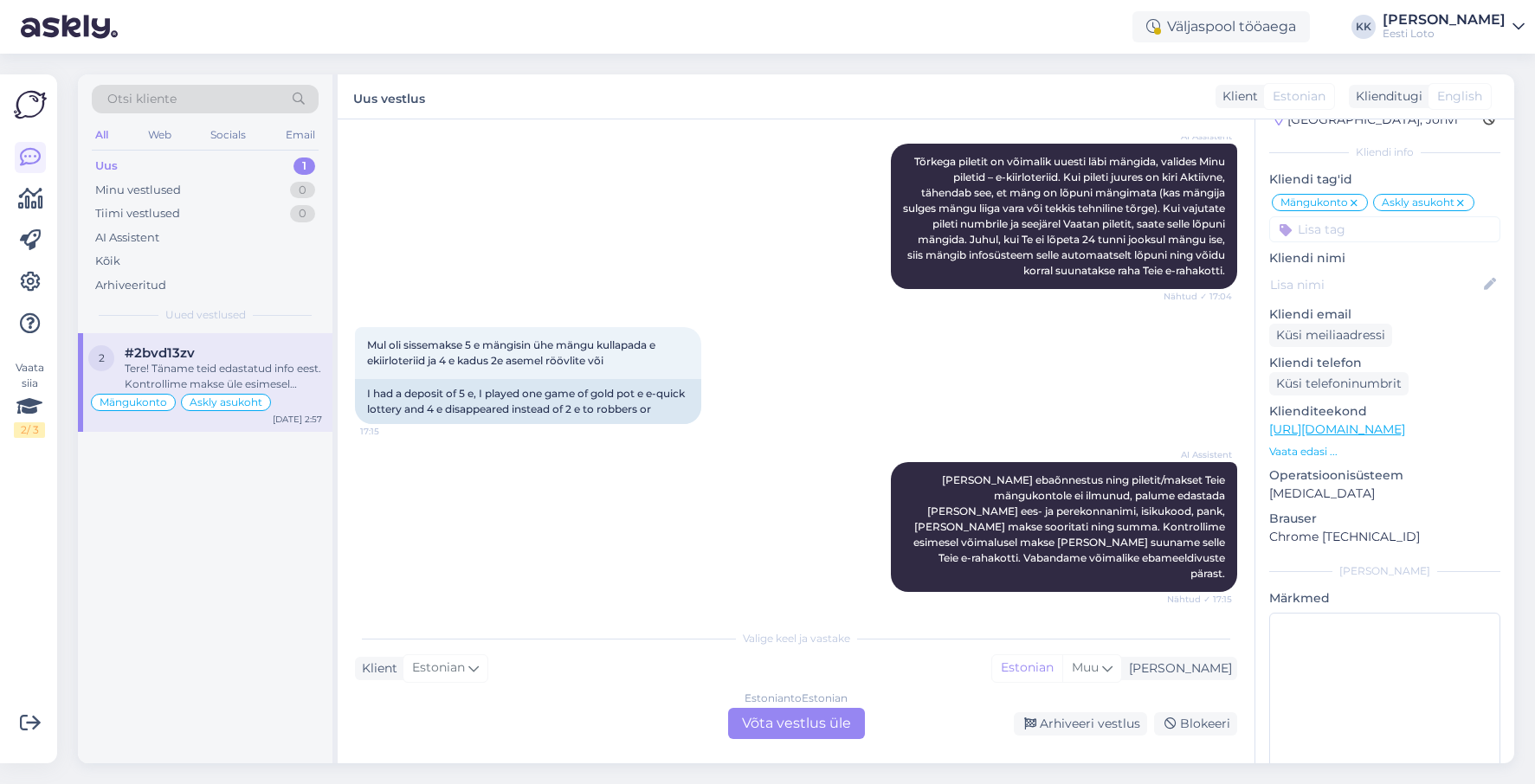
click at [447, 678] on span "Arvo Nisu 35011010269 swedbank 5eurot" at bounding box center [492, 684] width 249 height 13
drag, startPoint x: 447, startPoint y: 494, endPoint x: 456, endPoint y: 488, distance: 10.8
click at [447, 678] on span "Arvo Nisu 35011010269 swedbank 5eurot" at bounding box center [492, 684] width 249 height 13
copy span "35011010269"
click at [871, 612] on div "Oct 7 2025 Arvo Nisu 35011010269 swedbank 5eurot 2:56 Arvo Nisu 35011010269 swe…" at bounding box center [796, 681] width 882 height 140
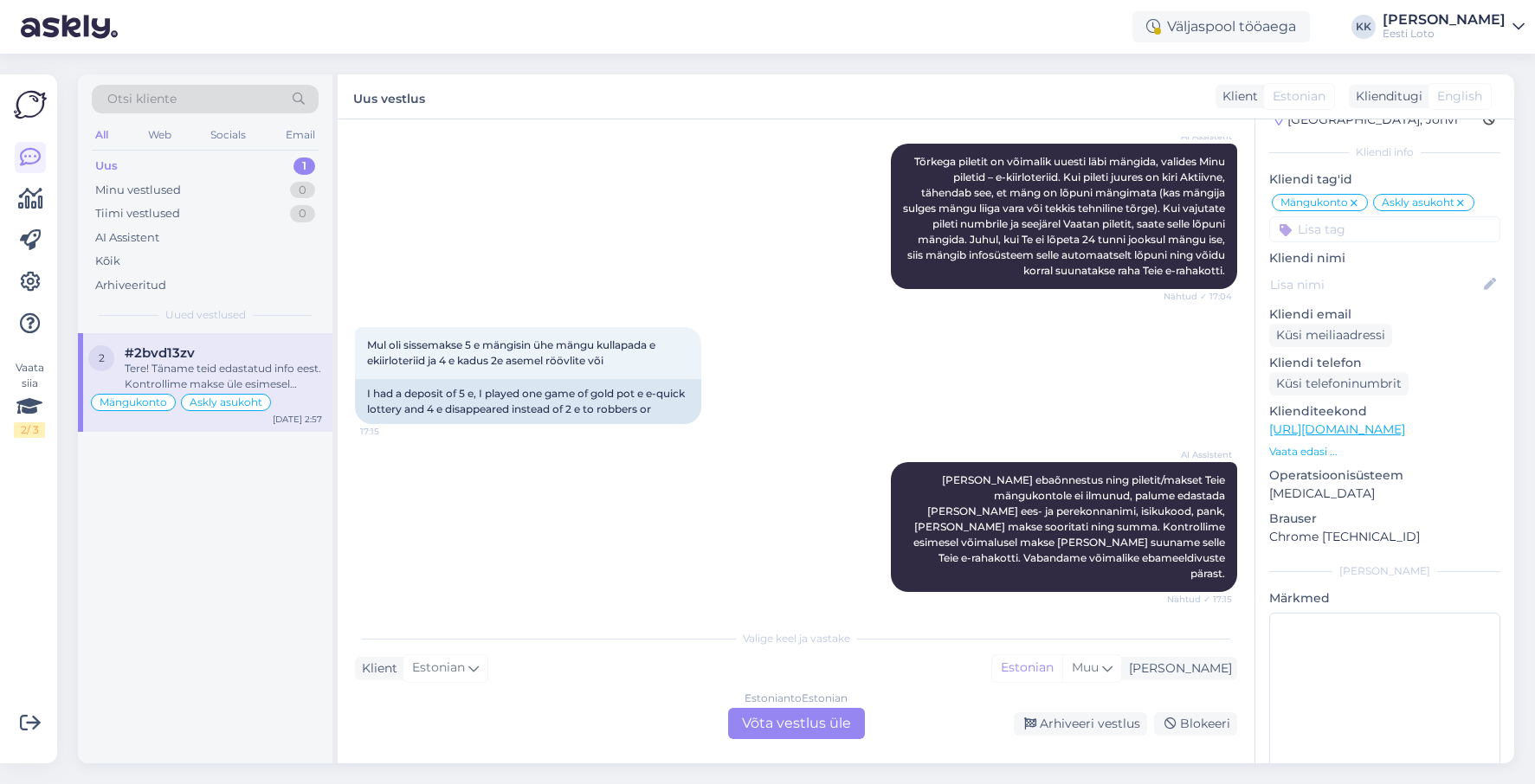
scroll to position [6124, 0]
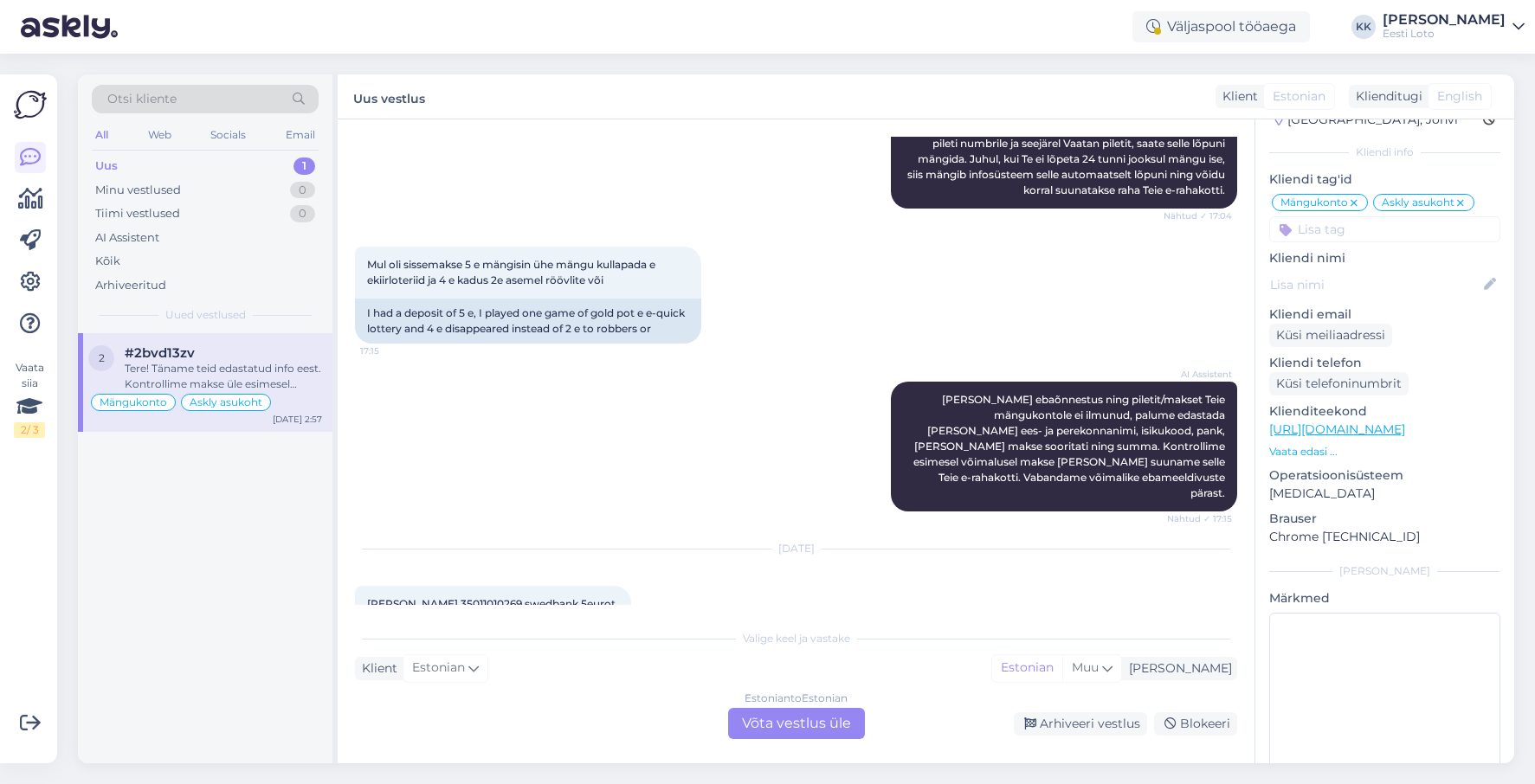
click at [817, 722] on div "Estonian to Estonian Võta vestlus üle" at bounding box center [797, 724] width 137 height 31
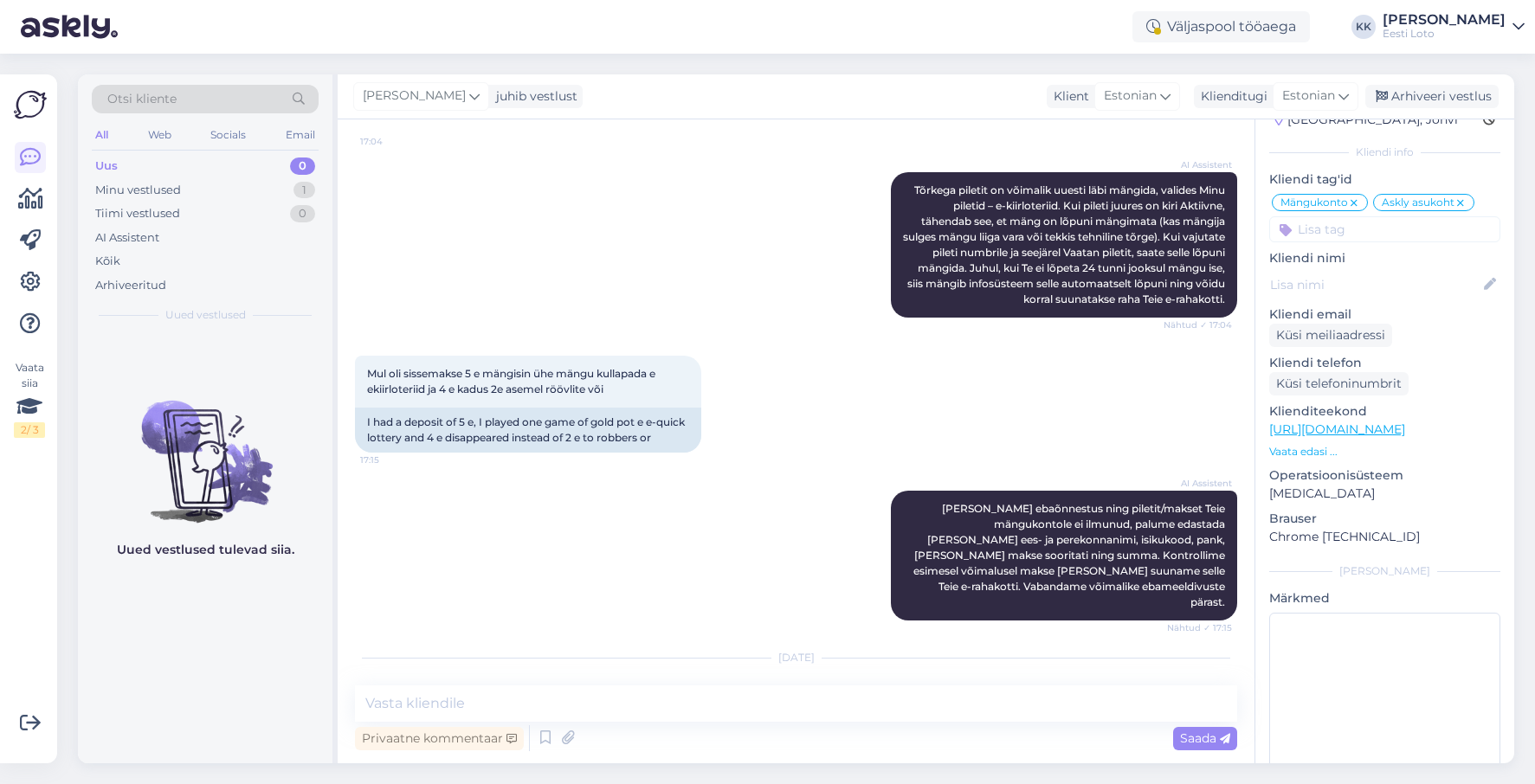
scroll to position [6059, 0]
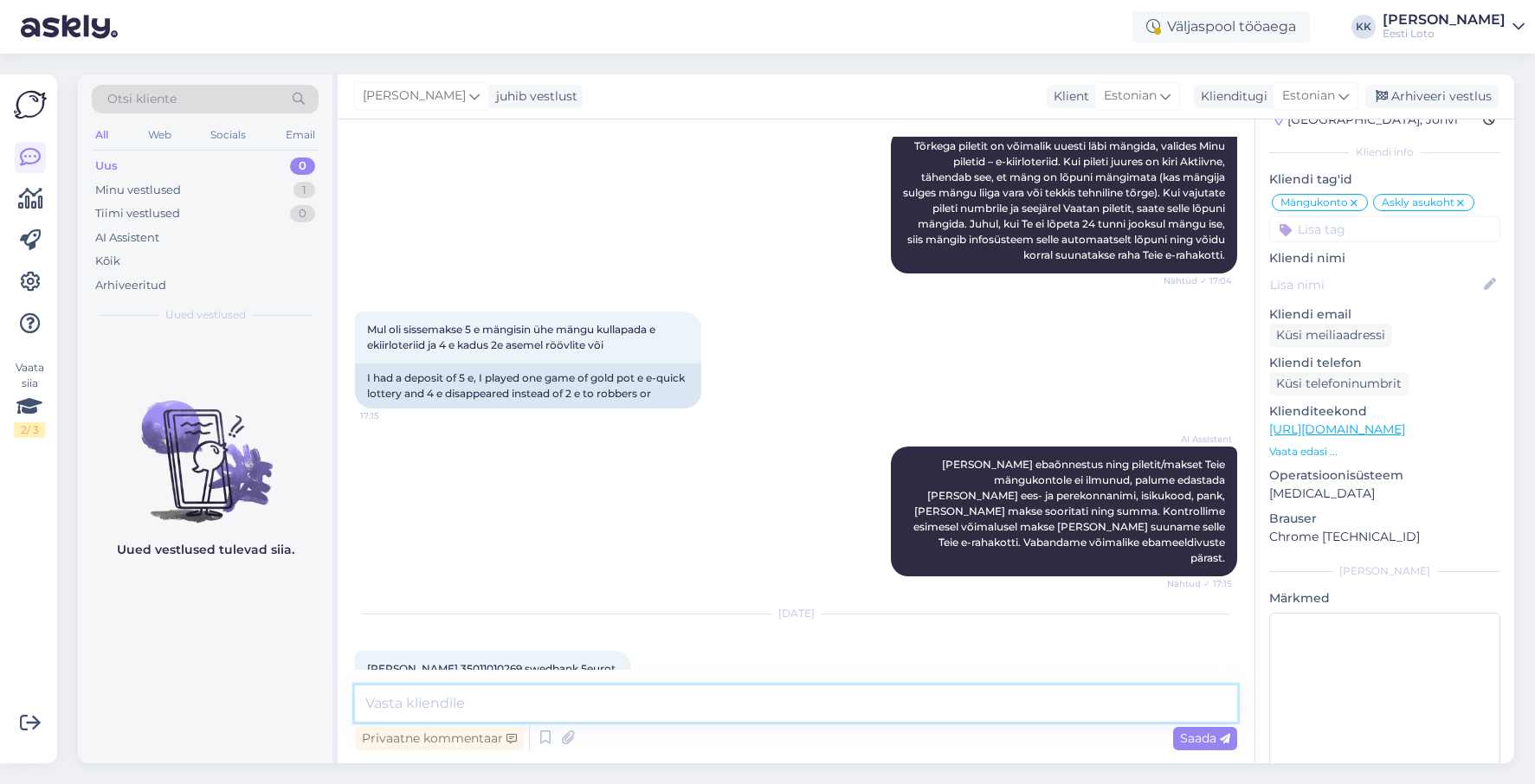
click at [689, 706] on textarea at bounding box center [796, 704] width 882 height 36
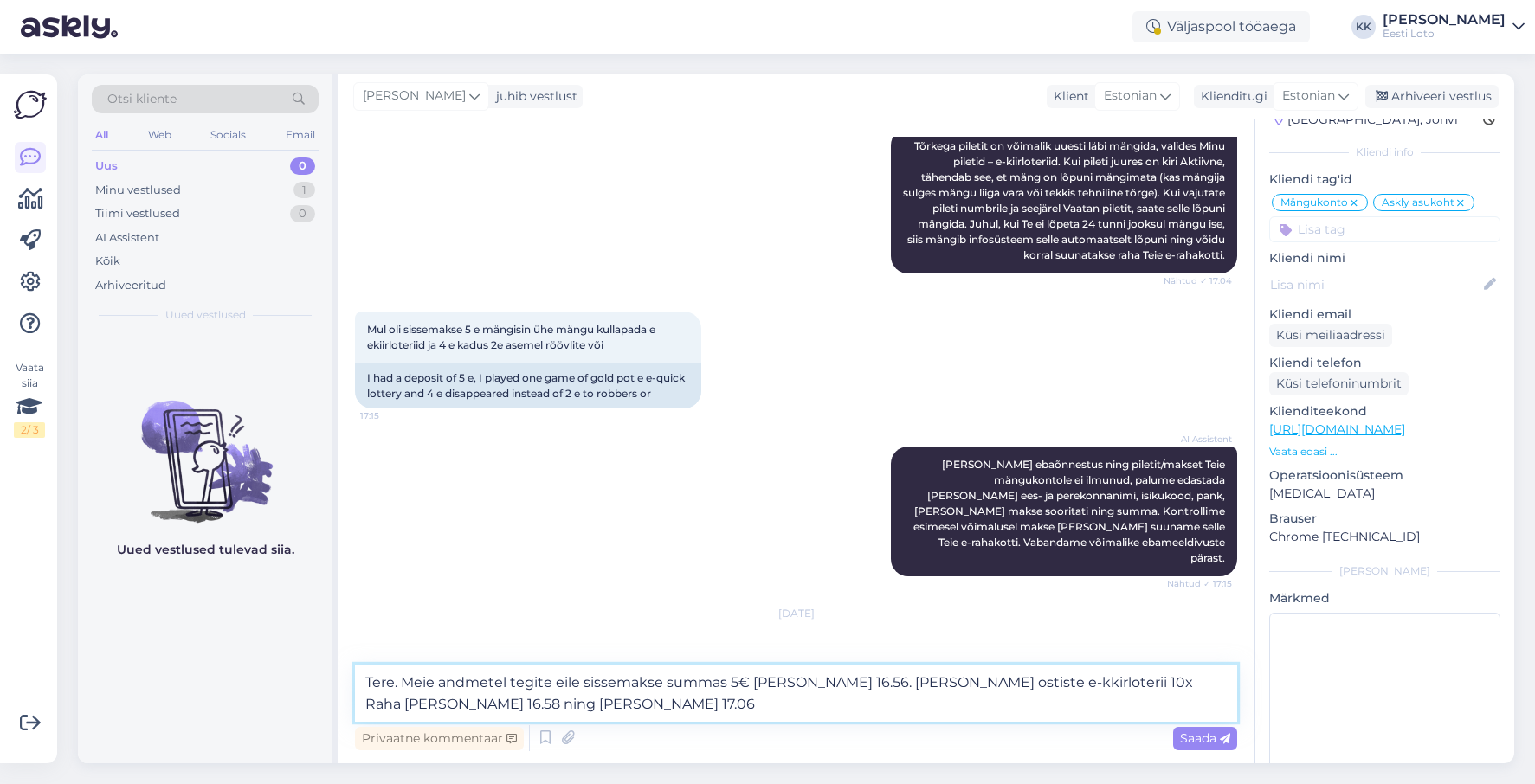
drag, startPoint x: 792, startPoint y: 680, endPoint x: 813, endPoint y: 671, distance: 22.8
click at [792, 680] on textarea "Tere. Meie andmetel tegite eile sissemakse summas 5€ kell 16.56. Peale seda ost…" at bounding box center [796, 694] width 882 height 57
click at [1135, 681] on textarea "Tere. Meie andmetel tegite eile sissemakse summas 5€ kell 16:56. Peale seda ost…" at bounding box center [796, 694] width 882 height 57
drag, startPoint x: 382, startPoint y: 703, endPoint x: 406, endPoint y: 697, distance: 24.7
click at [383, 703] on textarea "Tere. Meie andmetel tegite eile sissemakse summas 5€ kell 16:56. Peale seda ost…" at bounding box center [796, 694] width 882 height 57
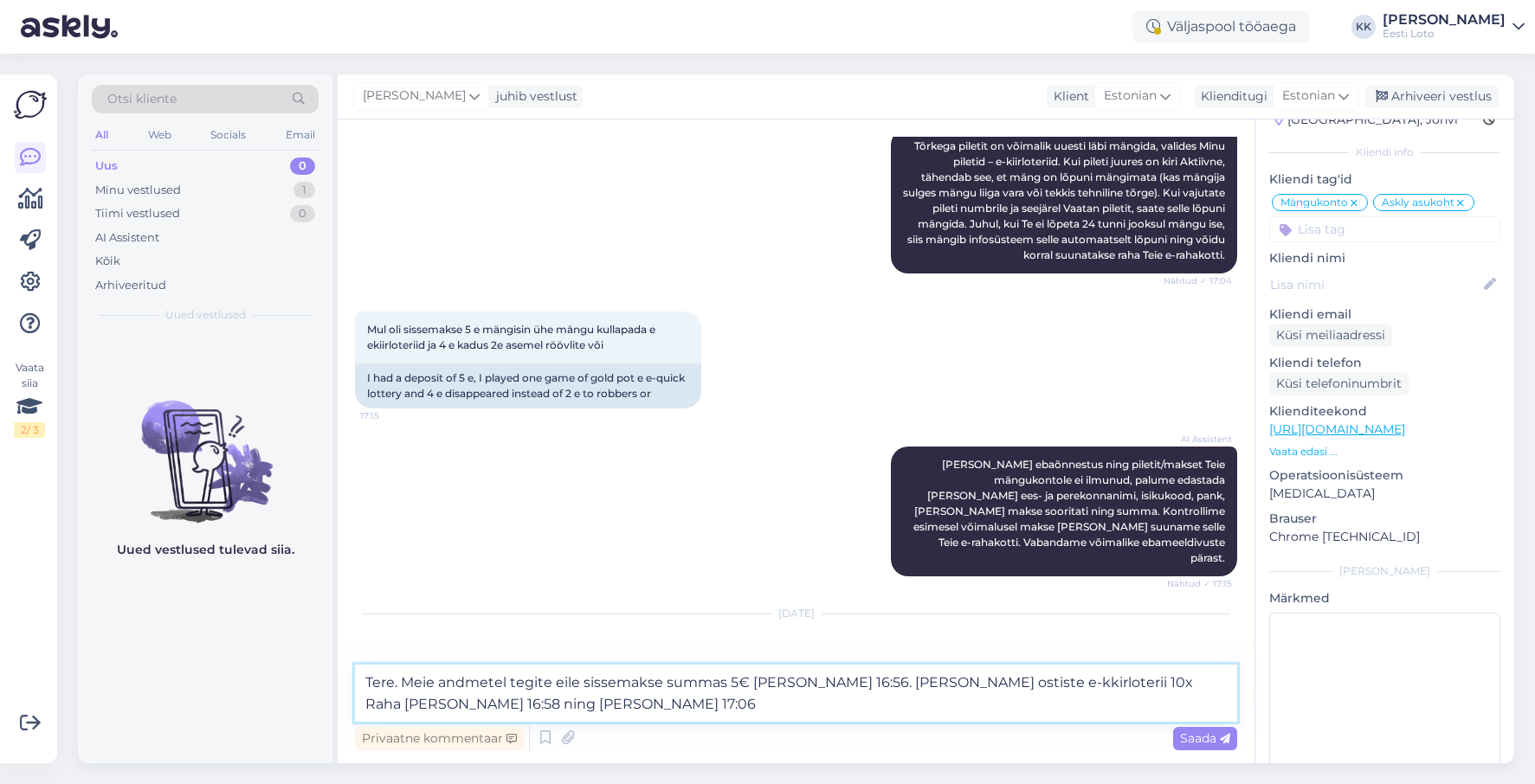
click at [436, 710] on textarea "Tere. Meie andmetel tegite eile sissemakse summas 5€ kell 16:56. Peale seda ost…" at bounding box center [796, 694] width 882 height 57
drag, startPoint x: 972, startPoint y: 680, endPoint x: 986, endPoint y: 674, distance: 15.2
click at [972, 680] on textarea "Tere. Meie andmetel tegite eile sissemakse summas 5€ kell 16:56. Peale seda ost…" at bounding box center [796, 694] width 882 height 57
drag, startPoint x: 1080, startPoint y: 682, endPoint x: 1107, endPoint y: 676, distance: 27.7
click at [1081, 682] on textarea "Tere. Meie andmetel tegite eile sissemakse summas 5€ kell 16:56. Peale seda ost…" at bounding box center [796, 694] width 882 height 57
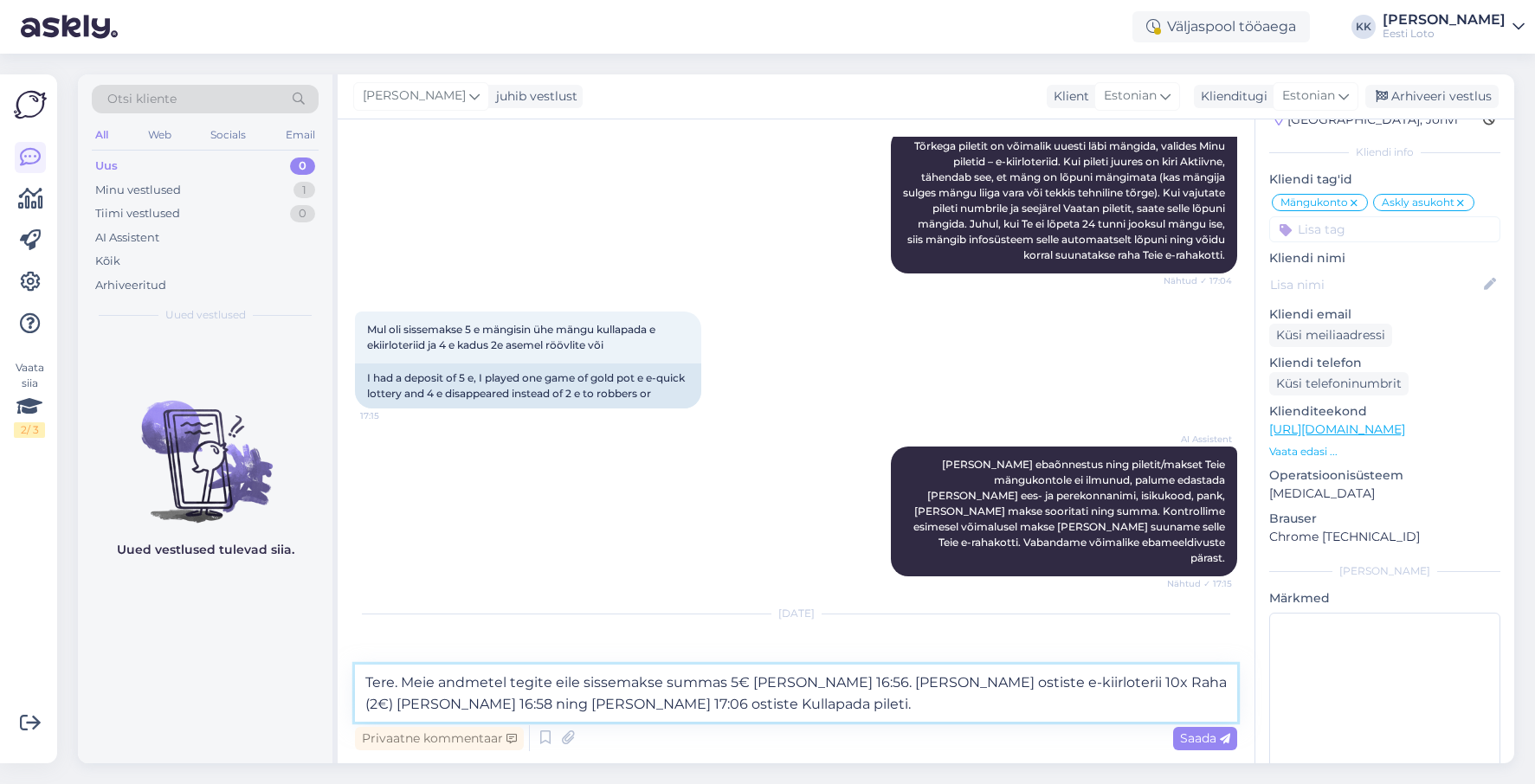
click at [550, 704] on textarea "Tere. Meie andmetel tegite eile sissemakse summas 5€ kell 16:56. Peale seda ost…" at bounding box center [796, 694] width 882 height 57
click at [655, 704] on textarea "Tere. Meie andmetel tegite eile sissemakse summas 5€ kell 16:56. Peale seda ost…" at bounding box center [796, 694] width 882 height 57
drag, startPoint x: 925, startPoint y: 680, endPoint x: 933, endPoint y: 672, distance: 11.3
click at [925, 680] on textarea "Tere. Meie andmetel tegite eile sissemakse summas 5€ kell 16:56. Peale seda ost…" at bounding box center [796, 694] width 882 height 57
click at [460, 703] on textarea "Tere. Meie andmetel tegite eile sissemakse summas 5€ kell 16:56. Peale seda ost…" at bounding box center [796, 694] width 882 height 57
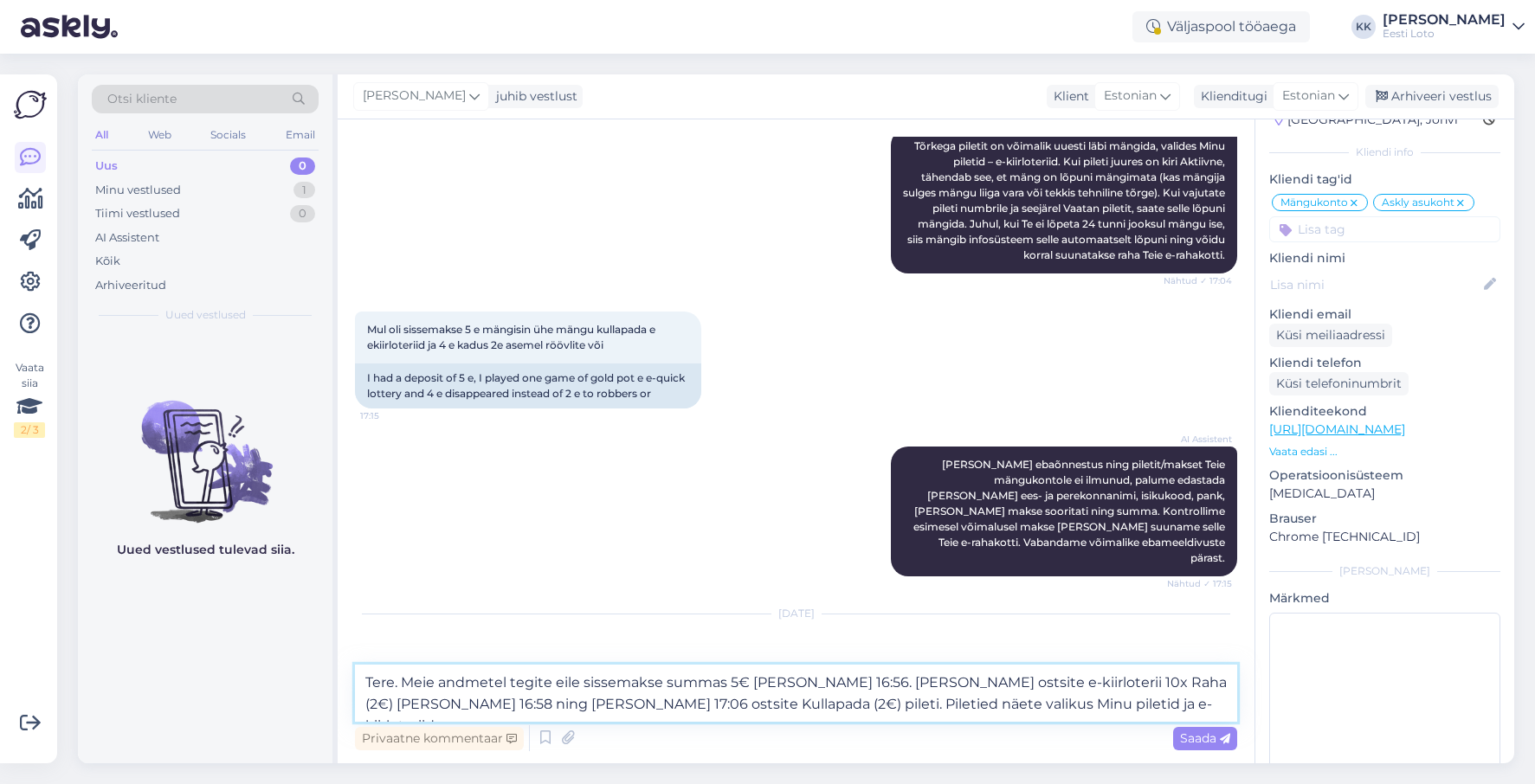
click at [1017, 706] on textarea "Tere. Meie andmetel tegite eile sissemakse summas 5€ kell 16:56. Peale seda ost…" at bounding box center [796, 694] width 882 height 57
click at [1080, 682] on textarea "Tere. Meie andmetel tegite eile sissemakse summas 5€ kell 16:56. Peale seda ost…" at bounding box center [796, 694] width 882 height 57
click at [669, 703] on textarea "Tere. Meie andmetel tegite eile sissemakse summas 5€ kell 16:56. Peale seda ost…" at bounding box center [796, 694] width 882 height 57
type textarea "Tere. Meie andmetel tegite eile sissemakse summas 5€ kell 16:56. Peale seda ost…"
click at [1194, 734] on span "Saada" at bounding box center [1205, 739] width 50 height 16
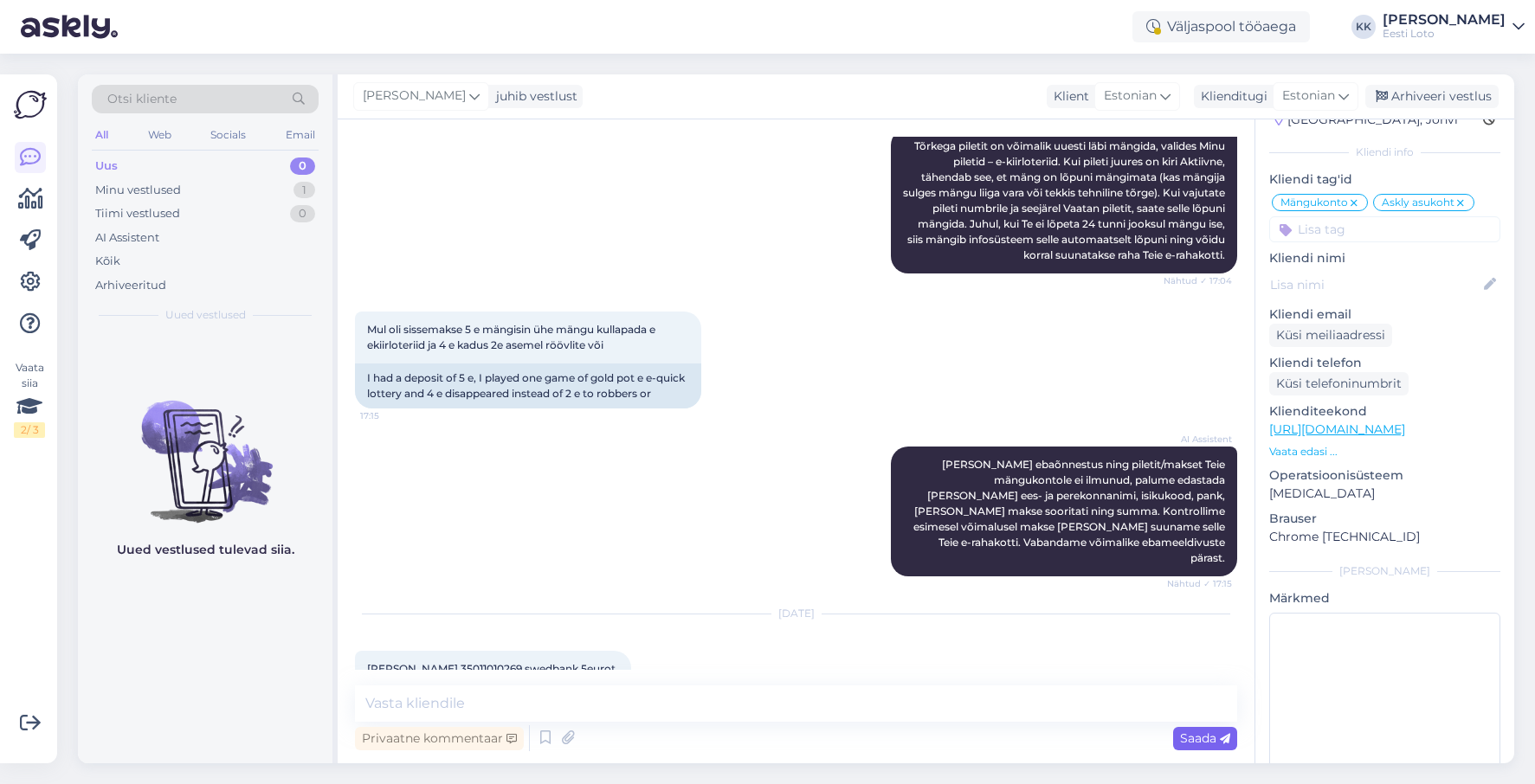
scroll to position [6181, 0]
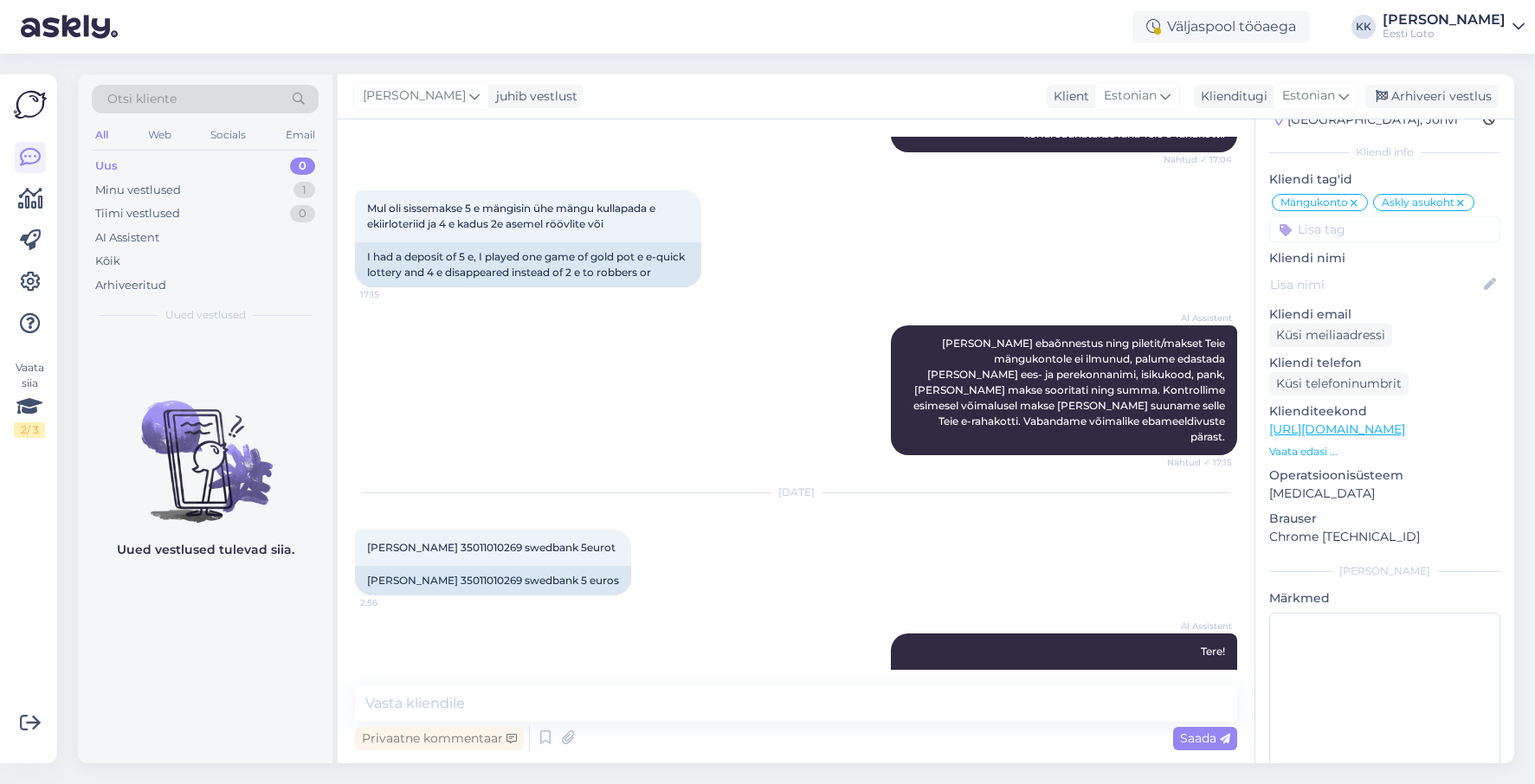
click at [1395, 229] on input at bounding box center [1385, 229] width 231 height 26
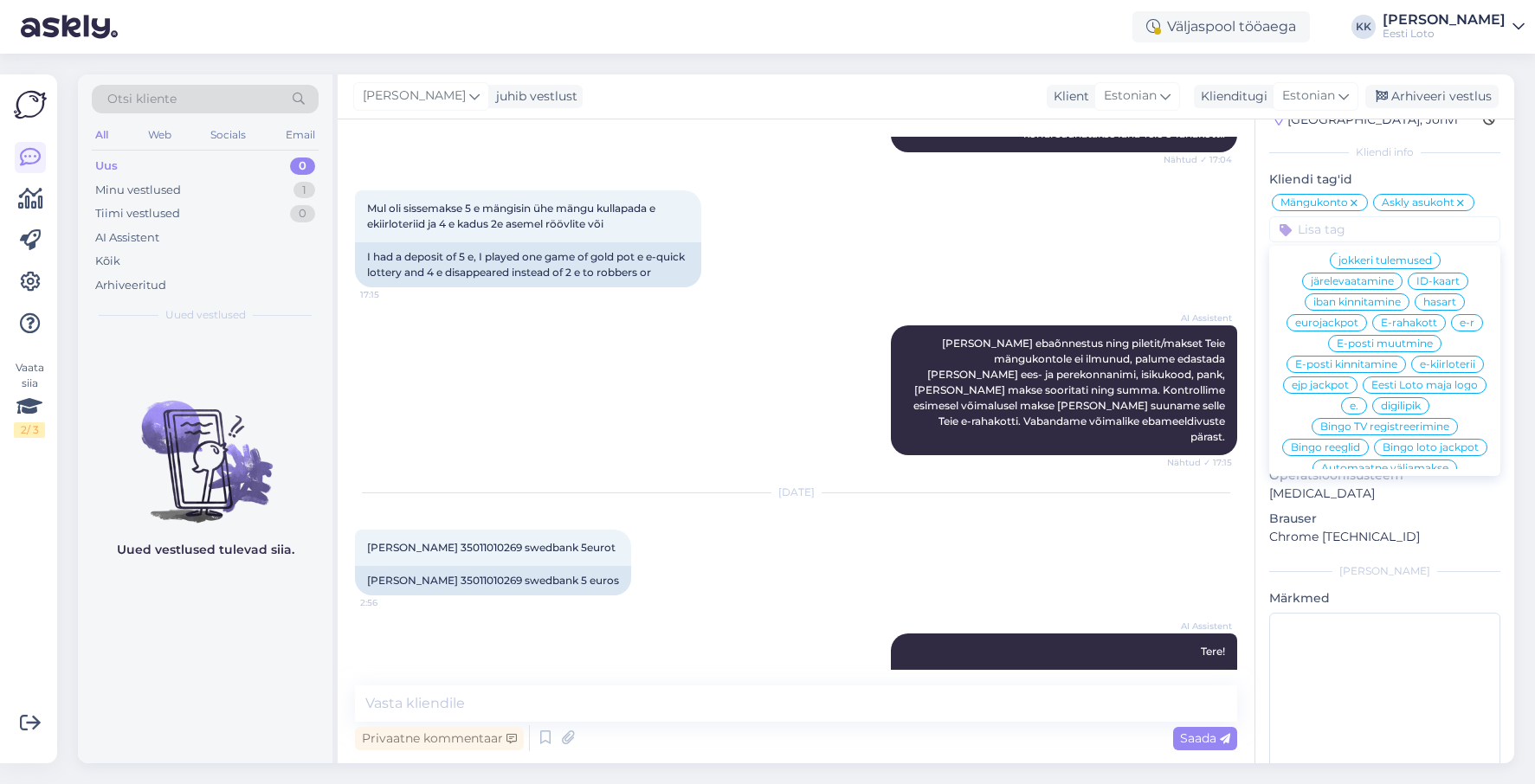
scroll to position [786, 0]
click at [1450, 359] on span "e-kiirloterii" at bounding box center [1448, 364] width 56 height 11
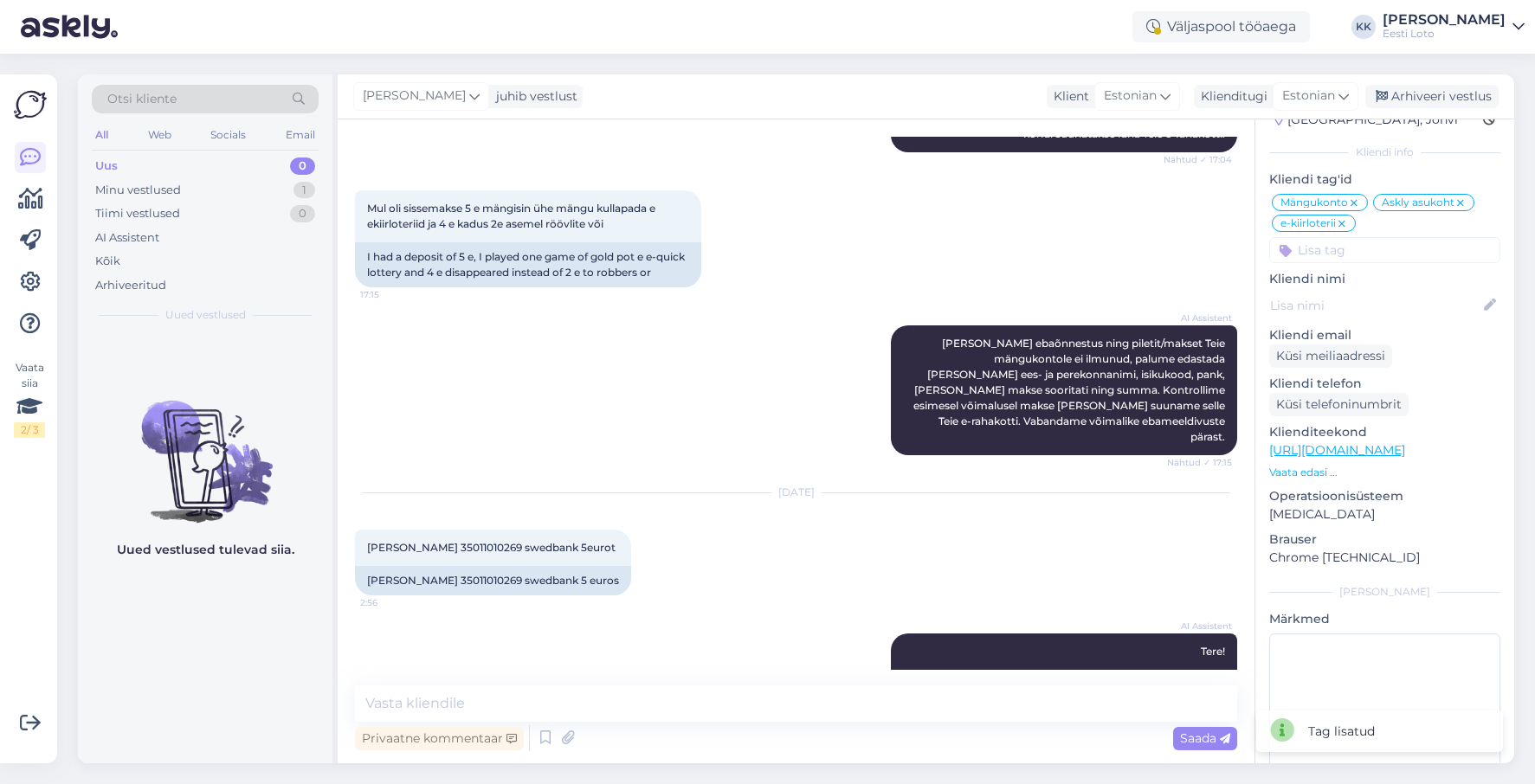
scroll to position [0, 0]
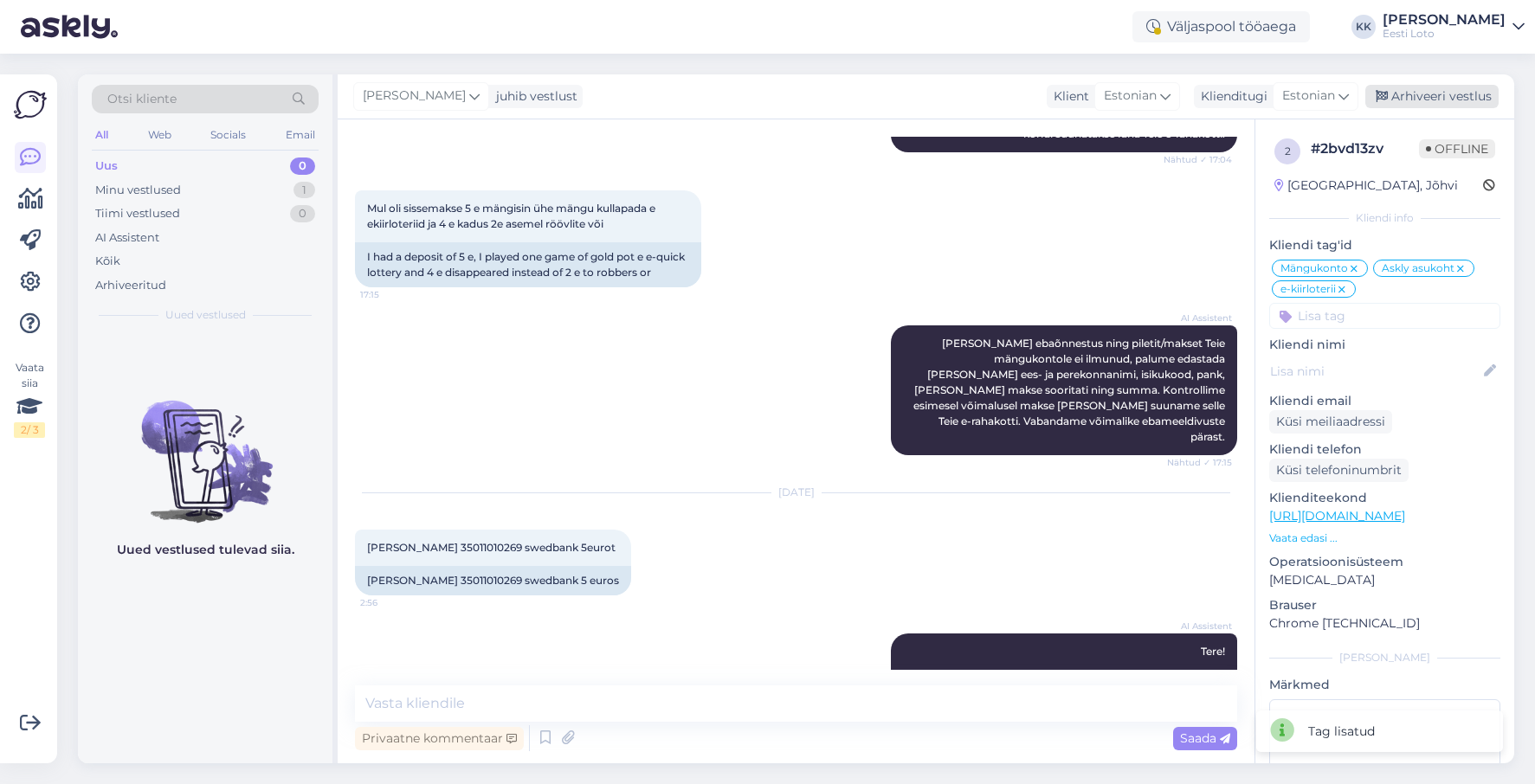
click at [1425, 101] on div "Arhiveeri vestlus" at bounding box center [1432, 97] width 133 height 24
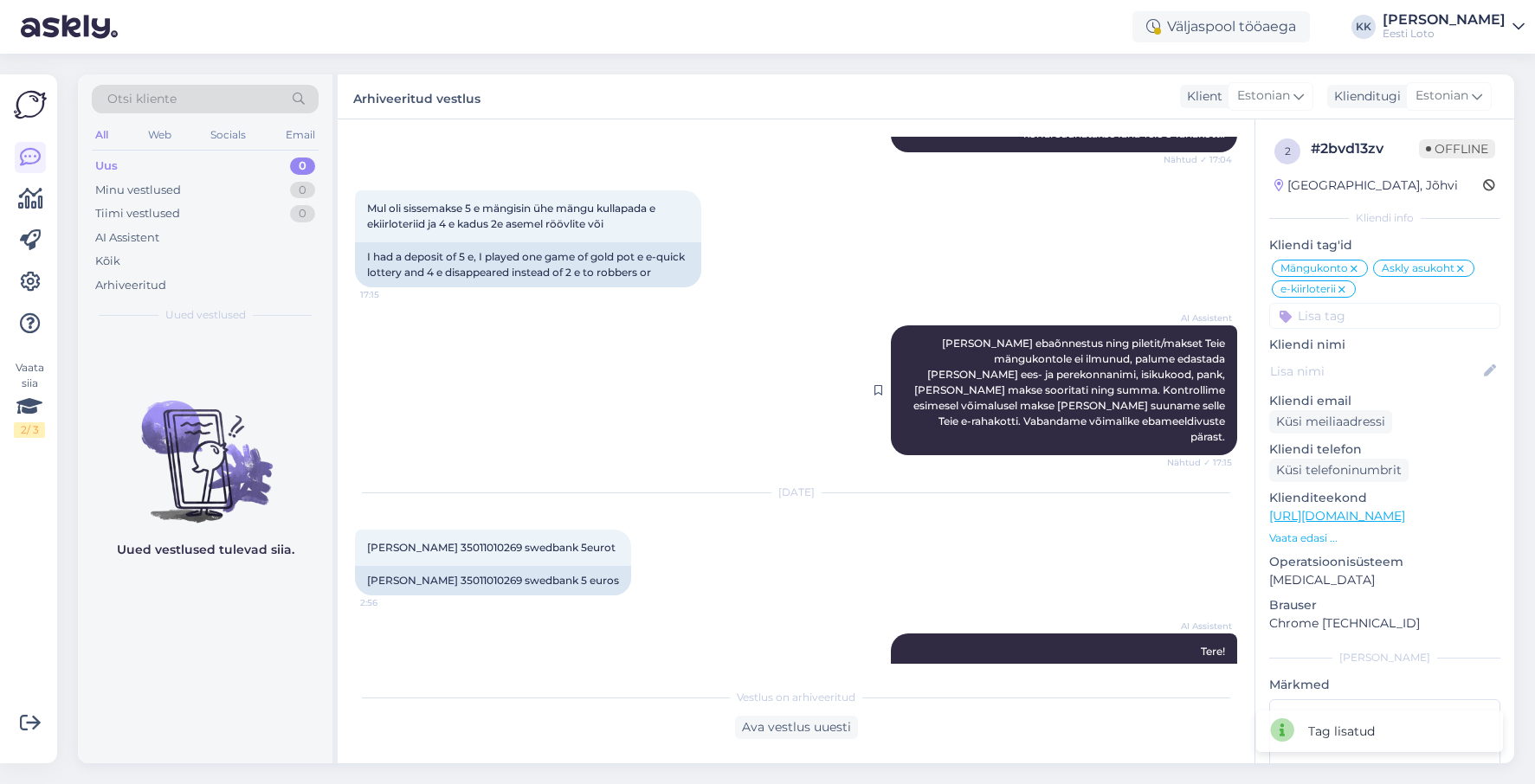
scroll to position [6180, 0]
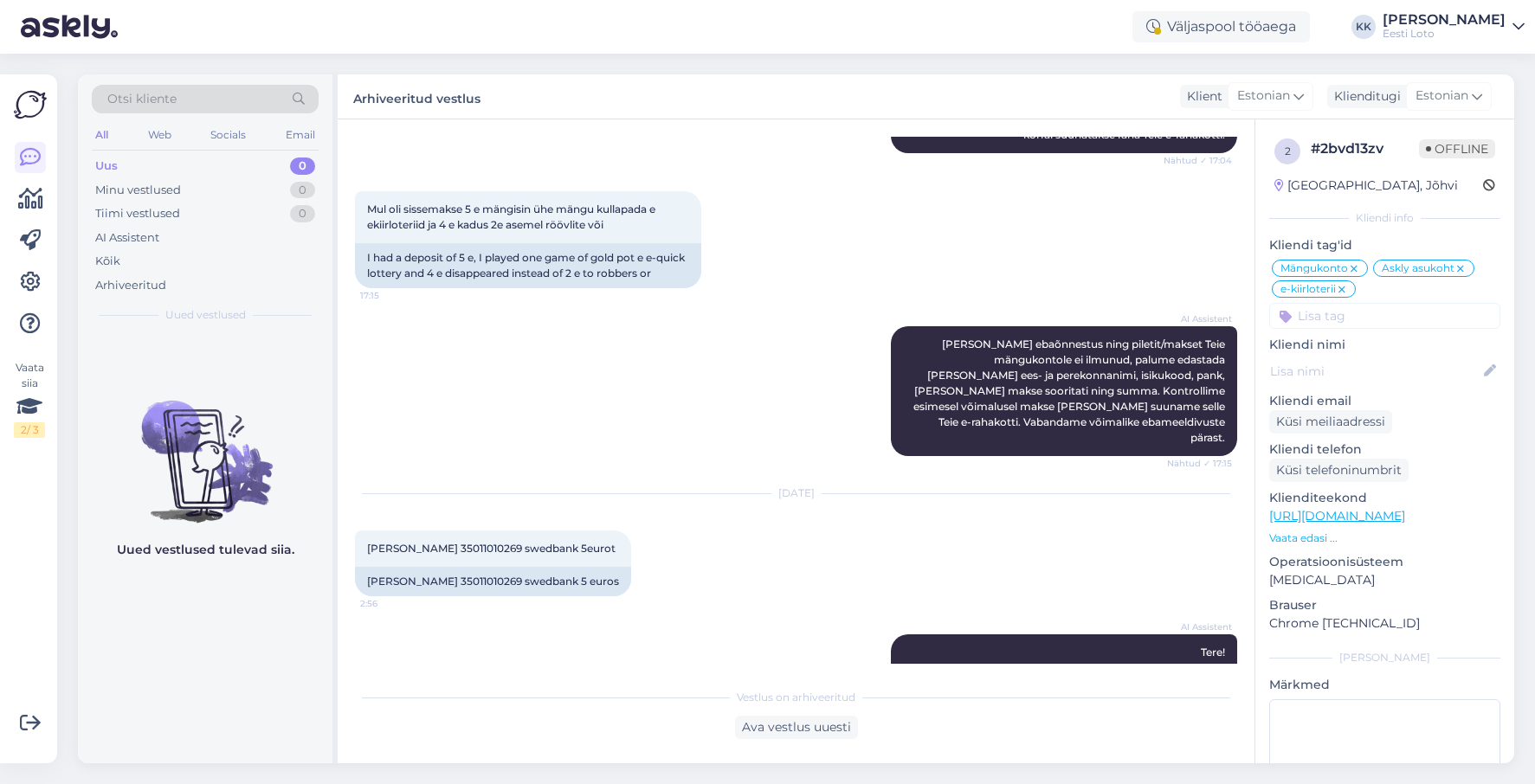
click at [157, 167] on div "Uus 0" at bounding box center [205, 166] width 226 height 24
